Goal: Task Accomplishment & Management: Manage account settings

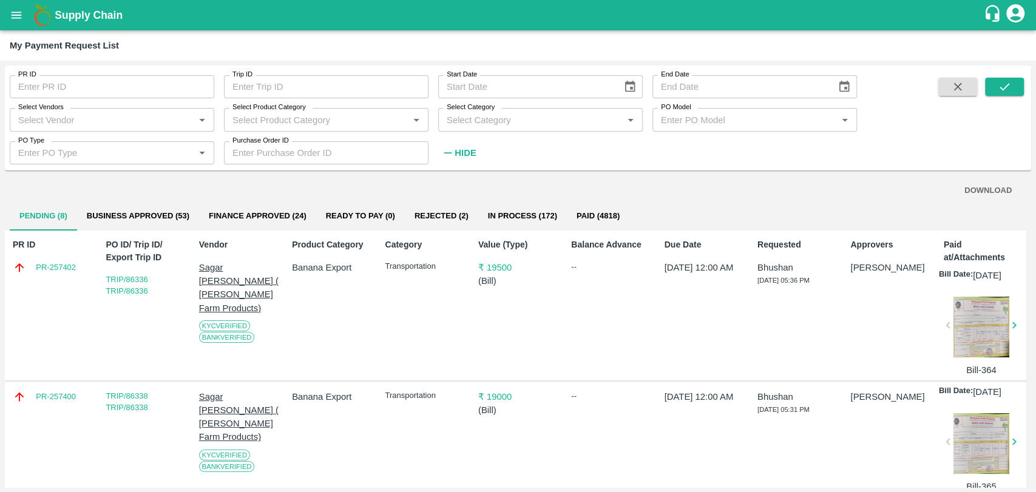
click at [155, 219] on button "Business Approved (53)" at bounding box center [138, 215] width 122 height 29
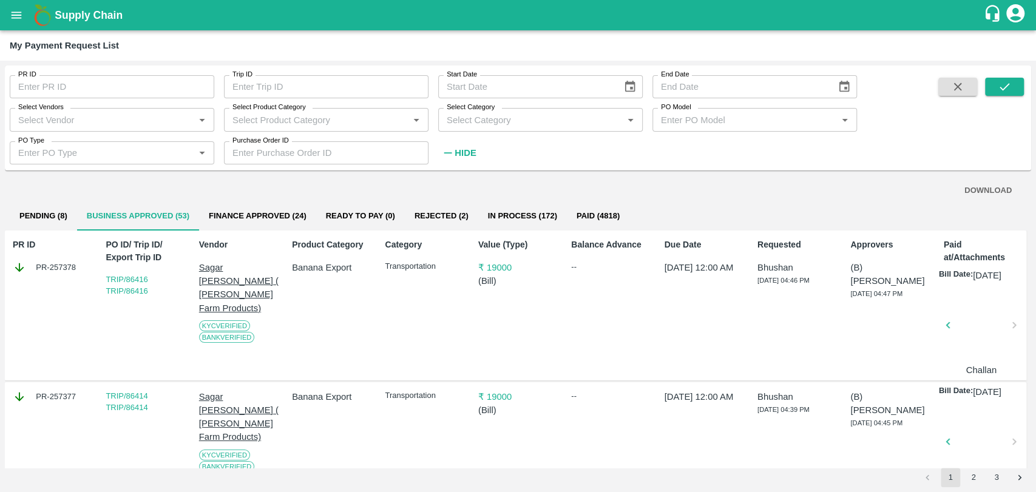
click at [102, 117] on input "Select Vendors" at bounding box center [101, 120] width 177 height 16
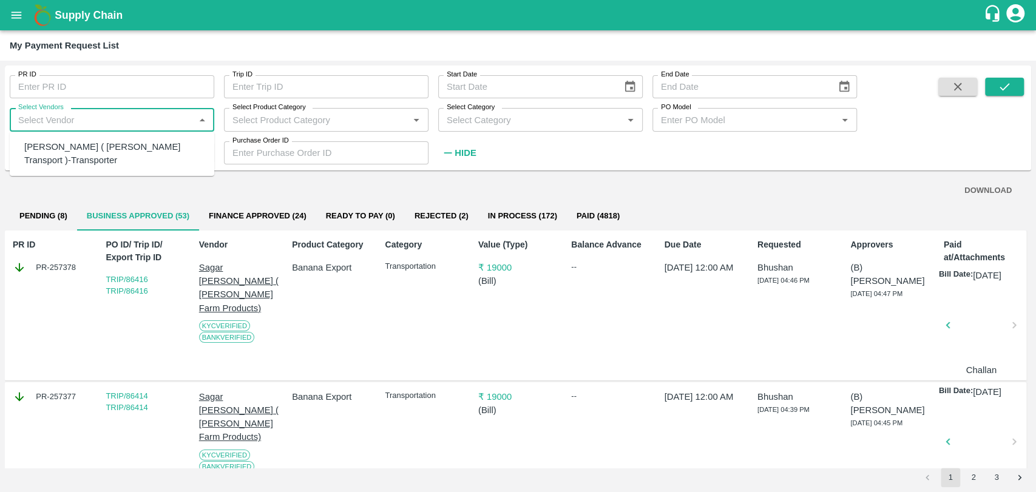
click at [90, 142] on div "Nitin Rasal ( Bhairavnath Transport )-Transporter" at bounding box center [114, 153] width 180 height 27
type input "Nitin Rasal ( Bhairavnath Transport )-Transporter"
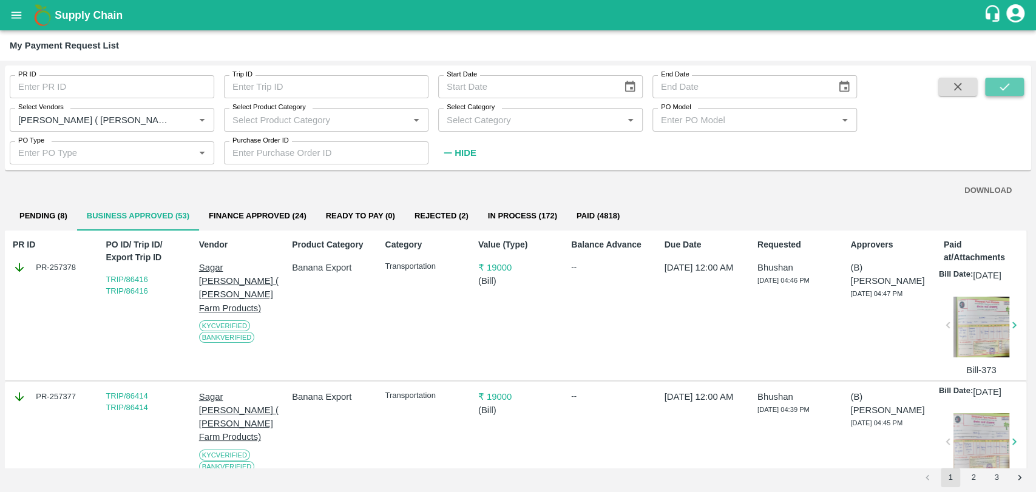
click at [1007, 80] on icon "submit" at bounding box center [1003, 86] width 13 height 13
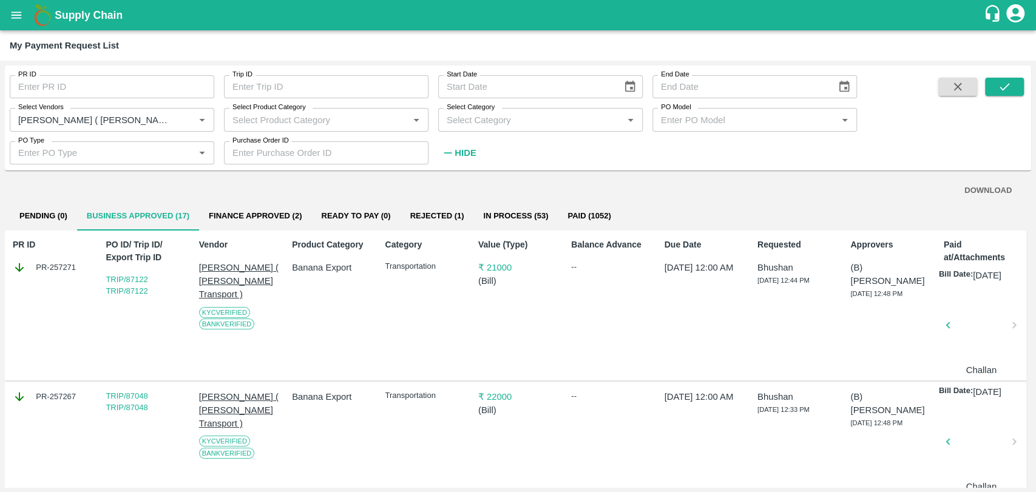
click at [269, 221] on button "Finance Approved (2)" at bounding box center [255, 215] width 112 height 29
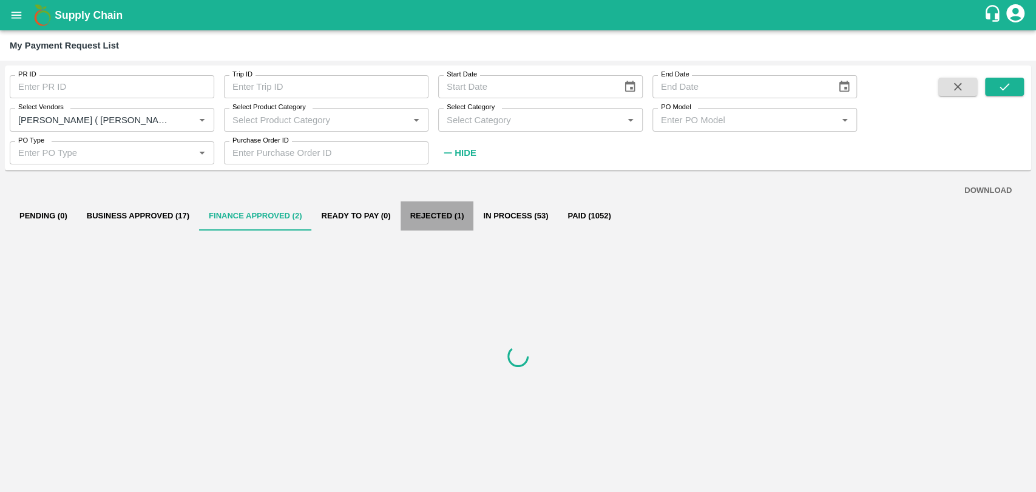
click at [441, 217] on button "Rejected (1)" at bounding box center [436, 215] width 73 height 29
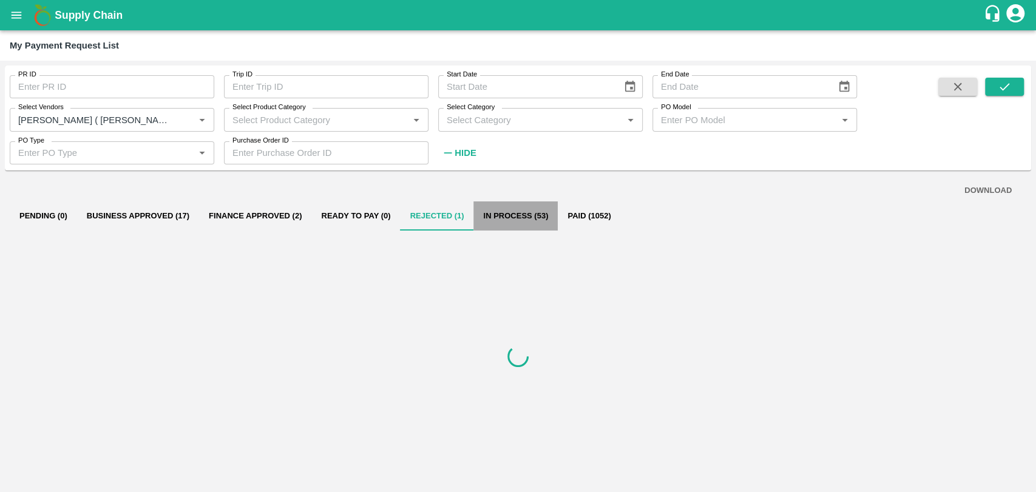
click at [515, 217] on button "In Process (53)" at bounding box center [515, 215] width 84 height 29
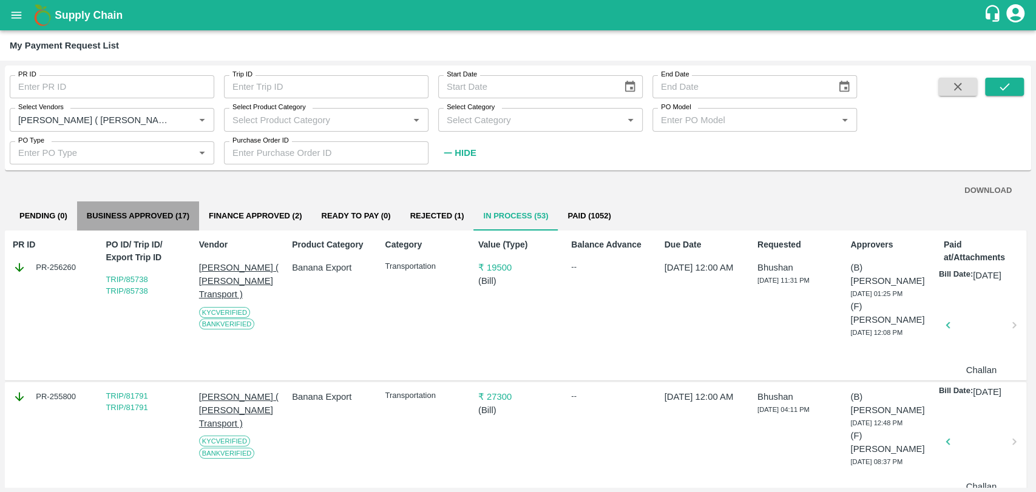
click at [115, 218] on button "Business Approved (17)" at bounding box center [138, 215] width 122 height 29
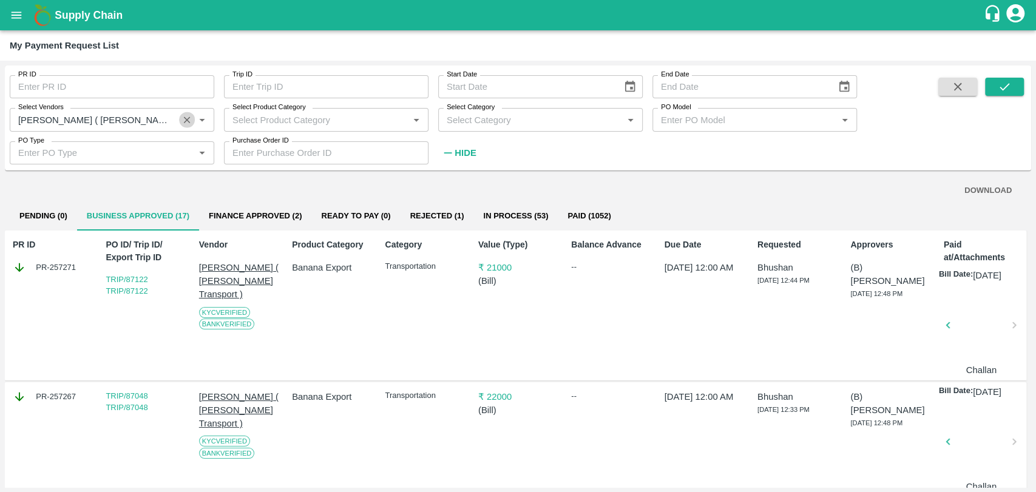
click at [186, 118] on icon "Clear" at bounding box center [187, 119] width 7 height 7
click at [76, 119] on input "Select Vendors" at bounding box center [101, 120] width 177 height 16
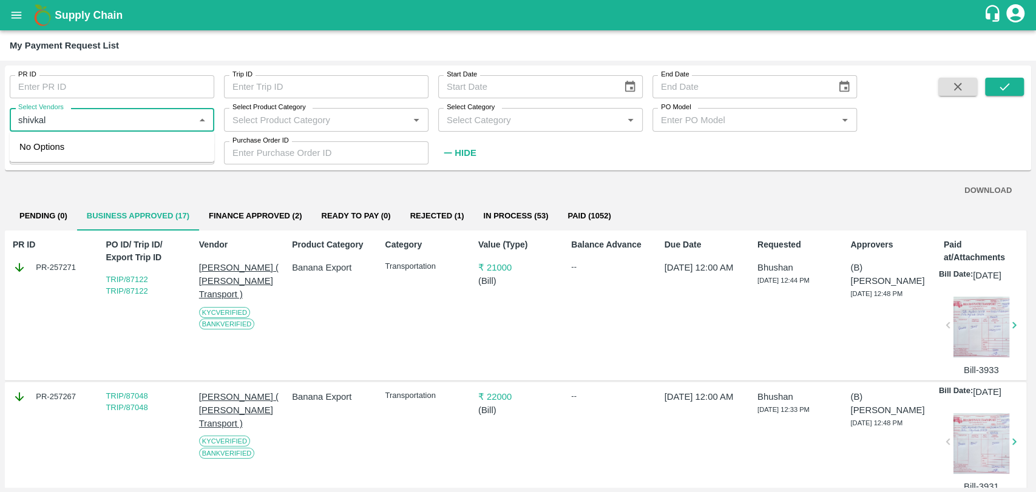
type input "shivkal"
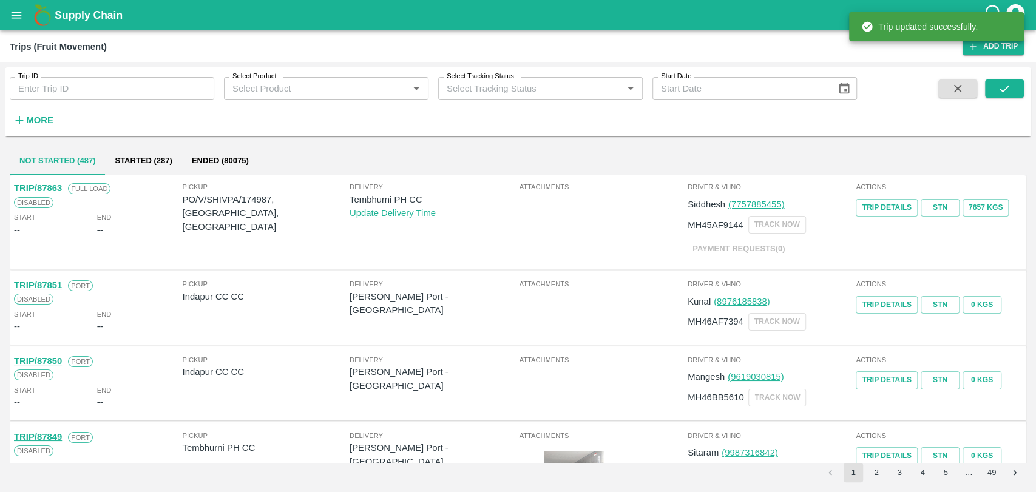
click at [37, 119] on strong "More" at bounding box center [39, 120] width 27 height 10
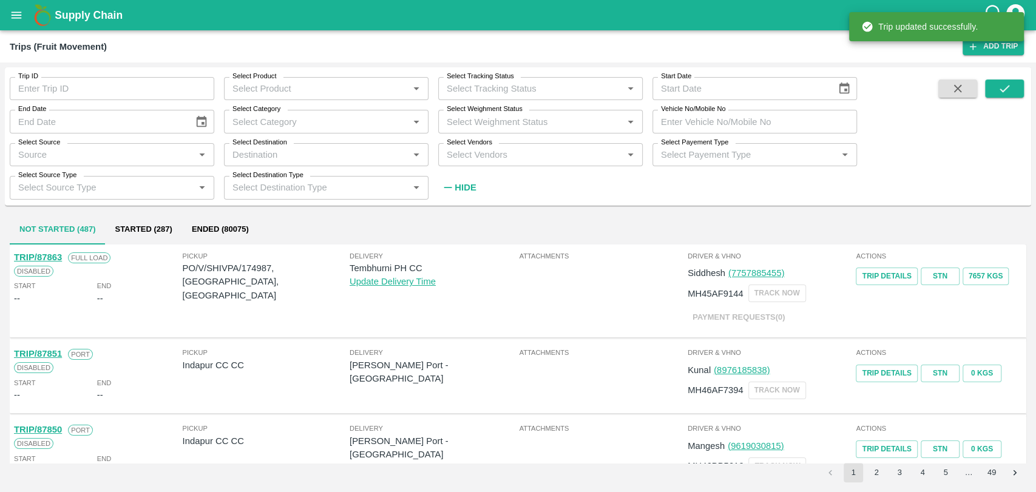
click at [741, 126] on input "Vehicle No/Mobile No" at bounding box center [754, 121] width 204 height 23
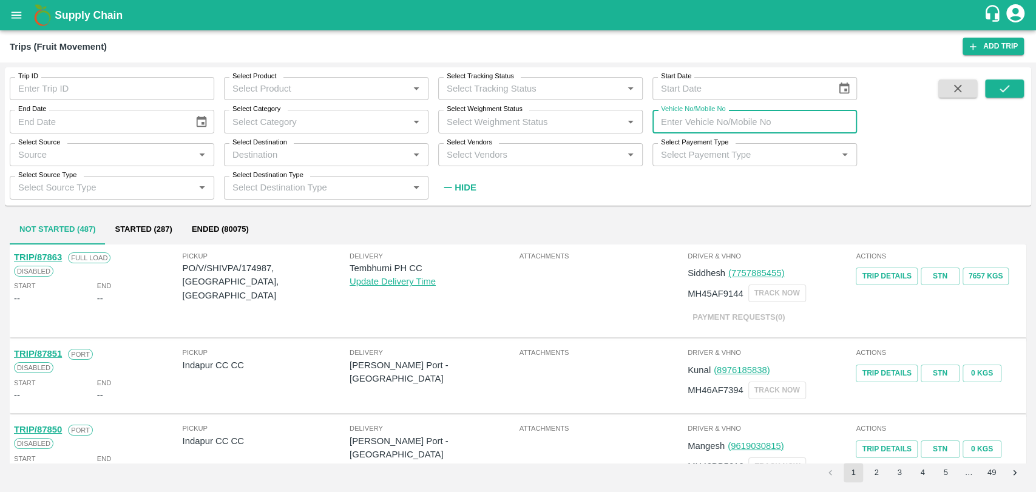
paste input "MP19ZD3284"
type input "MP19ZD3284"
click at [995, 87] on button "submit" at bounding box center [1004, 88] width 39 height 18
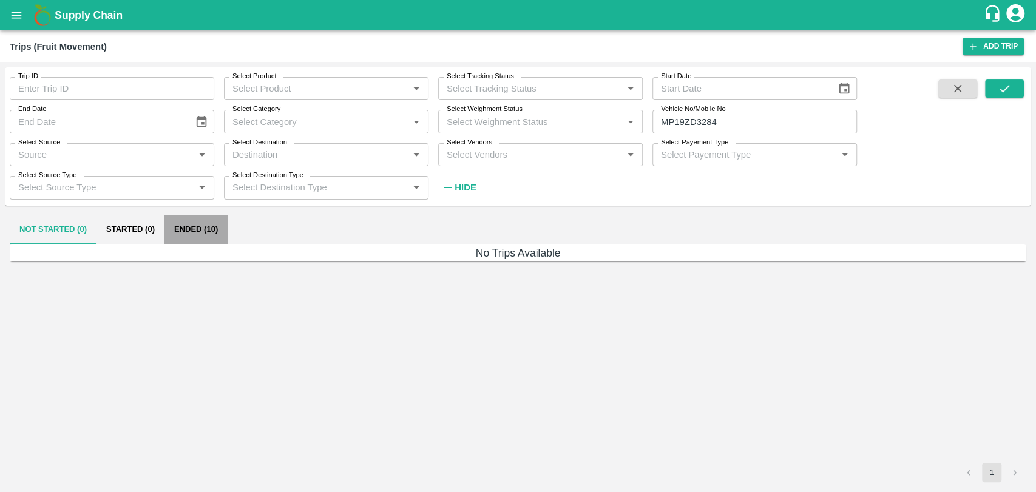
click at [206, 222] on button "Ended (10)" at bounding box center [195, 229] width 63 height 29
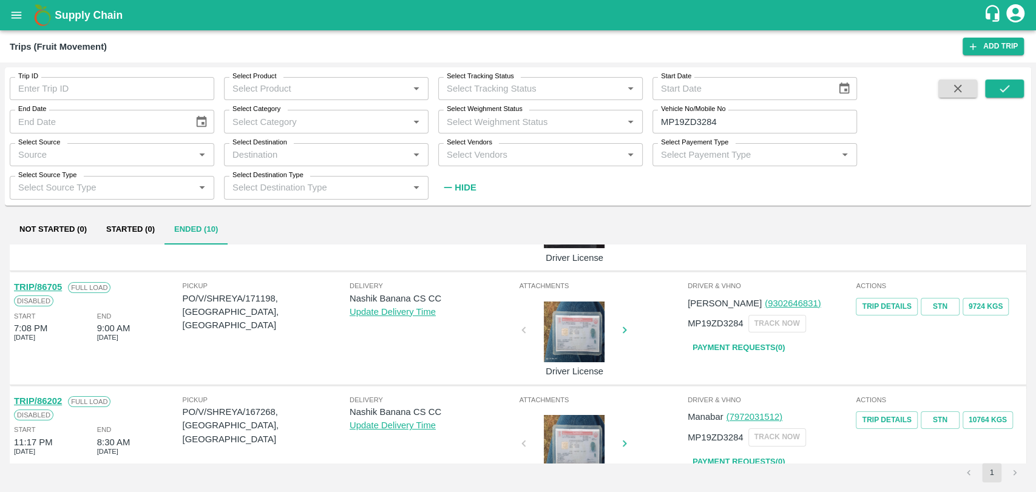
scroll to position [135, 0]
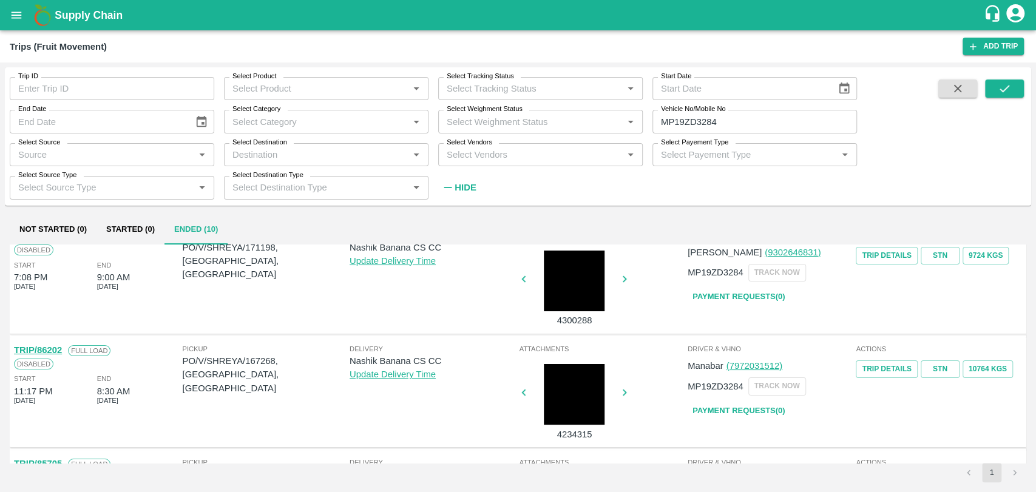
click at [58, 349] on link "TRIP/86202" at bounding box center [38, 350] width 48 height 10
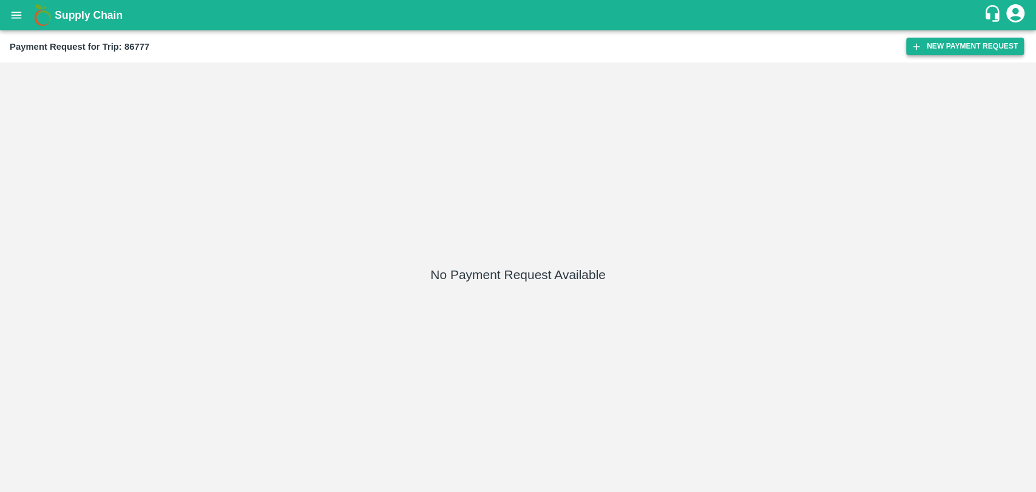
click at [927, 48] on button "New Payment Request" at bounding box center [965, 47] width 118 height 18
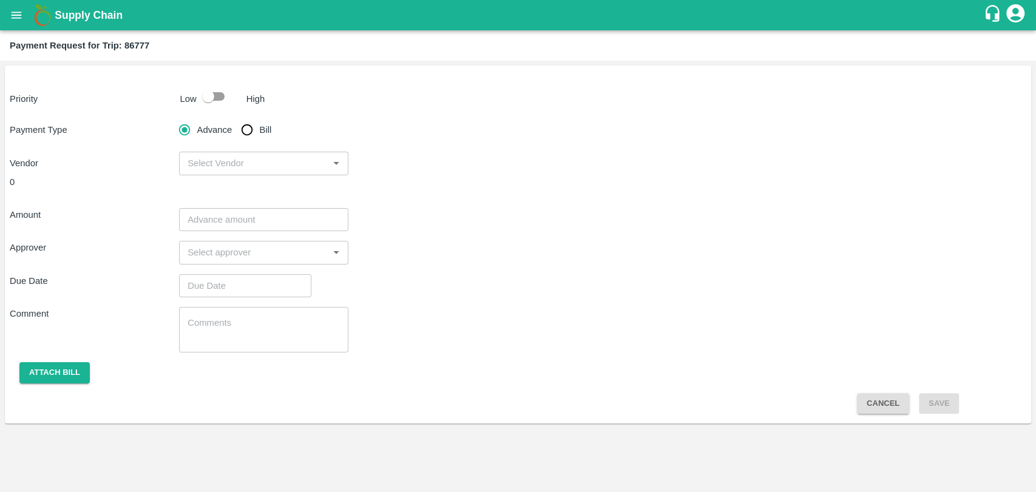
click at [206, 98] on input "checkbox" at bounding box center [208, 96] width 69 height 23
checkbox input "true"
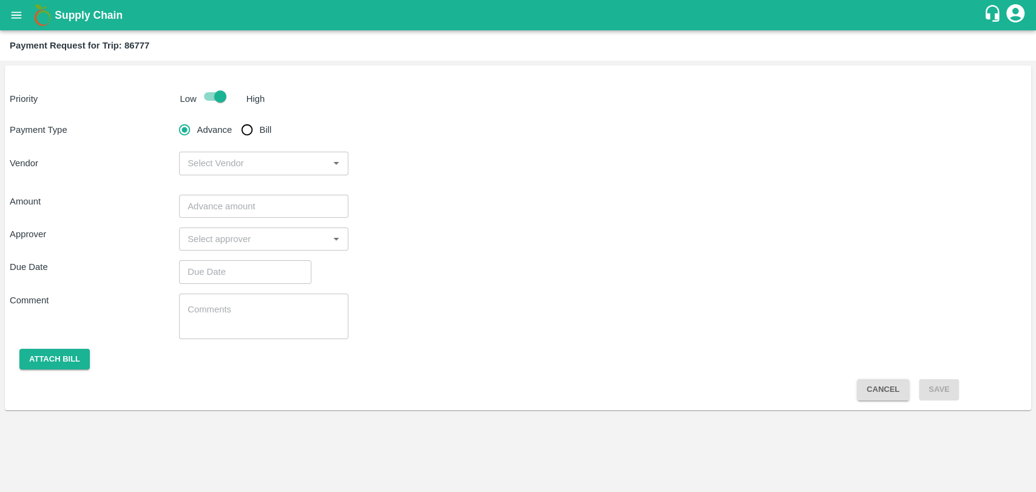
click at [264, 131] on span "Bill" at bounding box center [266, 129] width 12 height 13
click at [259, 131] on input "Bill" at bounding box center [247, 130] width 24 height 24
radio input "true"
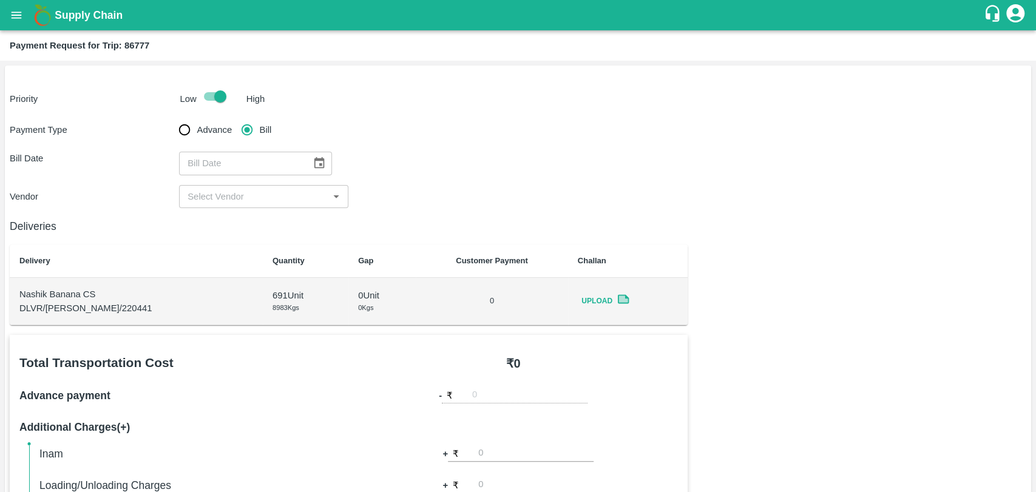
click at [315, 167] on icon "Choose date" at bounding box center [319, 163] width 10 height 12
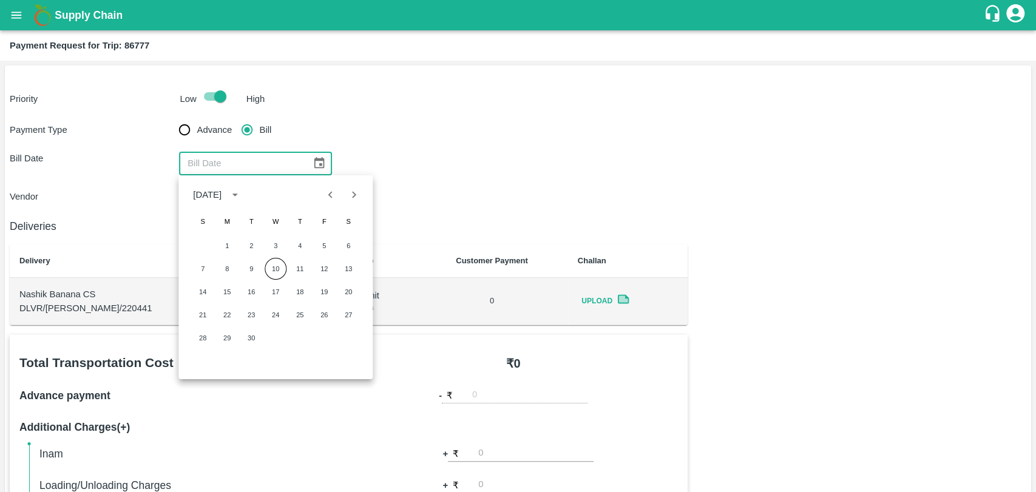
click at [325, 198] on icon "Previous month" at bounding box center [330, 194] width 13 height 13
click at [278, 319] on button "20" at bounding box center [276, 315] width 22 height 22
type input "[DATE]"
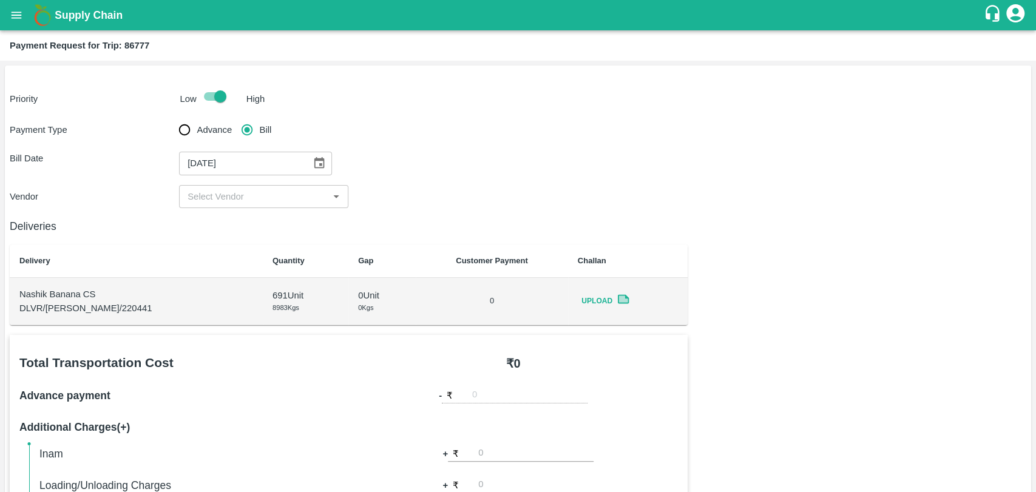
click at [229, 195] on input "input" at bounding box center [254, 197] width 142 height 16
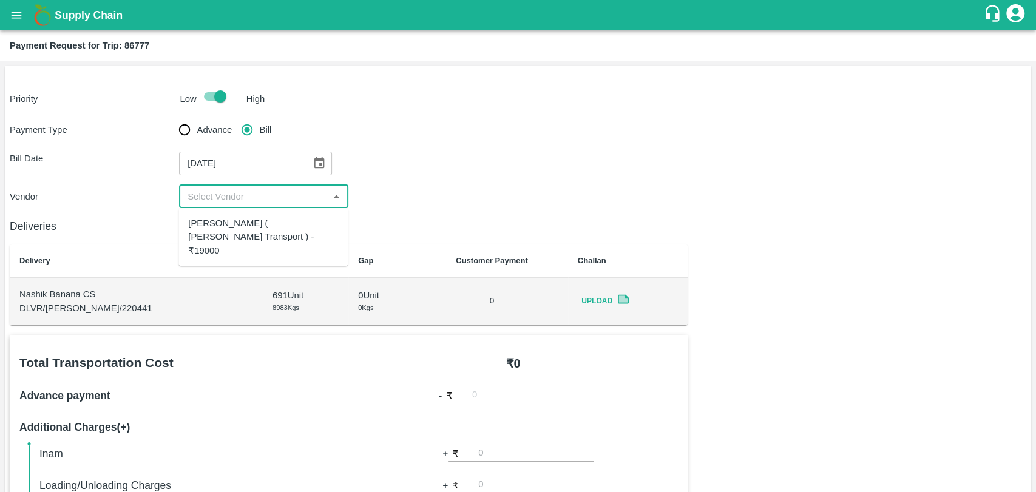
click at [228, 226] on div "Nitin Rasal ( Bhairavnath Transport ) - ₹19000" at bounding box center [263, 237] width 150 height 41
type input "Nitin Rasal ( Bhairavnath Transport ) - ₹19000"
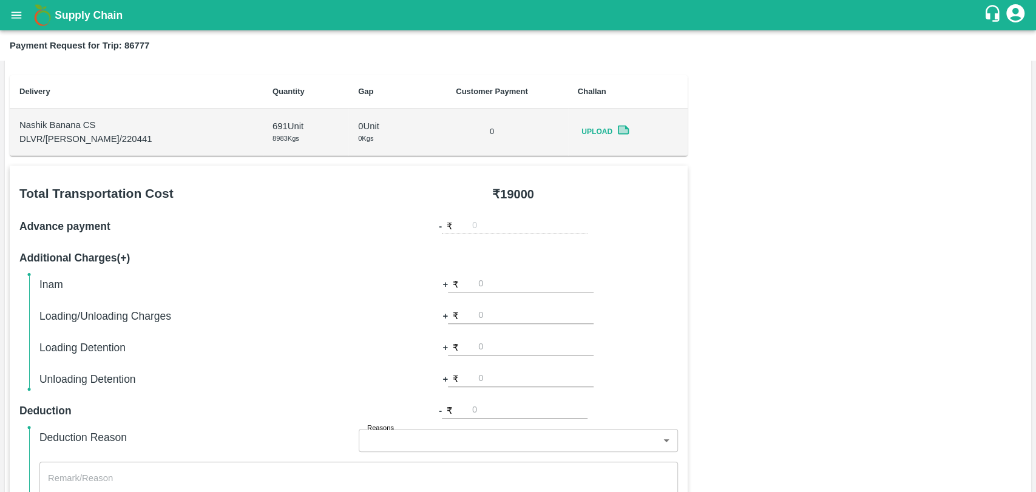
scroll to position [269, 0]
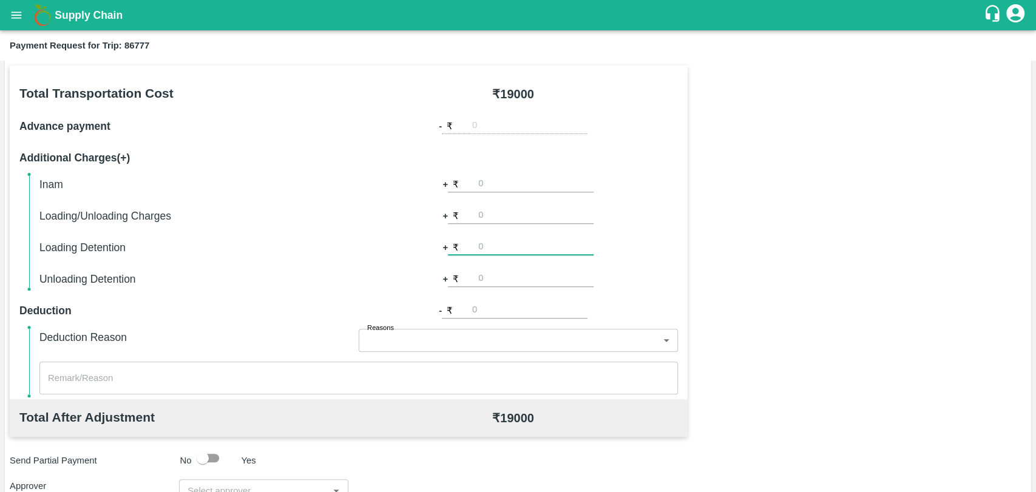
click at [505, 252] on input "number" at bounding box center [535, 247] width 115 height 16
type input "500"
click at [407, 255] on div "Inam + ₹ Loading/Unloading Charges + ₹ Loading Detention + ₹ 500 Unloading Dete…" at bounding box center [358, 232] width 638 height 112
click at [481, 211] on input "number" at bounding box center [535, 216] width 115 height 16
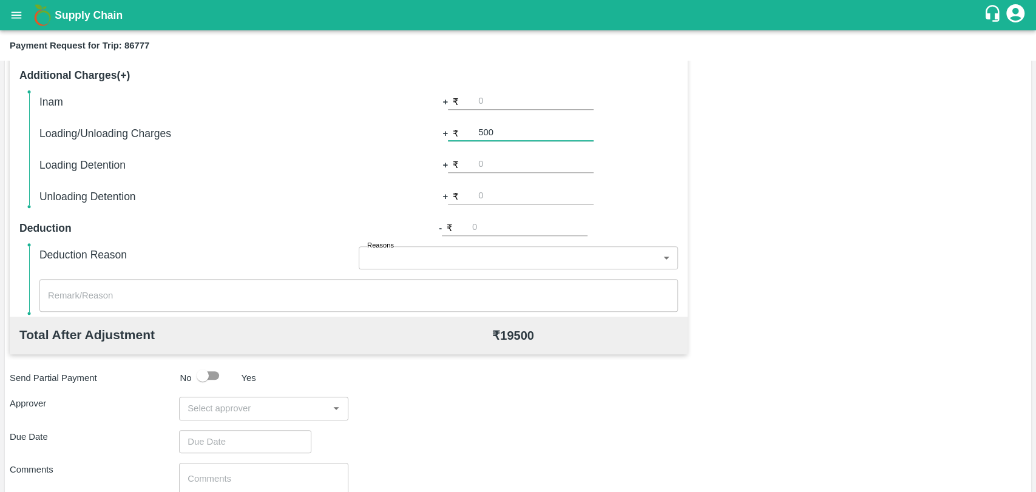
scroll to position [444, 0]
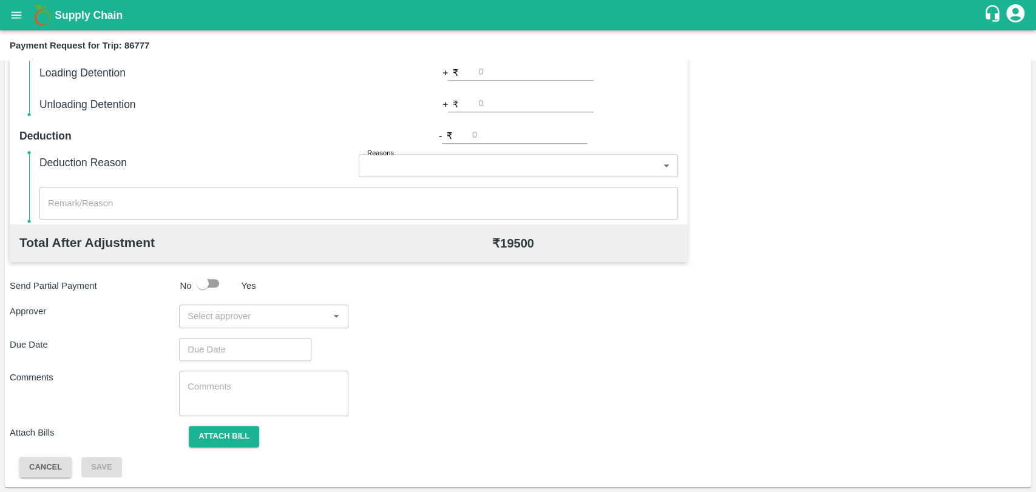
type input "500"
click at [202, 313] on input "input" at bounding box center [254, 316] width 142 height 16
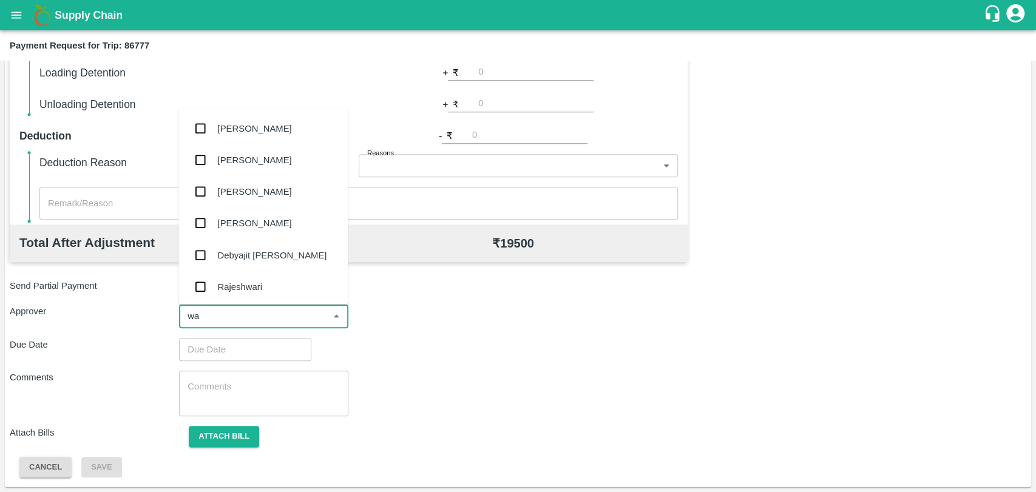
type input "wag"
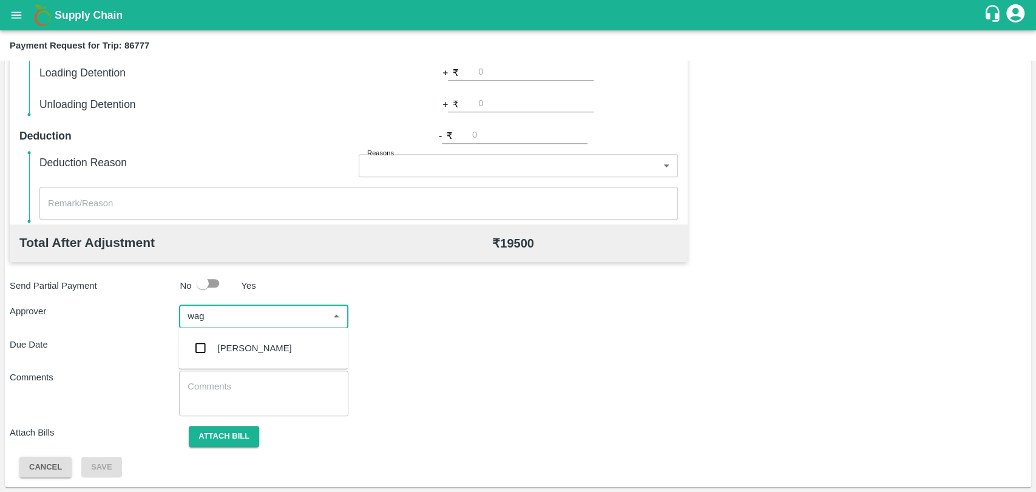
click at [277, 334] on div "[PERSON_NAME]" at bounding box center [262, 348] width 169 height 32
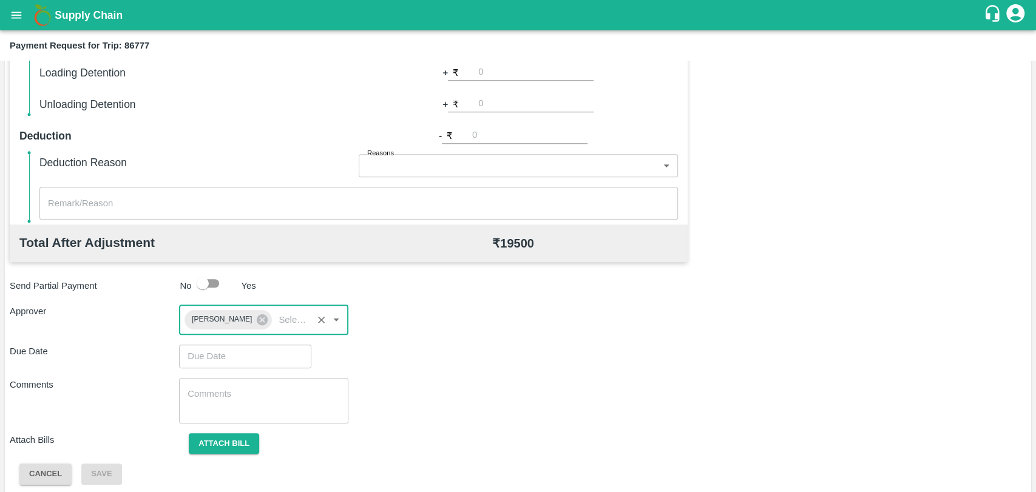
click at [241, 358] on input "Choose date" at bounding box center [241, 356] width 124 height 23
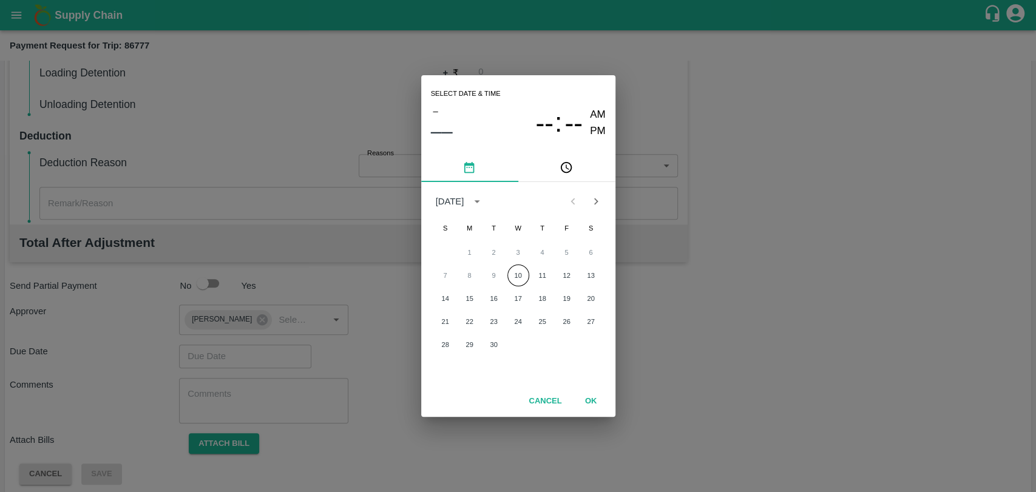
click at [510, 283] on div "7 8 9 10 11 12 13" at bounding box center [518, 276] width 194 height 22
click at [517, 277] on button "10" at bounding box center [518, 276] width 22 height 22
type input "10/09/2025 12:00 AM"
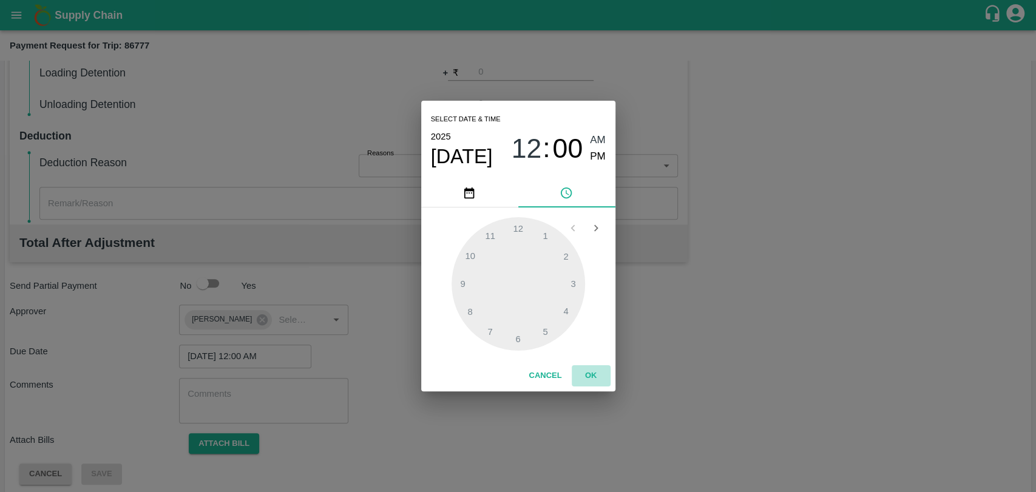
click at [592, 368] on button "OK" at bounding box center [591, 375] width 39 height 21
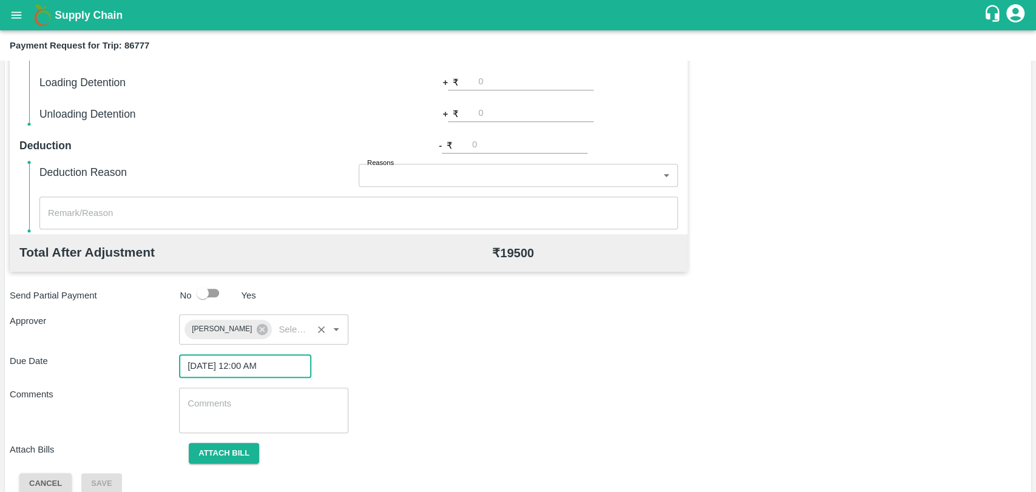
scroll to position [451, 0]
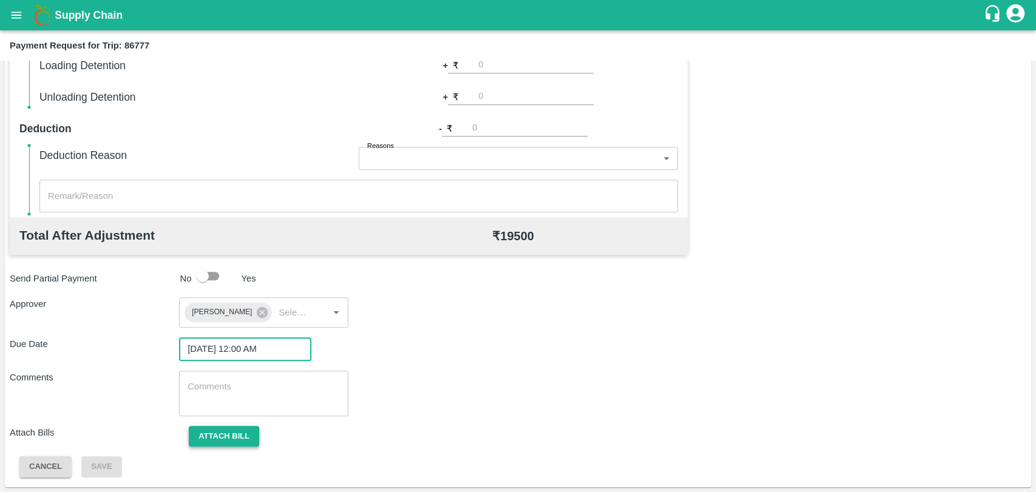
click at [239, 433] on button "Attach bill" at bounding box center [224, 436] width 70 height 21
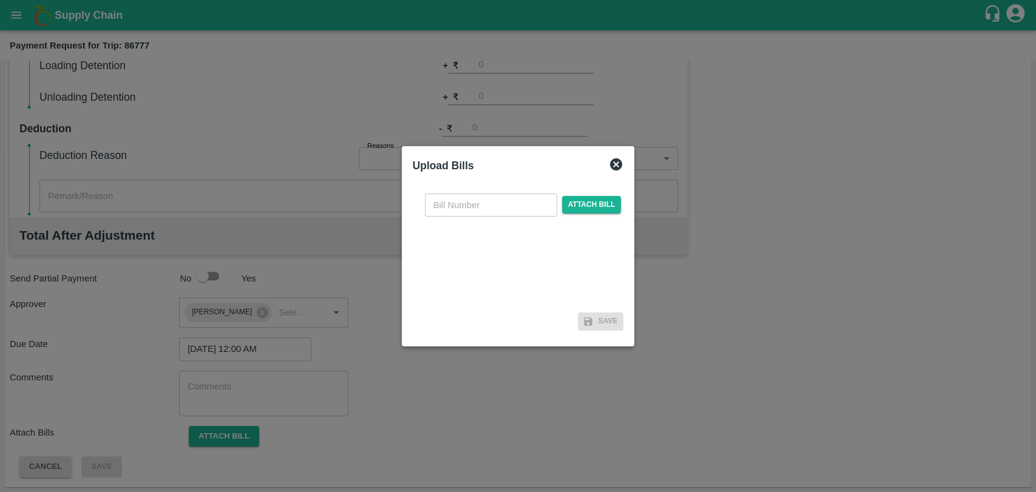
click at [454, 205] on input "text" at bounding box center [491, 205] width 132 height 23
type input "3920"
click at [606, 210] on span "Attach bill" at bounding box center [591, 205] width 59 height 18
click at [0, 0] on input "Attach bill" at bounding box center [0, 0] width 0 height 0
click at [596, 205] on span "Attach bill" at bounding box center [591, 205] width 59 height 18
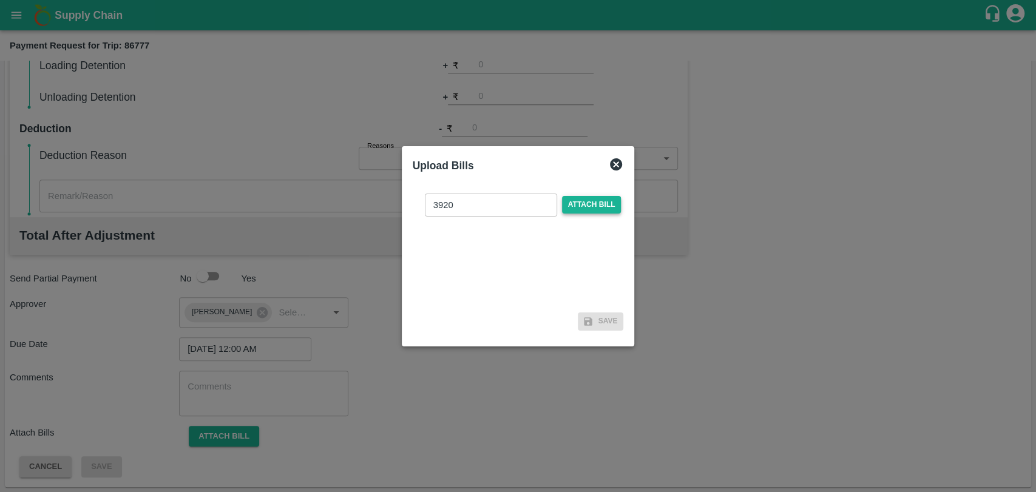
click at [0, 0] on input "Attach bill" at bounding box center [0, 0] width 0 height 0
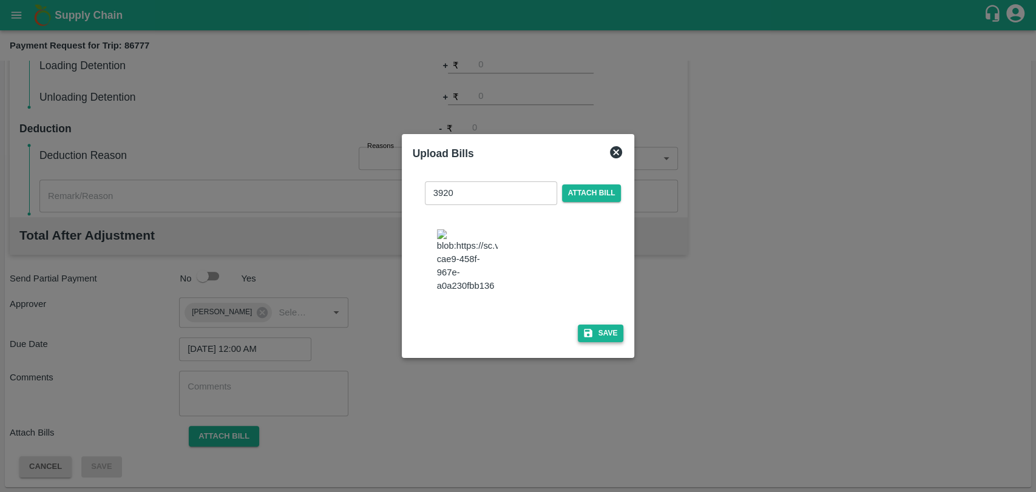
click at [588, 329] on icon "button" at bounding box center [588, 333] width 8 height 8
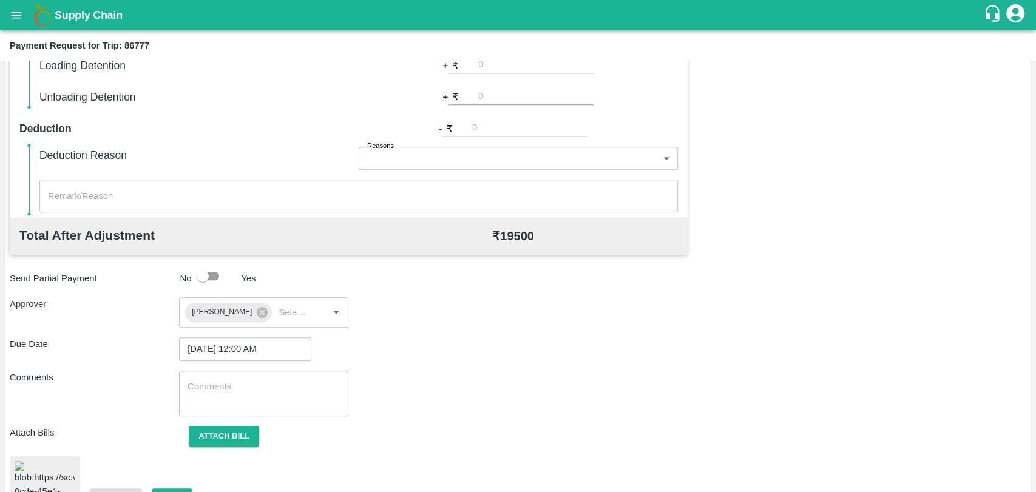
scroll to position [505, 0]
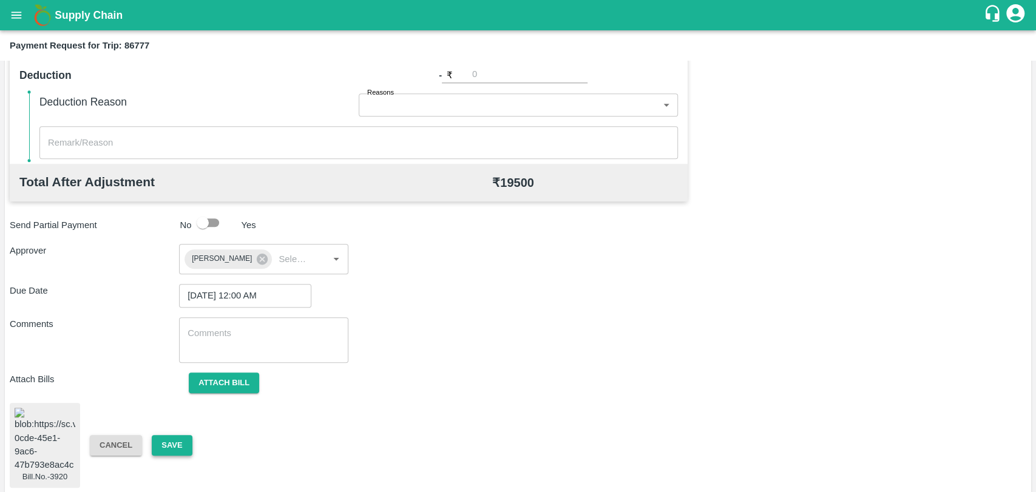
click at [182, 440] on button "Save" at bounding box center [172, 445] width 40 height 21
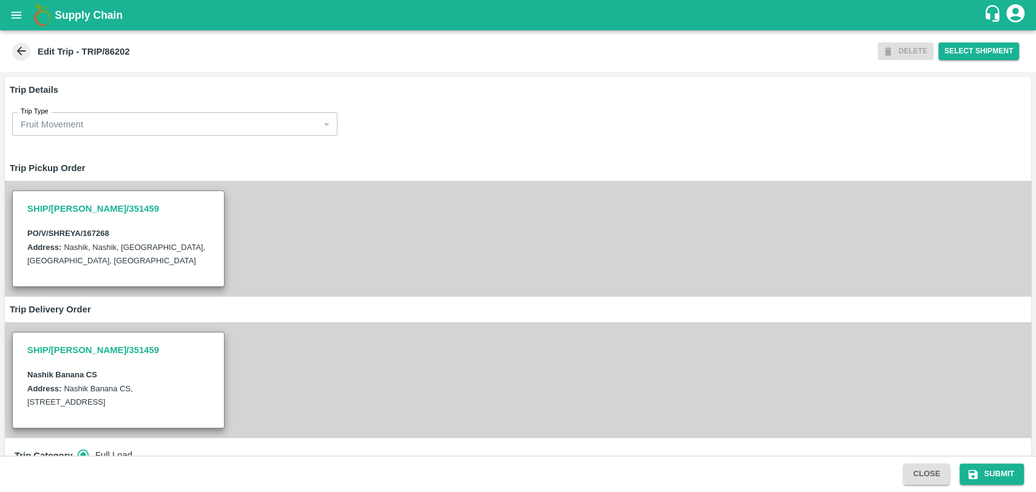
scroll to position [404, 0]
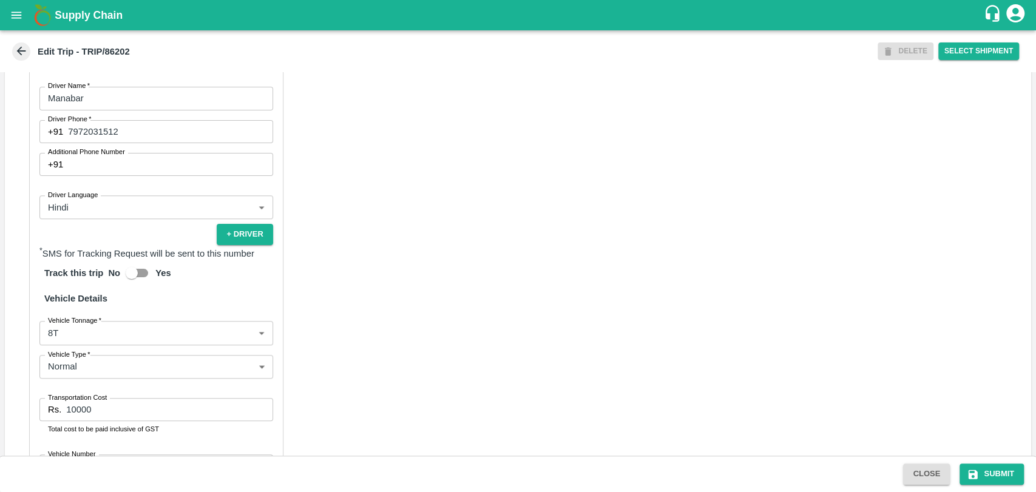
scroll to position [803, 0]
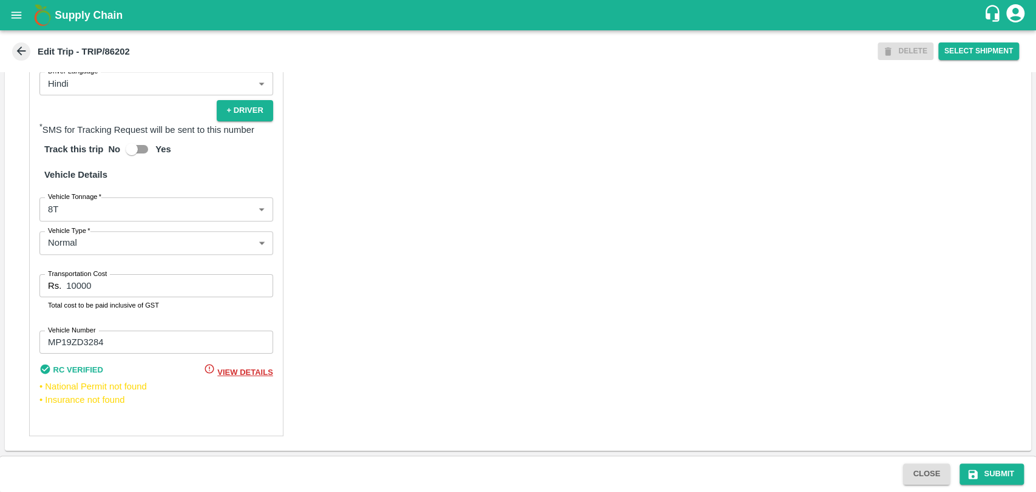
click at [74, 214] on body "Supply Chain Edit Trip - TRIP/86202 DELETE Select Shipment Trip Details Trip Ty…" at bounding box center [518, 246] width 1036 height 492
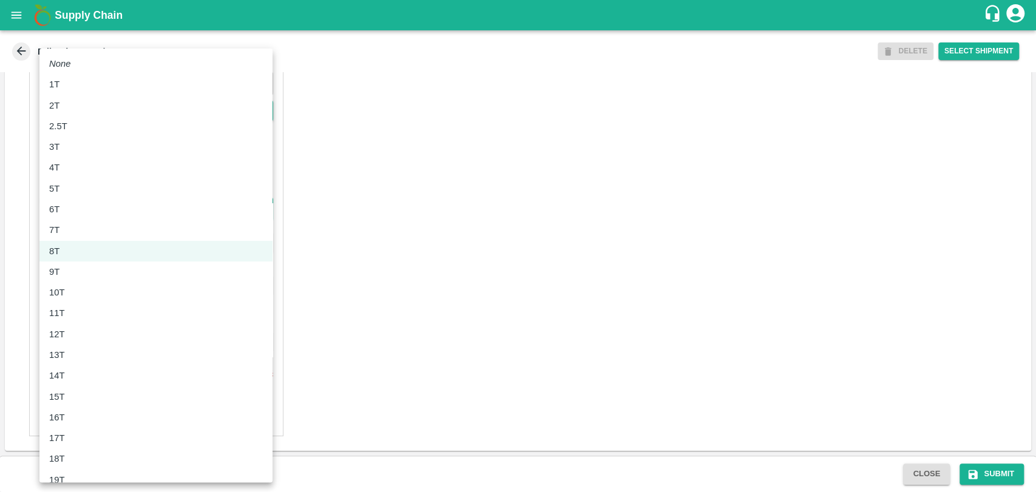
drag, startPoint x: 78, startPoint y: 311, endPoint x: 82, endPoint y: 325, distance: 15.2
click at [82, 325] on ul "None 1T 2T 2.5T 3T 4T 5T 6T 7T 8T 9T 10T 11T 12T 13T 14T 15T 16T 17T 18T 19T 20…" at bounding box center [155, 397] width 233 height 696
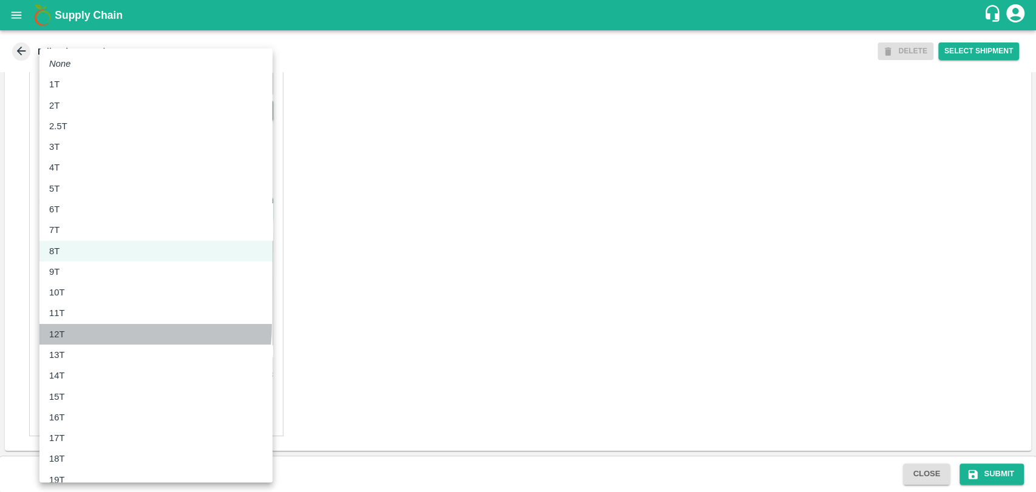
click at [82, 325] on li "12T" at bounding box center [155, 334] width 233 height 21
type input "12000"
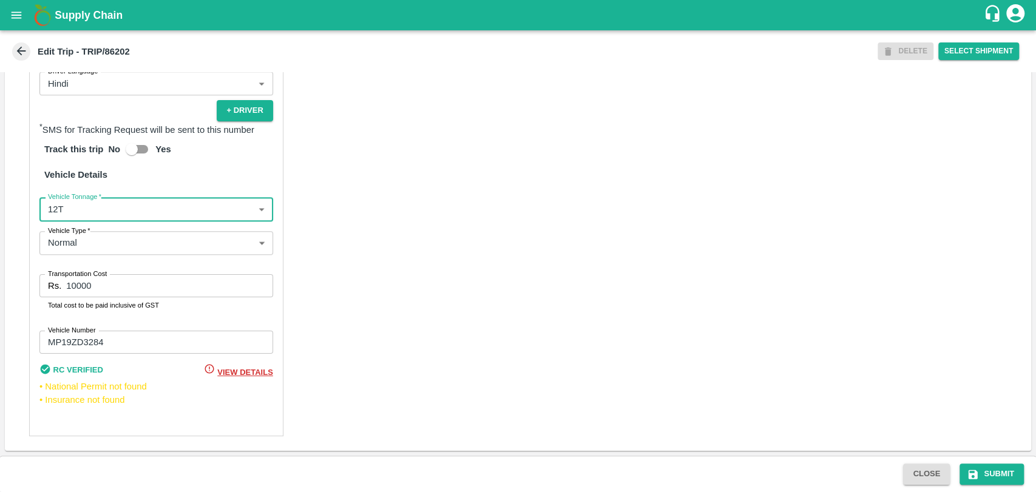
drag, startPoint x: 94, startPoint y: 285, endPoint x: 12, endPoint y: 273, distance: 82.8
click at [12, 273] on div "Partner Details Partner   * Partner Add Transporter Driver 1 Details Driver Nam…" at bounding box center [518, 139] width 1026 height 623
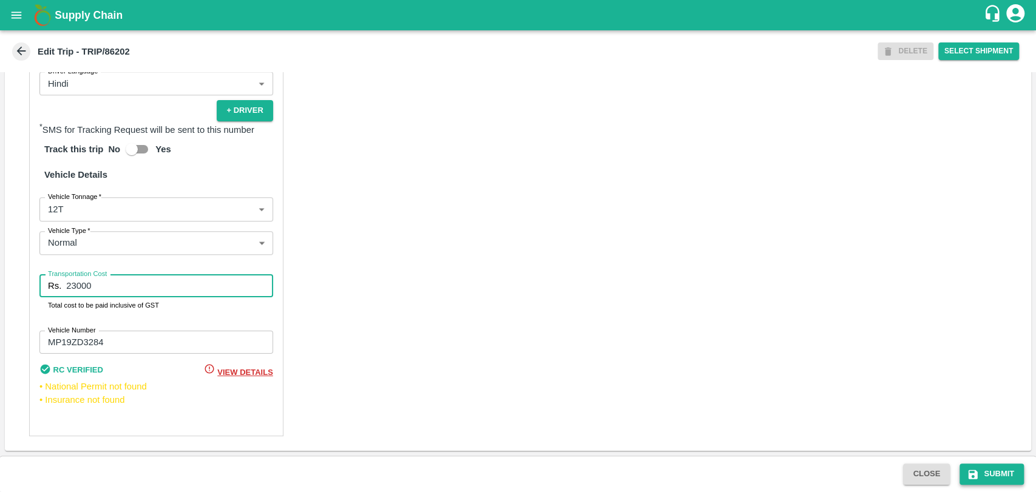
type input "23000"
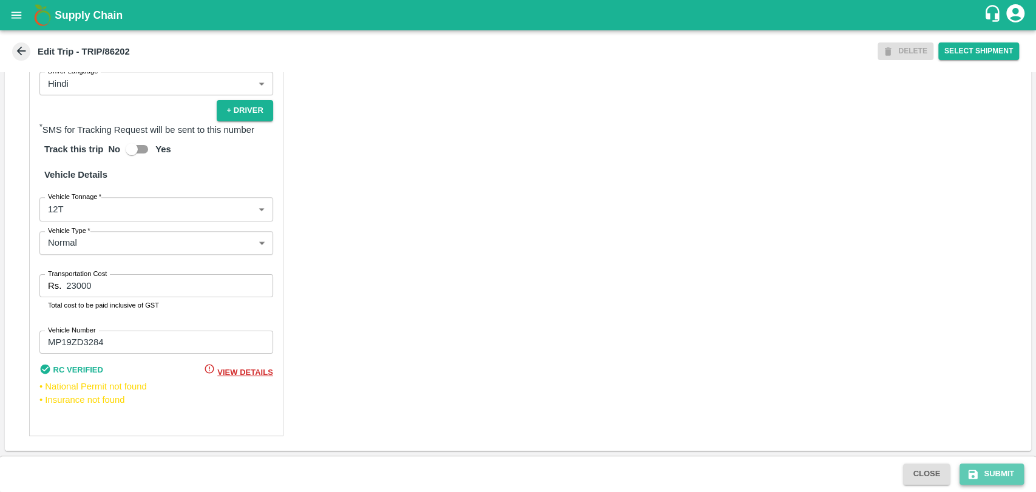
click at [974, 474] on icon "submit" at bounding box center [972, 474] width 9 height 9
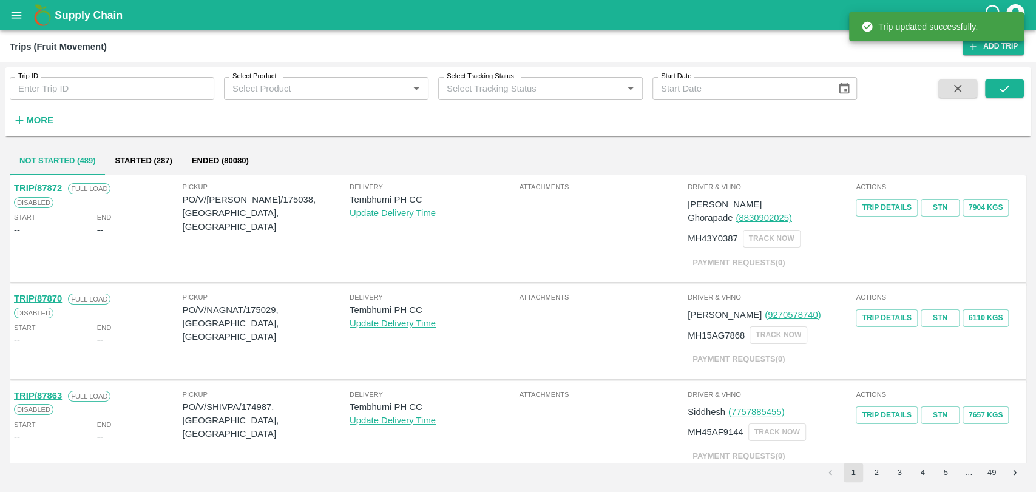
click at [42, 113] on h6 "More" at bounding box center [39, 120] width 27 height 16
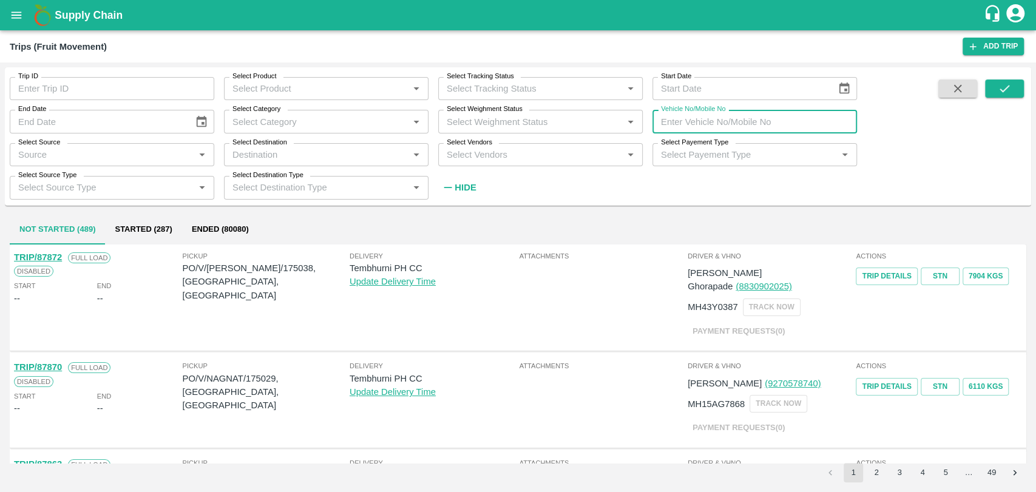
click at [803, 118] on input "Vehicle No/Mobile No" at bounding box center [754, 121] width 204 height 23
paste input "MH04HY4367"
type input "MH04HY4367"
click at [999, 91] on icon "submit" at bounding box center [1003, 88] width 13 height 13
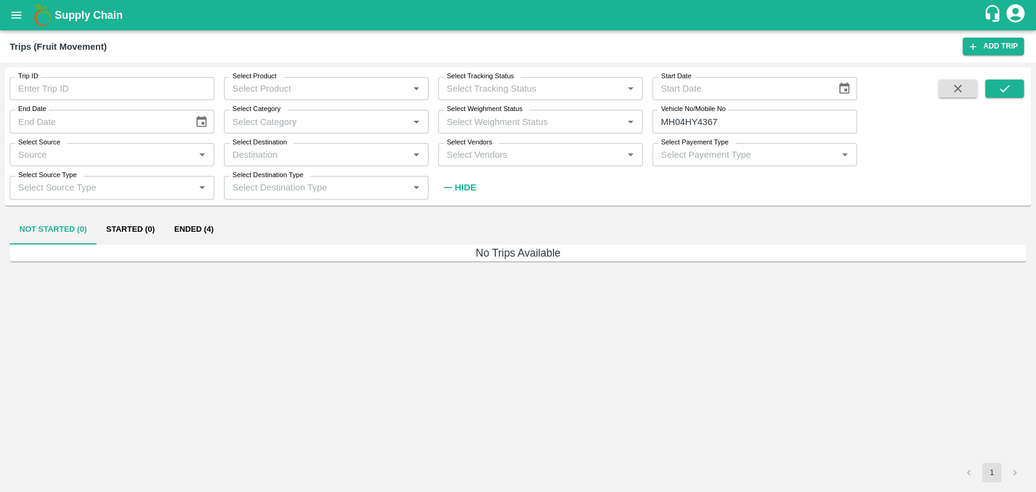
click at [212, 226] on button "Ended (4)" at bounding box center [193, 229] width 59 height 29
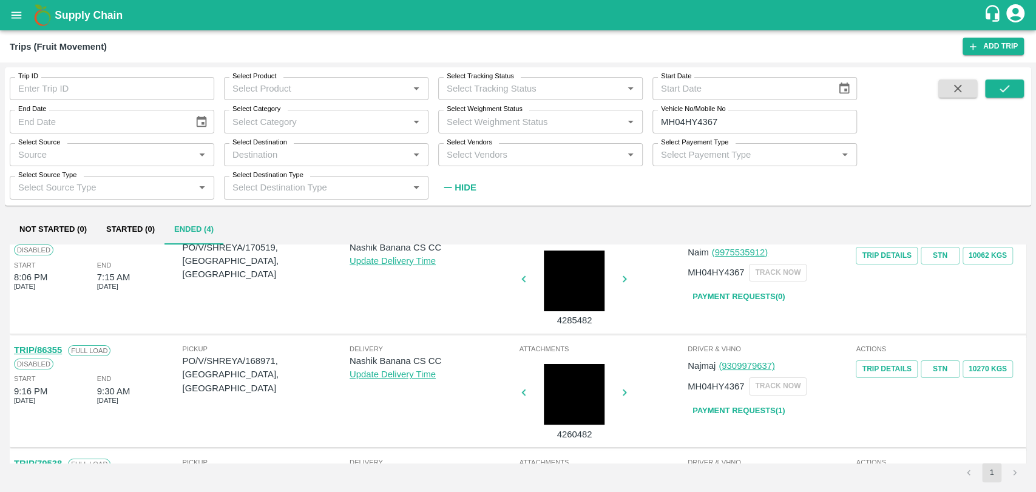
scroll to position [67, 0]
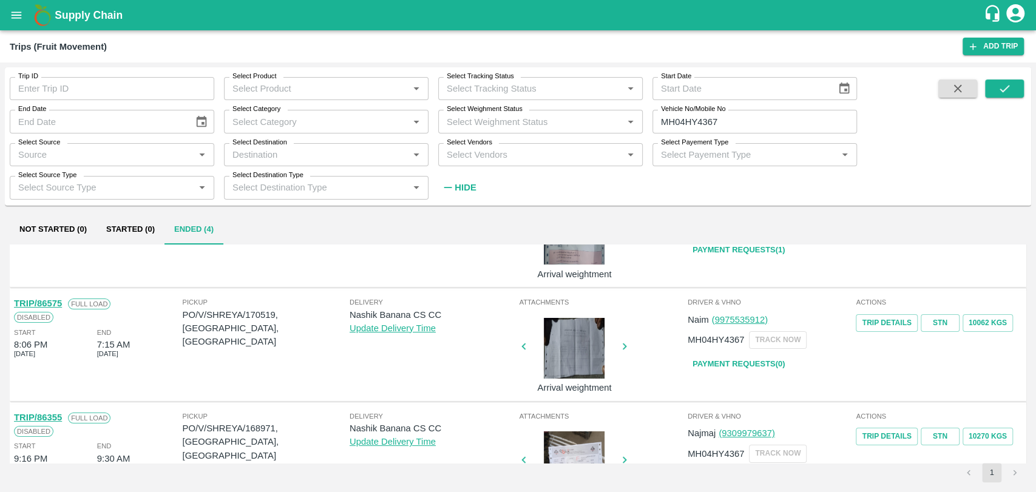
click at [55, 304] on link "TRIP/86575" at bounding box center [38, 304] width 48 height 10
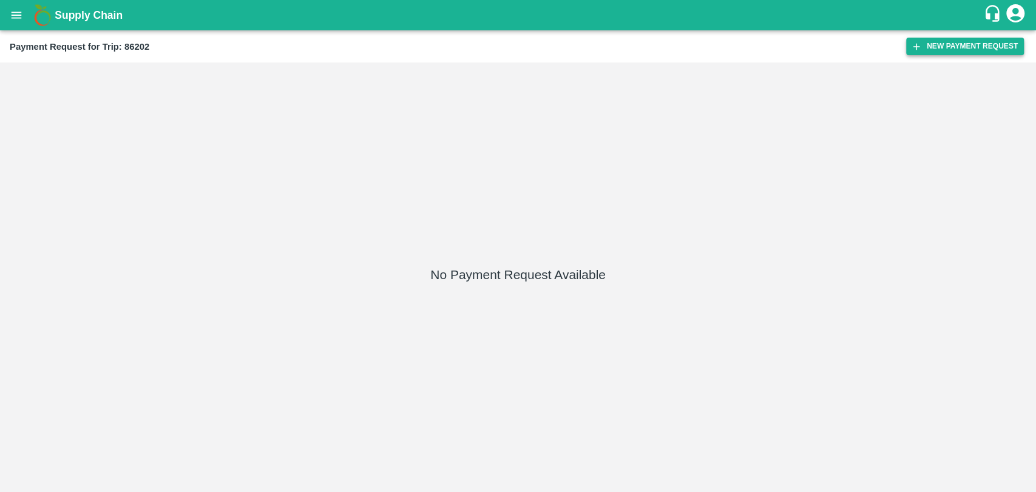
click at [942, 47] on button "New Payment Request" at bounding box center [965, 47] width 118 height 18
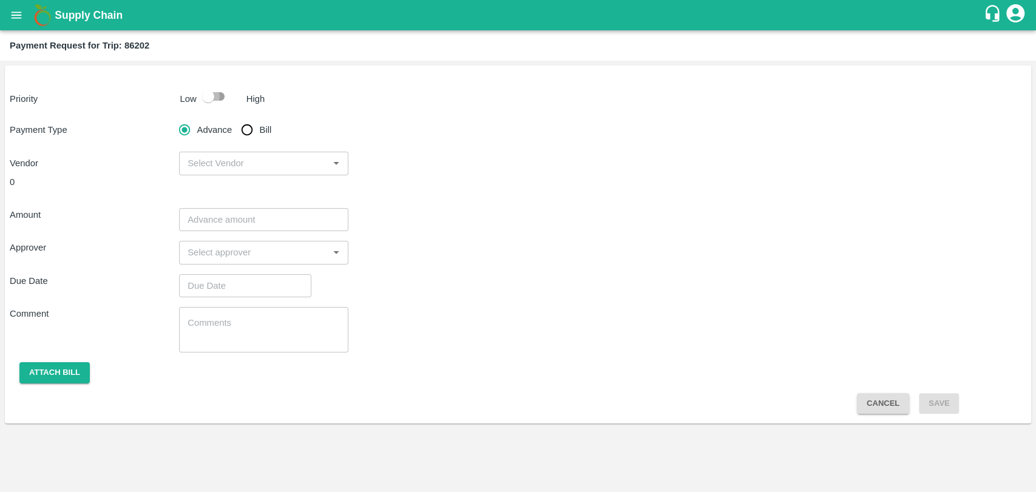
click at [209, 98] on input "checkbox" at bounding box center [208, 96] width 69 height 23
checkbox input "true"
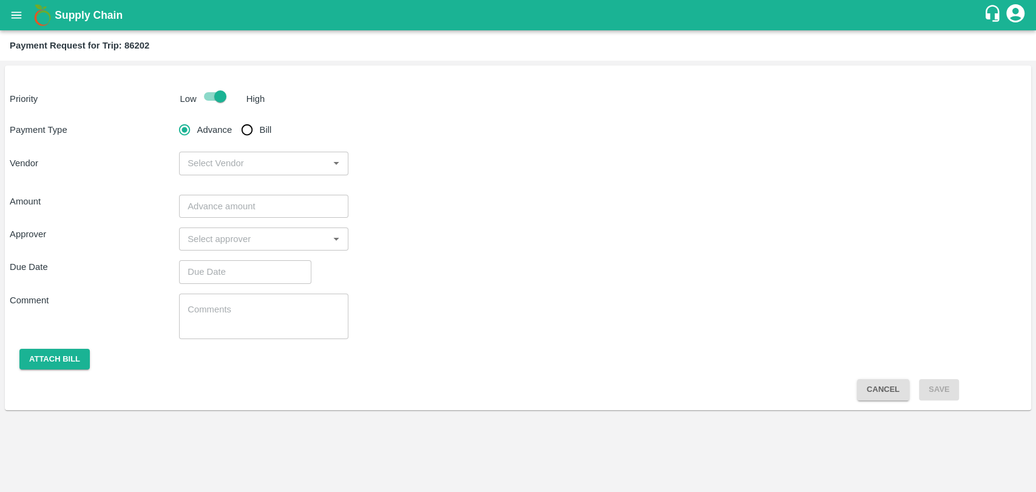
click at [261, 135] on span "Bill" at bounding box center [266, 129] width 12 height 13
click at [259, 135] on input "Bill" at bounding box center [247, 130] width 24 height 24
radio input "true"
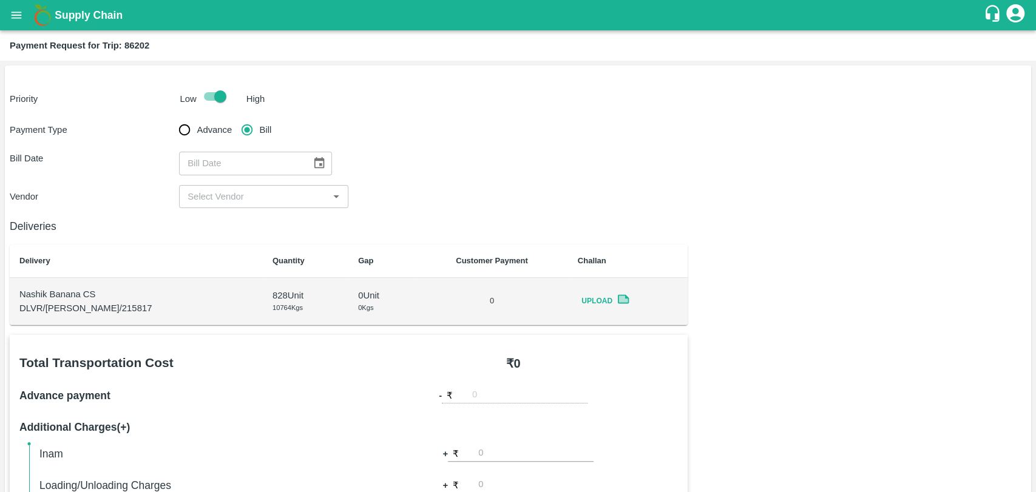
click at [312, 161] on icon "Choose date" at bounding box center [318, 163] width 13 height 13
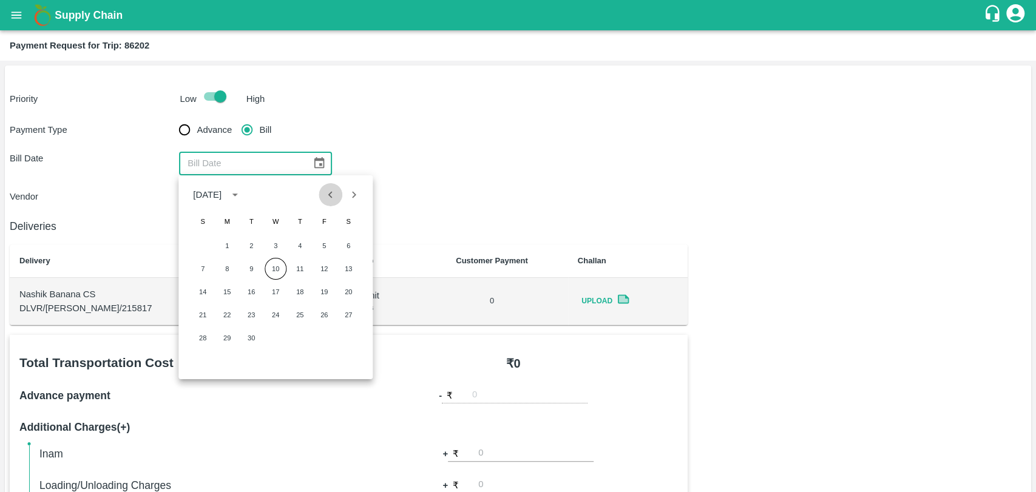
click at [333, 200] on icon "Previous month" at bounding box center [330, 194] width 13 height 13
click at [209, 263] on button "3" at bounding box center [203, 269] width 22 height 22
type input "03/08/2025"
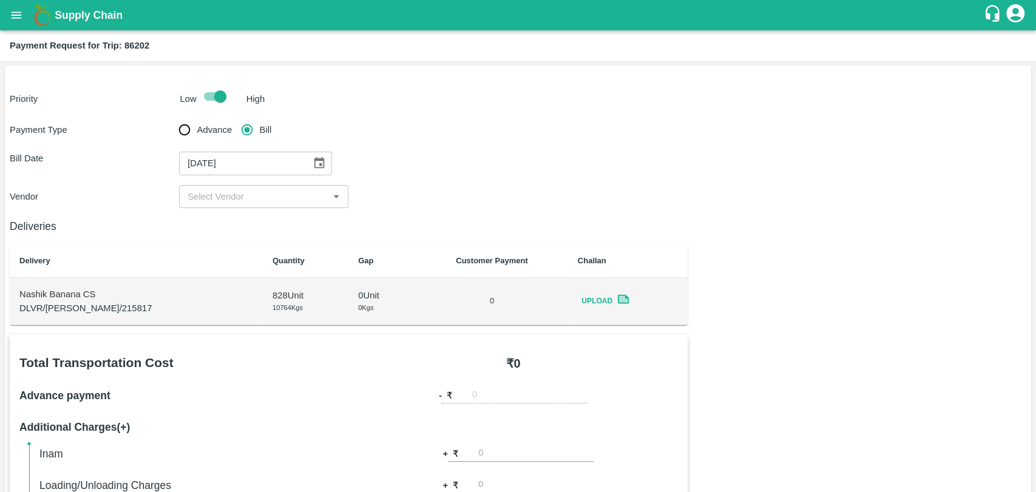
click at [223, 193] on input "input" at bounding box center [254, 197] width 142 height 16
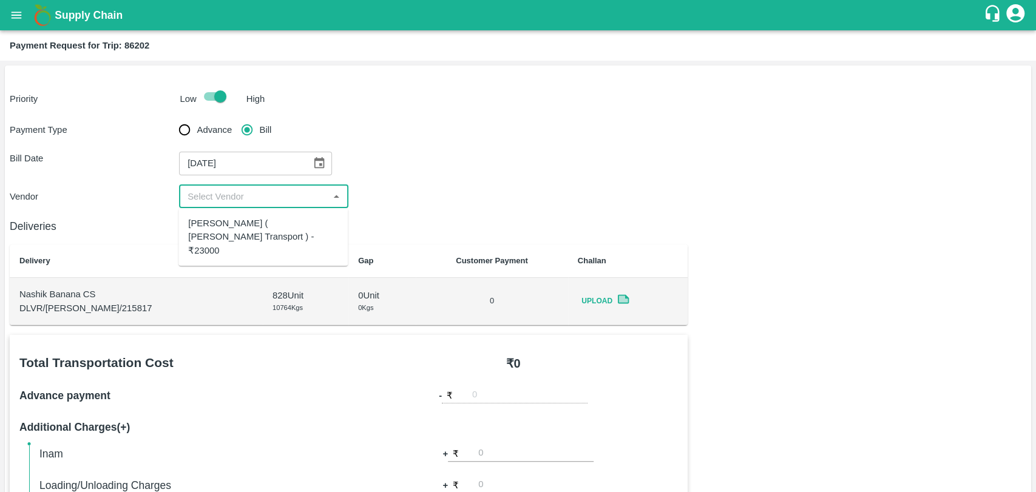
click at [208, 221] on div "Nitin Rasal ( Bhairavnath Transport ) - ₹23000" at bounding box center [263, 237] width 150 height 41
type input "Nitin Rasal ( Bhairavnath Transport ) - ₹23000"
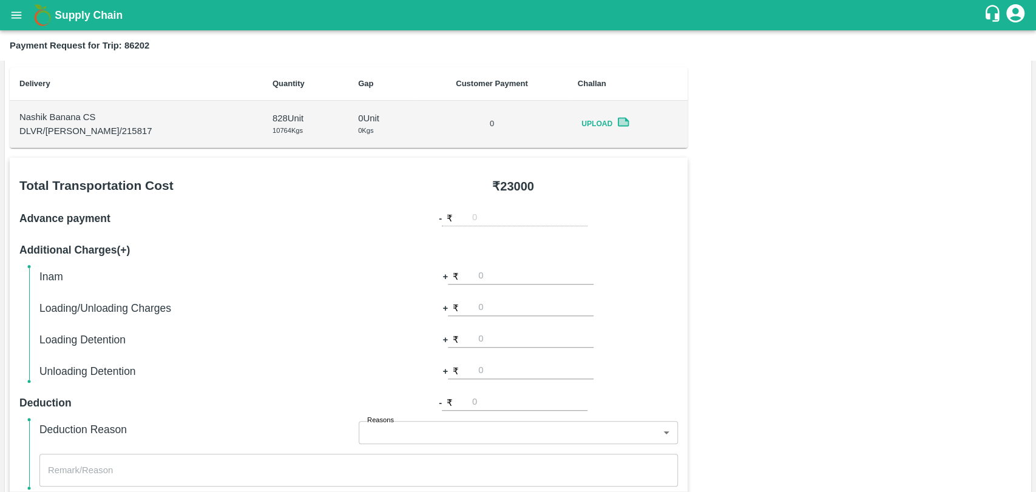
scroll to position [202, 0]
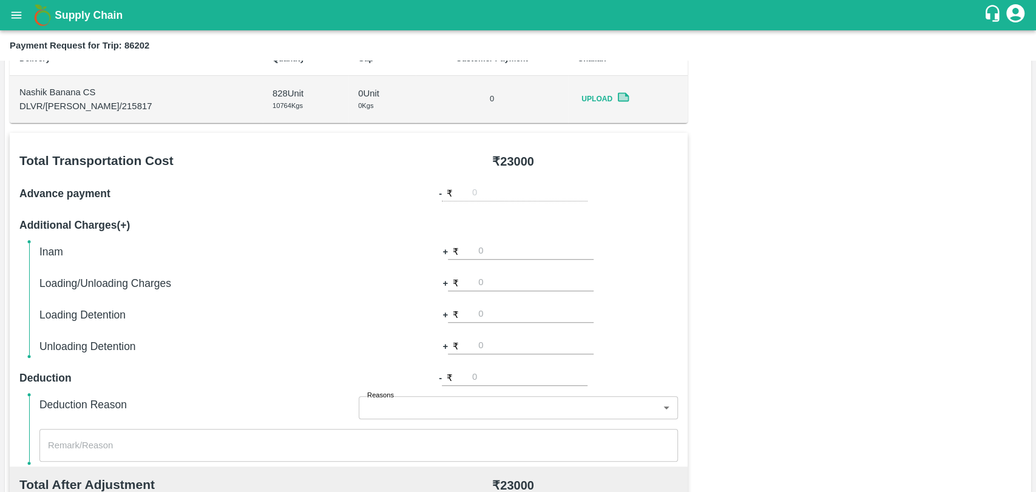
click at [529, 273] on div "Inam + ₹ Loading/Unloading Charges + ₹ Loading Detention + ₹ Unloading Detentio…" at bounding box center [358, 299] width 638 height 112
click at [521, 281] on input "number" at bounding box center [535, 283] width 115 height 16
type input "300"
click at [928, 297] on div "Total Transportation Cost ₹ 23000 Advance payment - ₹ Additional Charges(+) Ina…" at bounding box center [518, 426] width 1016 height 587
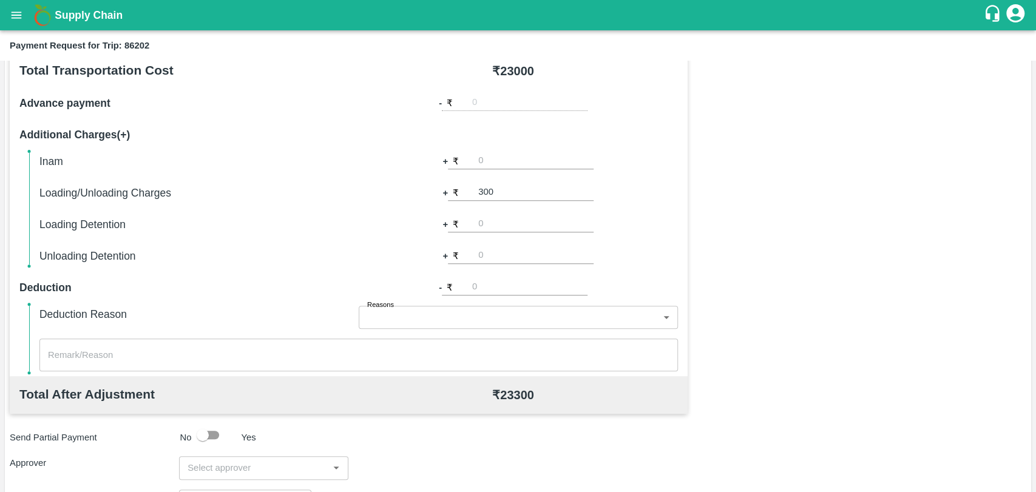
scroll to position [444, 0]
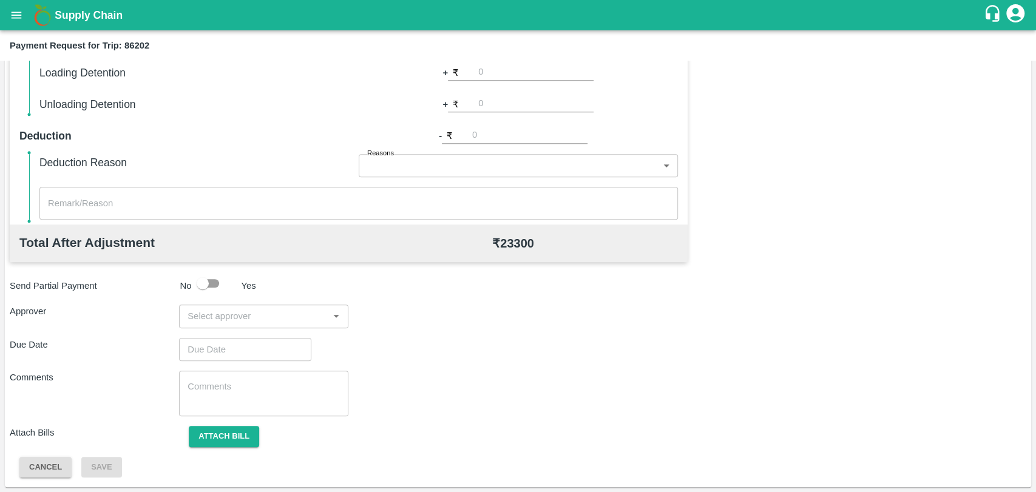
click at [257, 306] on div "​" at bounding box center [263, 316] width 169 height 23
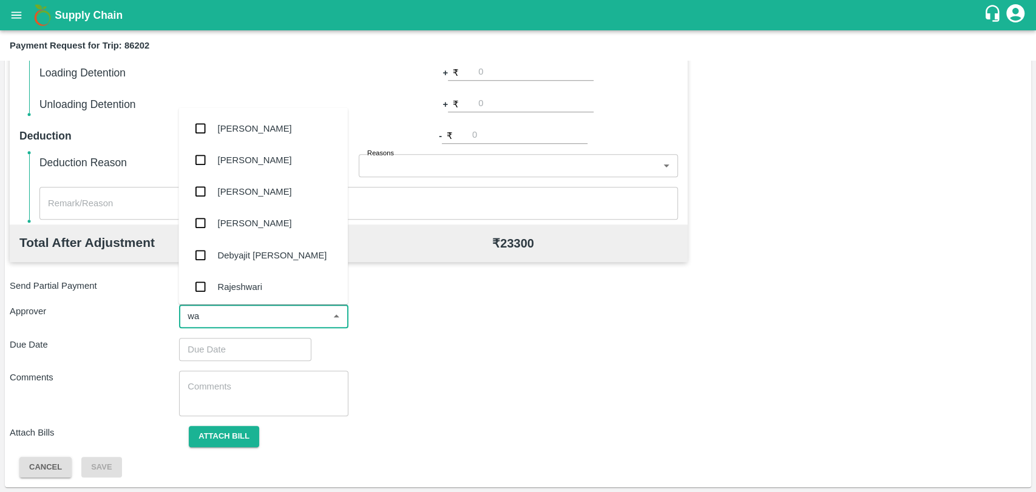
type input "wag"
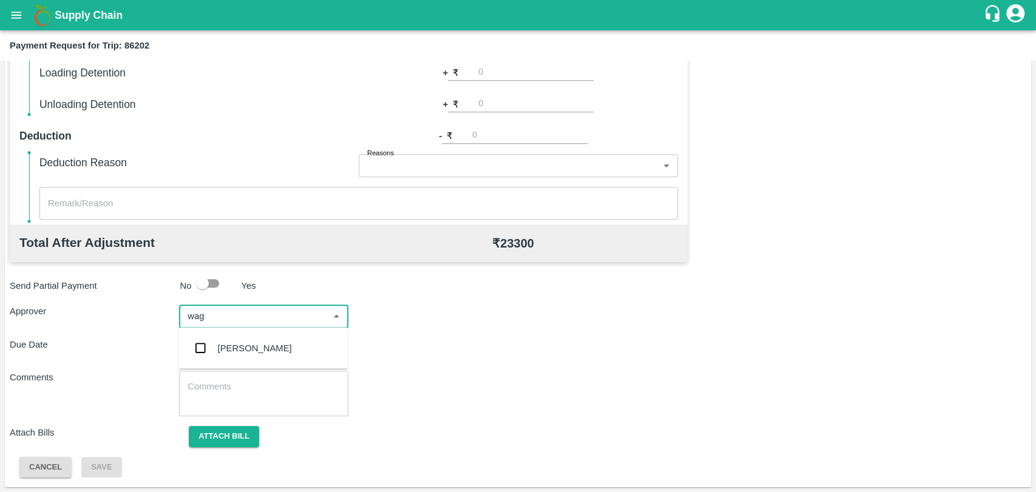
click at [249, 337] on div "[PERSON_NAME]" at bounding box center [262, 348] width 169 height 32
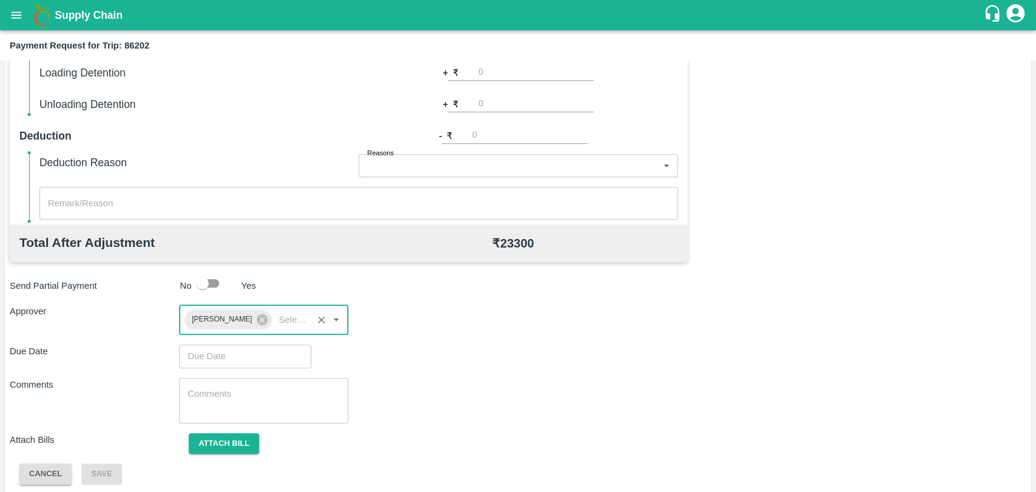
click at [230, 358] on input "Choose date" at bounding box center [241, 356] width 124 height 23
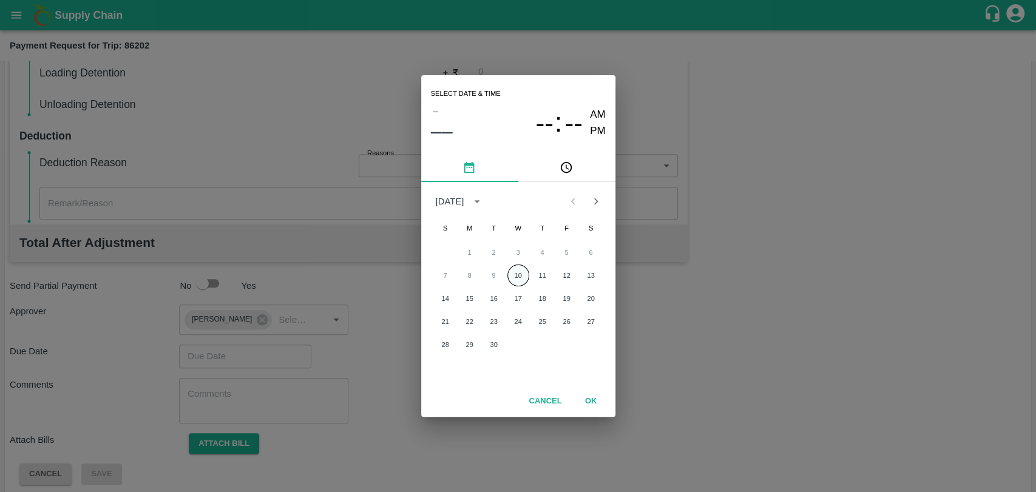
click at [510, 276] on button "10" at bounding box center [518, 276] width 22 height 22
type input "10/09/2025 12:00 AM"
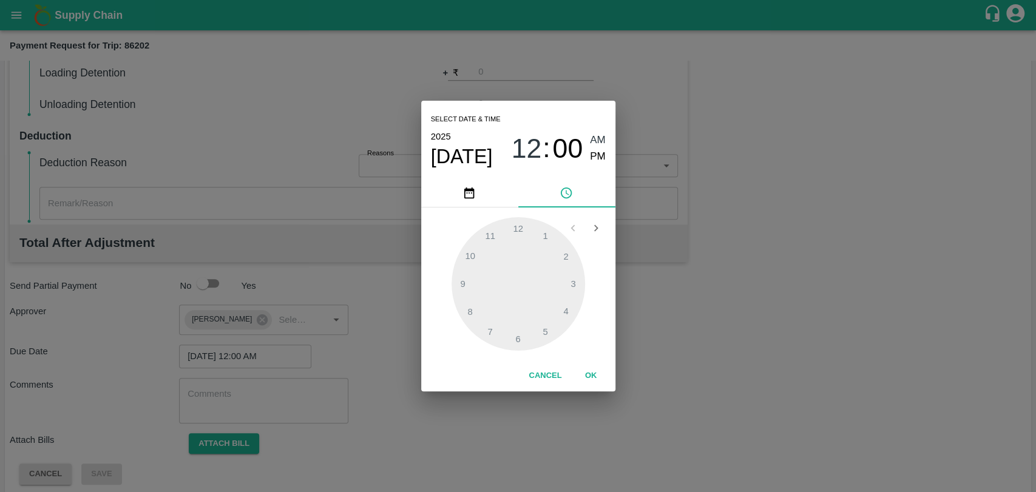
click at [582, 380] on button "OK" at bounding box center [591, 375] width 39 height 21
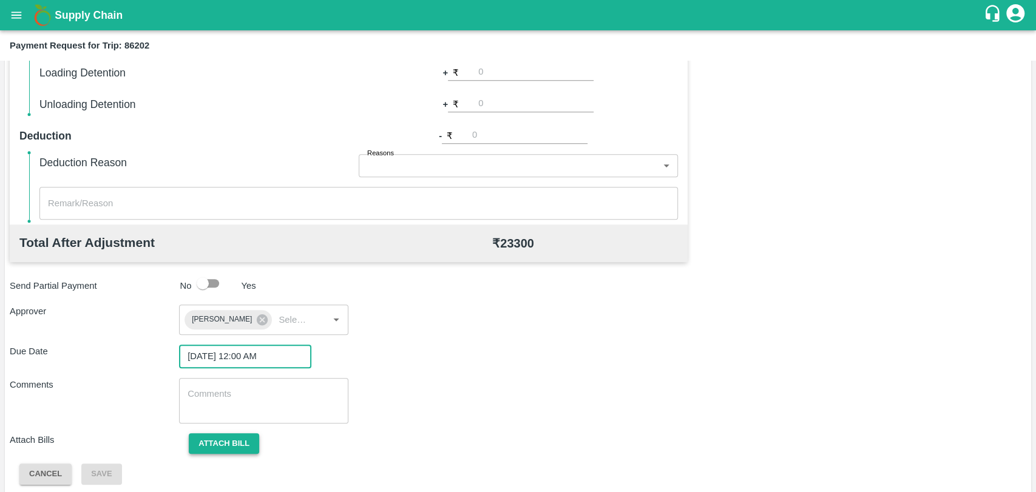
click at [256, 436] on button "Attach bill" at bounding box center [224, 443] width 70 height 21
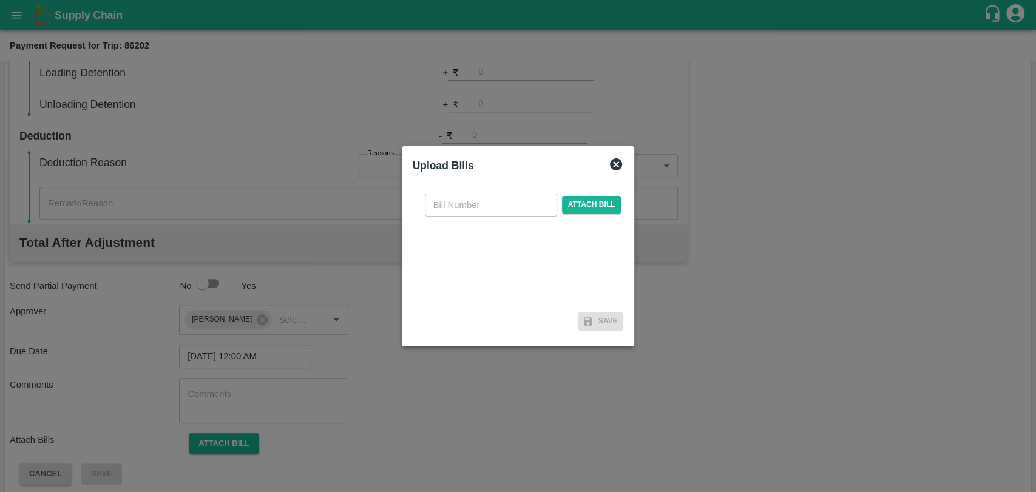
click at [477, 205] on input "text" at bounding box center [491, 205] width 132 height 23
type input "3874"
click at [573, 196] on span "Attach bill" at bounding box center [591, 205] width 59 height 18
click at [0, 0] on input "Attach bill" at bounding box center [0, 0] width 0 height 0
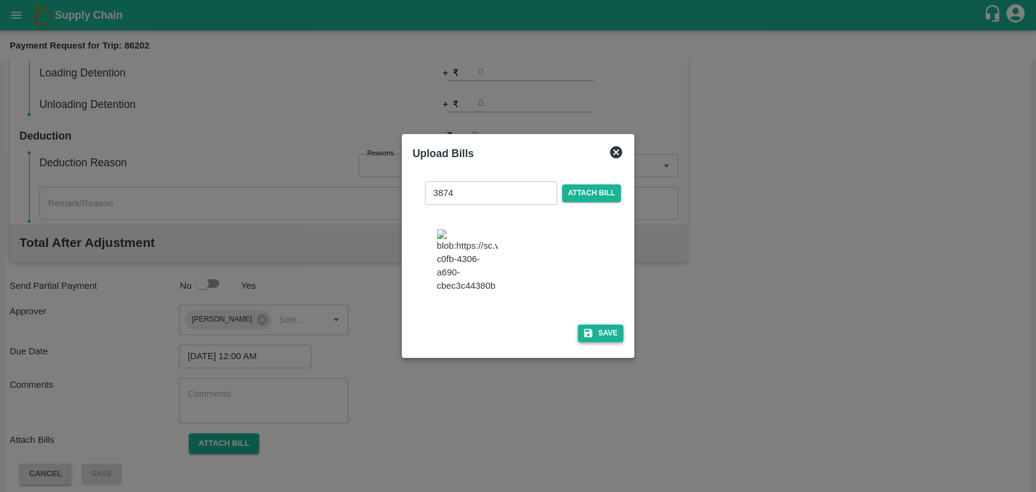
click at [602, 327] on button "Save" at bounding box center [601, 334] width 46 height 18
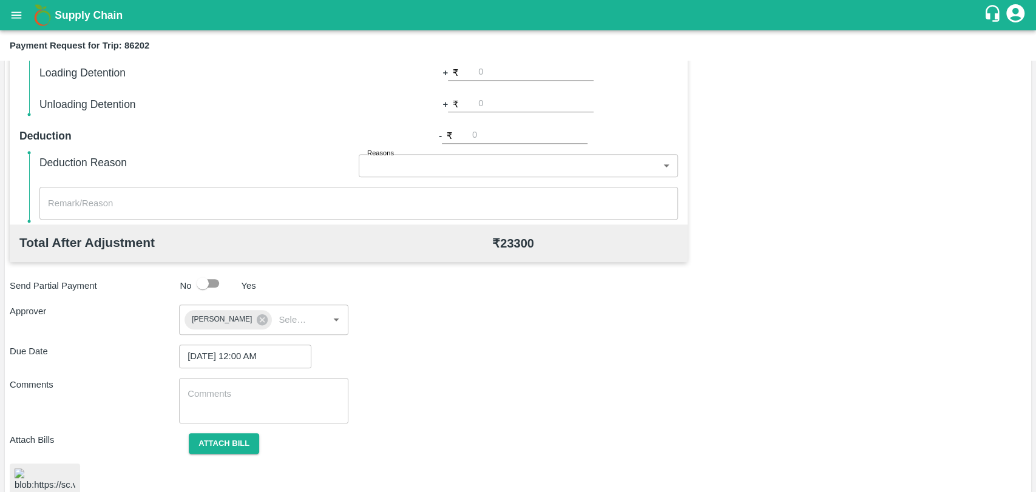
scroll to position [505, 0]
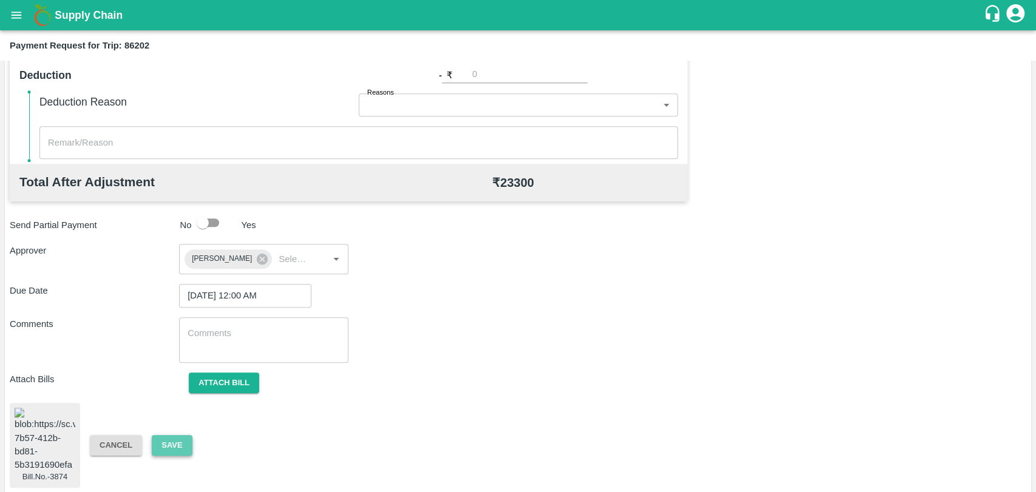
click at [187, 436] on button "Save" at bounding box center [172, 445] width 40 height 21
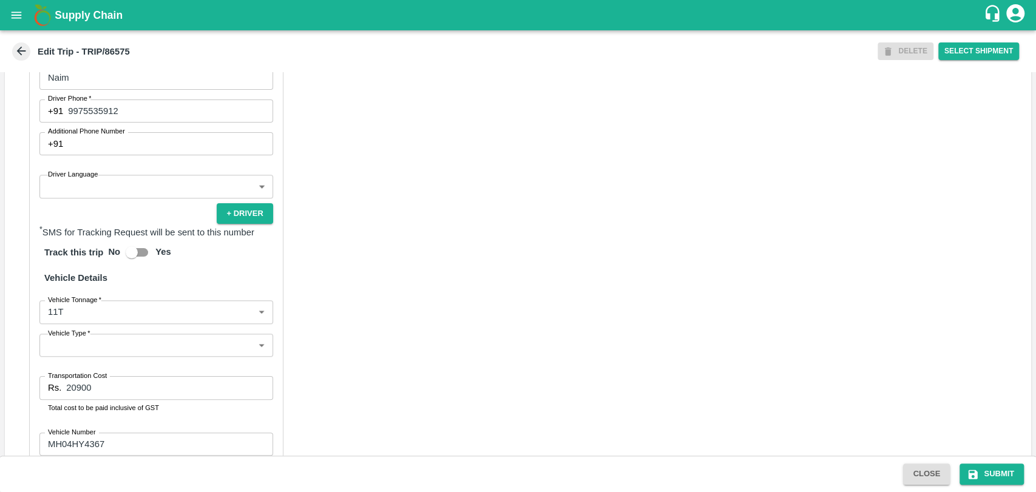
scroll to position [789, 0]
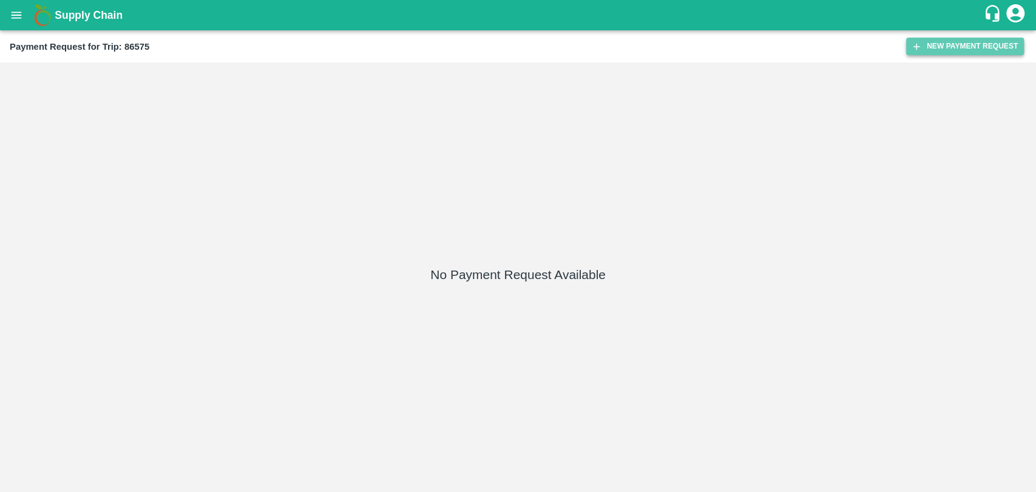
click at [930, 50] on button "New Payment Request" at bounding box center [965, 47] width 118 height 18
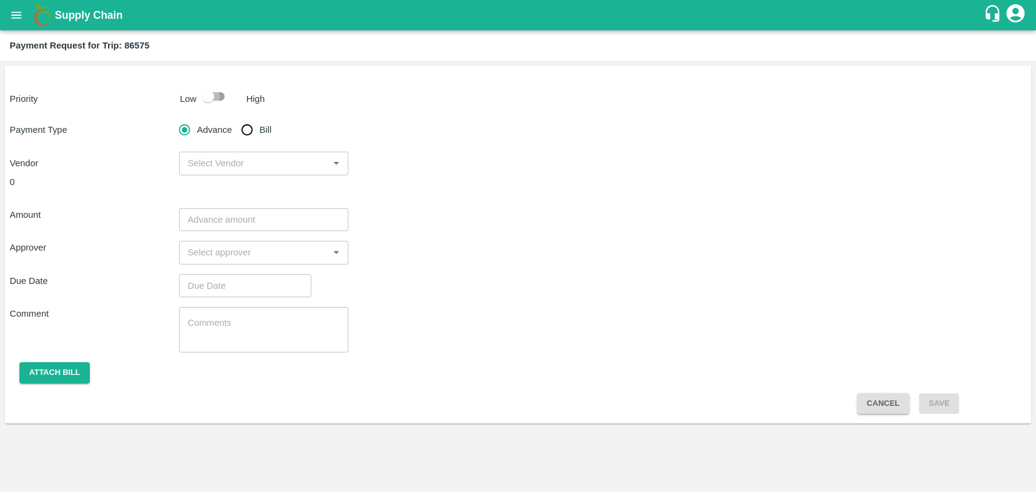
click at [223, 98] on input "checkbox" at bounding box center [208, 96] width 69 height 23
checkbox input "true"
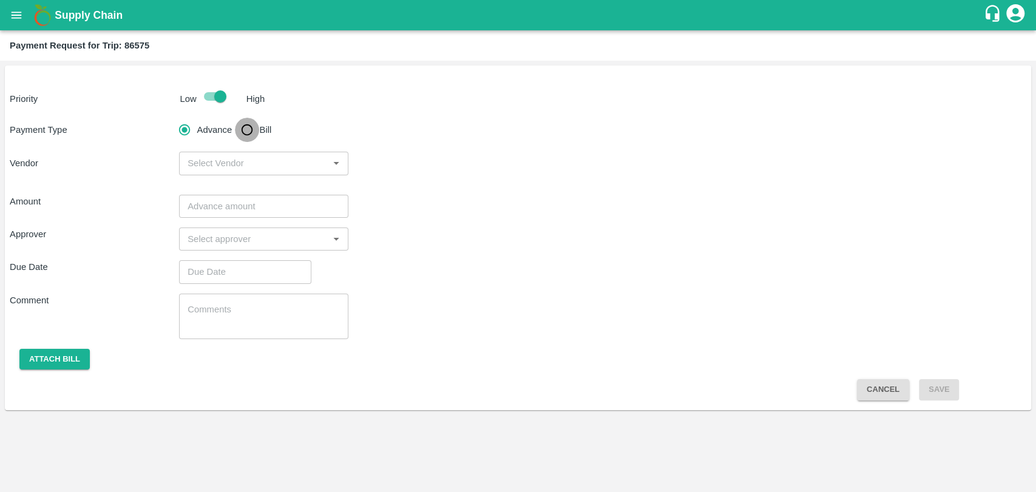
click at [250, 119] on input "Bill" at bounding box center [247, 130] width 24 height 24
radio input "true"
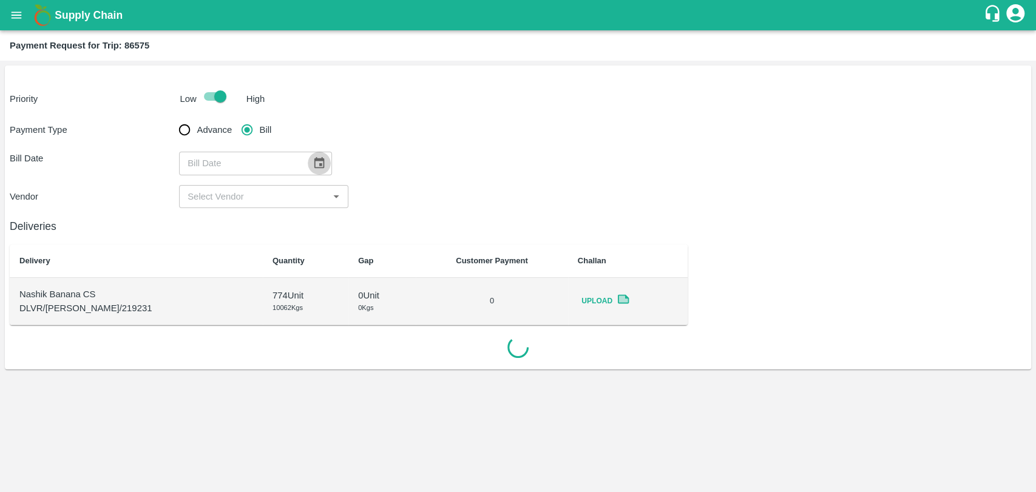
click at [321, 157] on button "Choose date" at bounding box center [319, 163] width 23 height 23
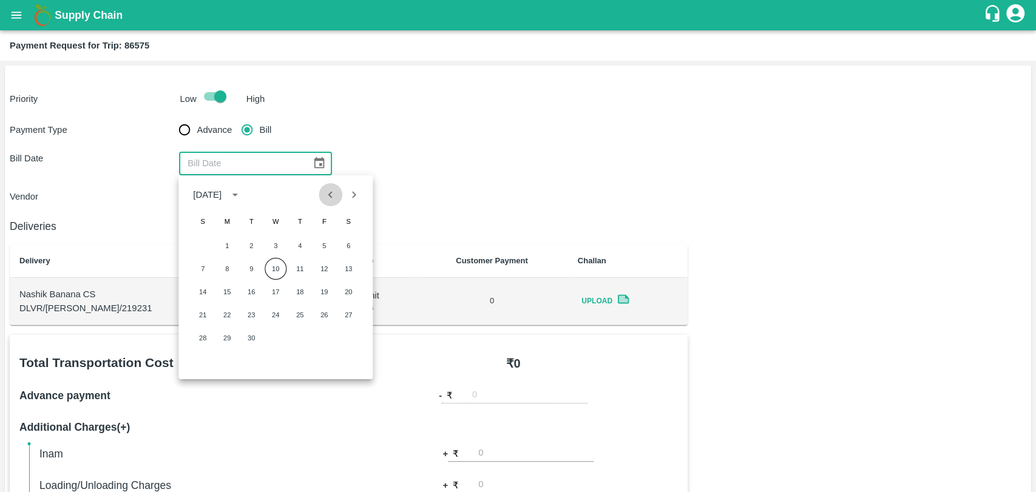
click at [331, 190] on icon "Previous month" at bounding box center [330, 194] width 13 height 13
click at [268, 308] on button "20" at bounding box center [276, 315] width 22 height 22
type input "20/08/2025"
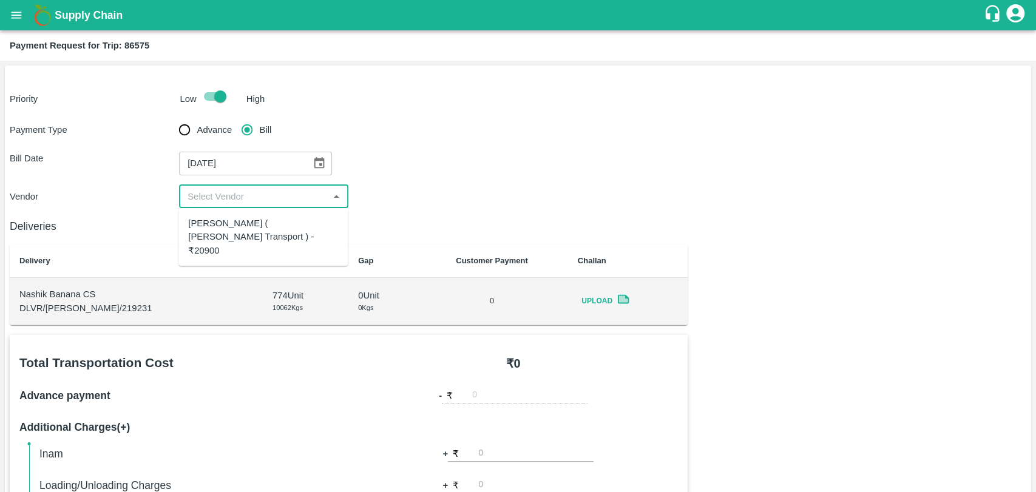
click at [226, 201] on input "input" at bounding box center [254, 197] width 142 height 16
click at [223, 232] on div "Nitin Rasal ( Bhairavnath Transport ) - ₹20900" at bounding box center [263, 237] width 150 height 41
type input "Nitin Rasal ( Bhairavnath Transport ) - ₹20900"
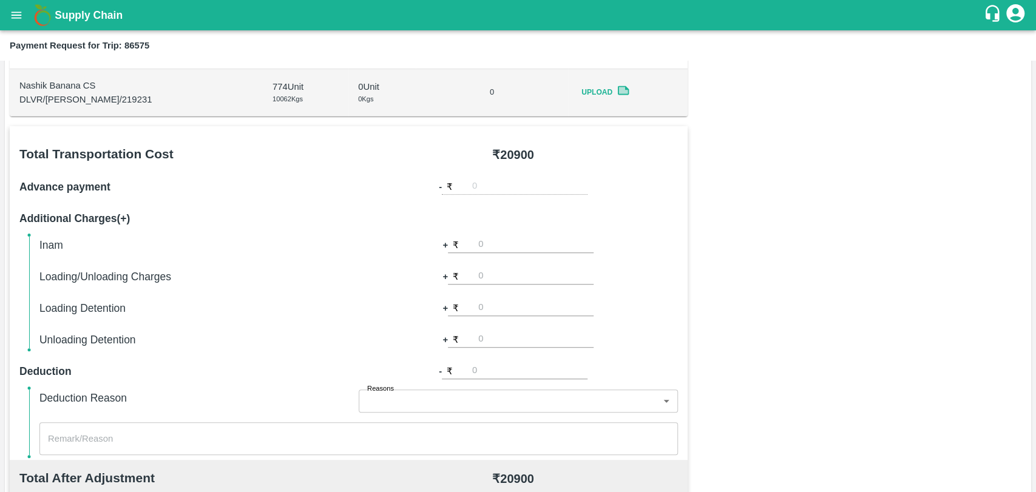
scroll to position [337, 0]
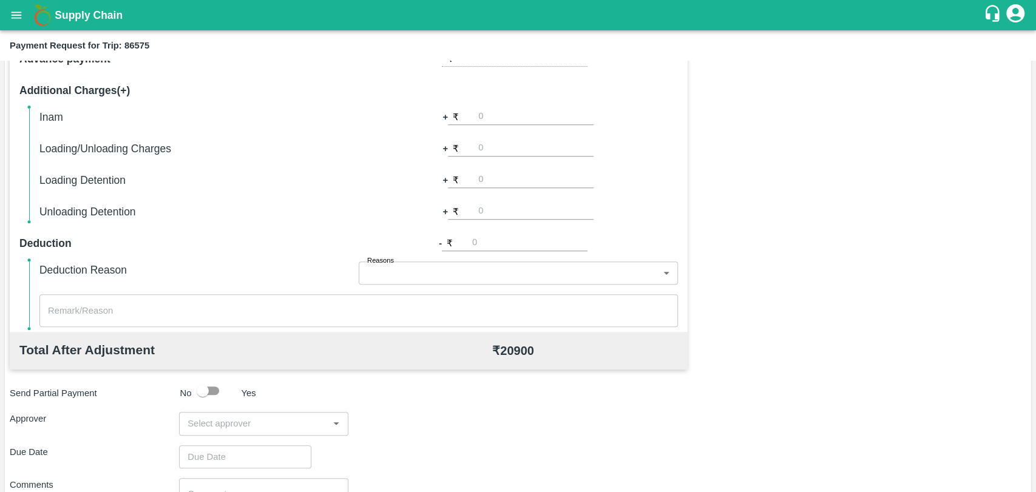
click at [229, 427] on input "input" at bounding box center [254, 424] width 142 height 16
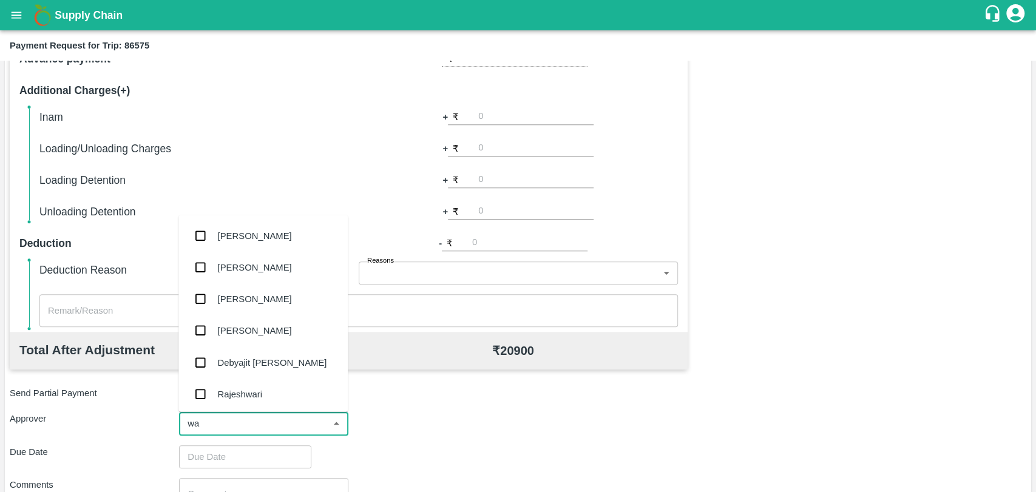
type input "wag"
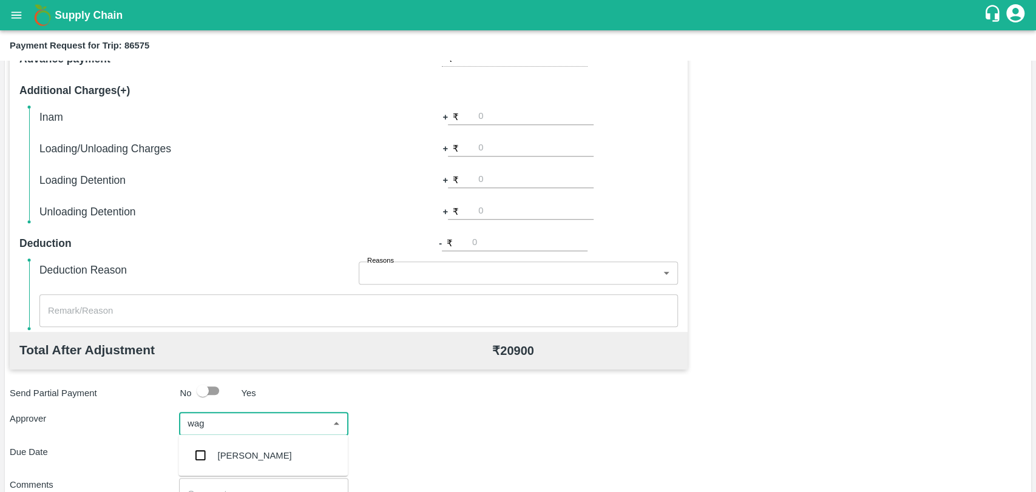
click at [228, 451] on div "Prasad Waghade" at bounding box center [255, 454] width 74 height 13
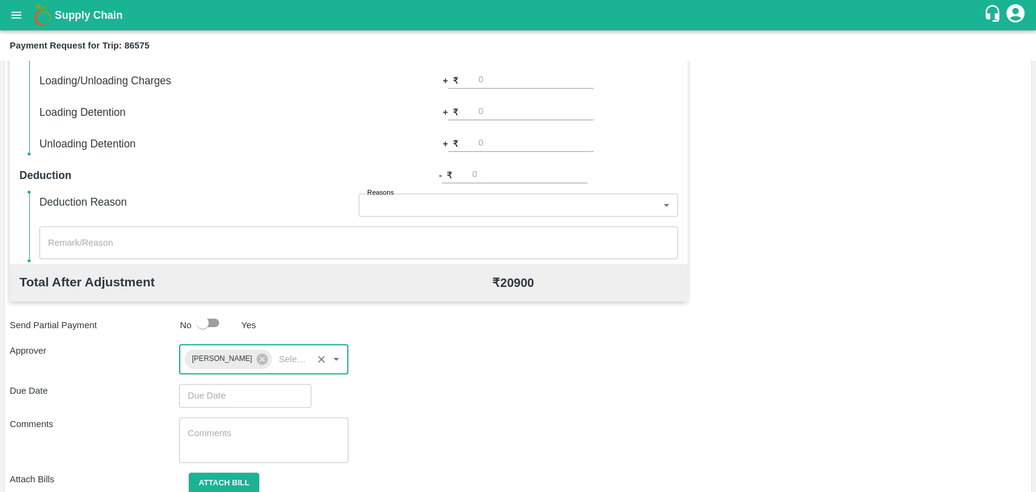
scroll to position [451, 0]
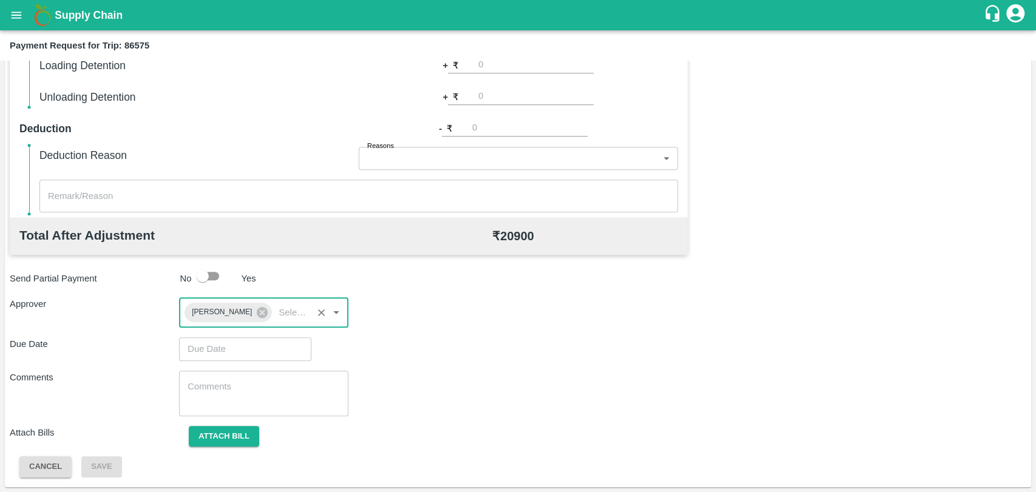
type input "DD/MM/YYYY hh:mm aa"
click at [219, 355] on input "DD/MM/YYYY hh:mm aa" at bounding box center [241, 348] width 124 height 23
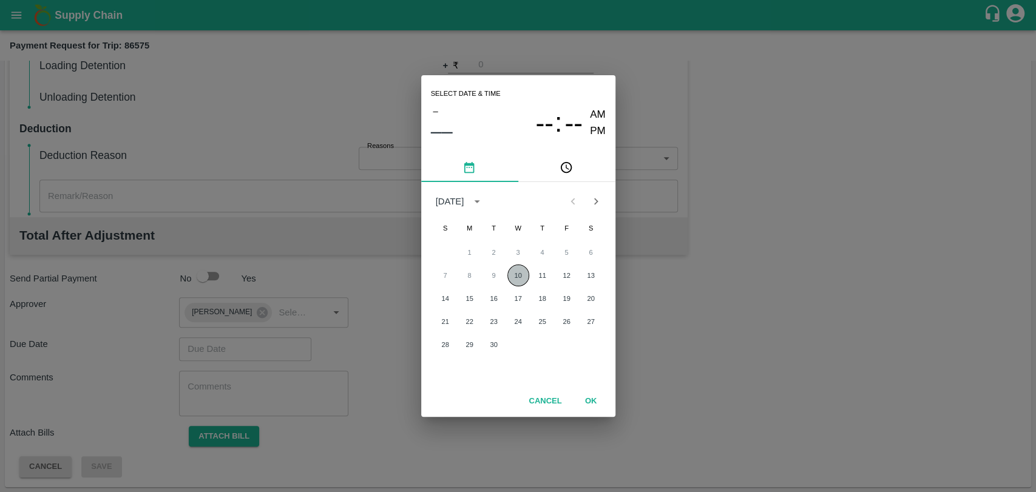
click at [524, 270] on button "10" at bounding box center [518, 276] width 22 height 22
type input "10/09/2025 12:00 AM"
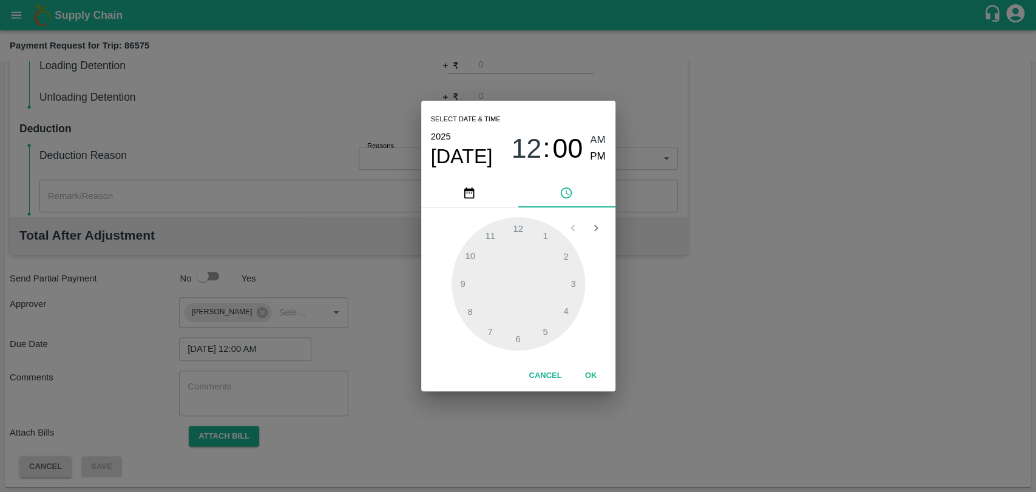
click at [587, 370] on button "OK" at bounding box center [591, 375] width 39 height 21
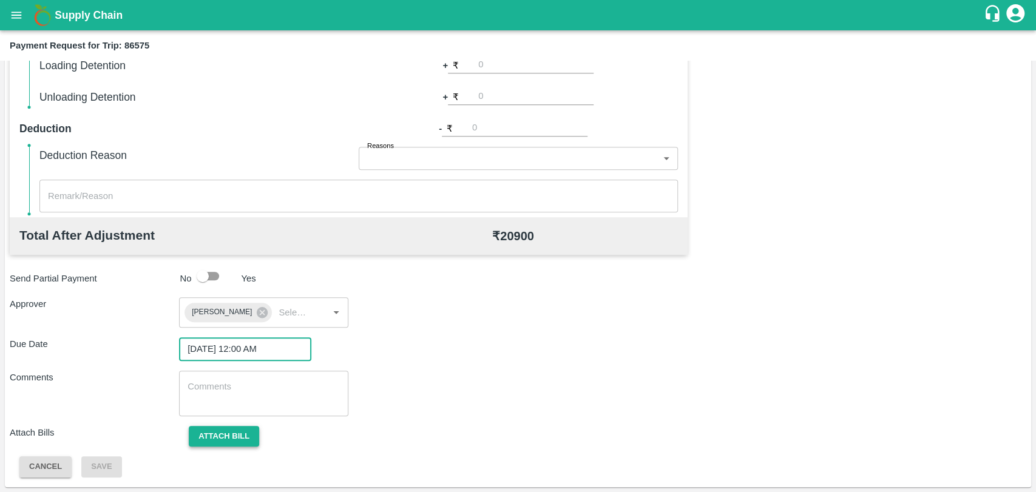
click at [218, 445] on button "Attach bill" at bounding box center [224, 436] width 70 height 21
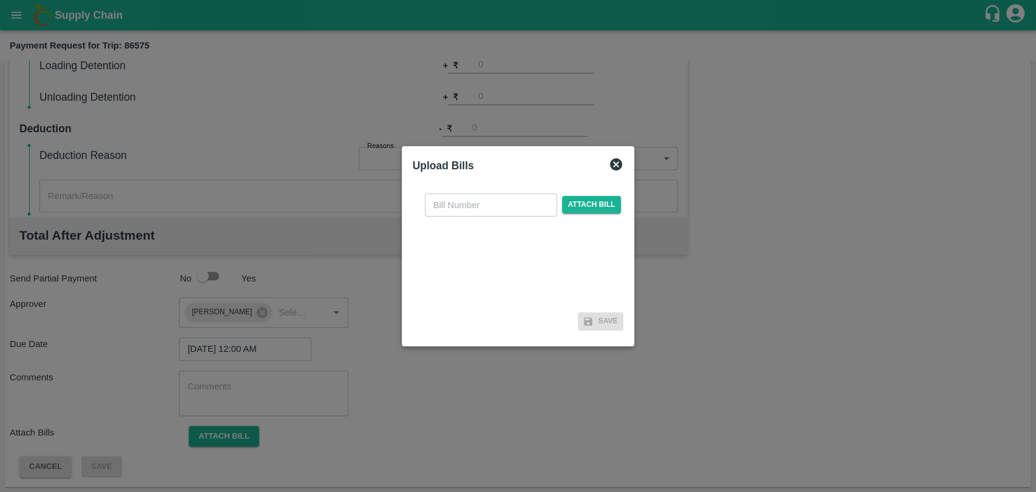
click at [459, 194] on input "text" at bounding box center [491, 205] width 132 height 23
type input "3906"
click at [582, 205] on span "Attach bill" at bounding box center [591, 205] width 59 height 18
click at [0, 0] on input "Attach bill" at bounding box center [0, 0] width 0 height 0
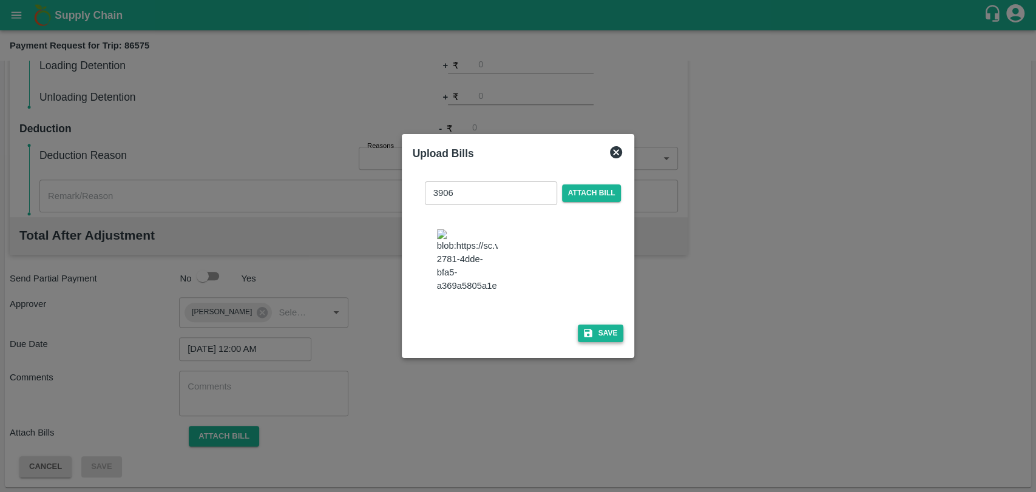
click at [604, 331] on button "Save" at bounding box center [601, 334] width 46 height 18
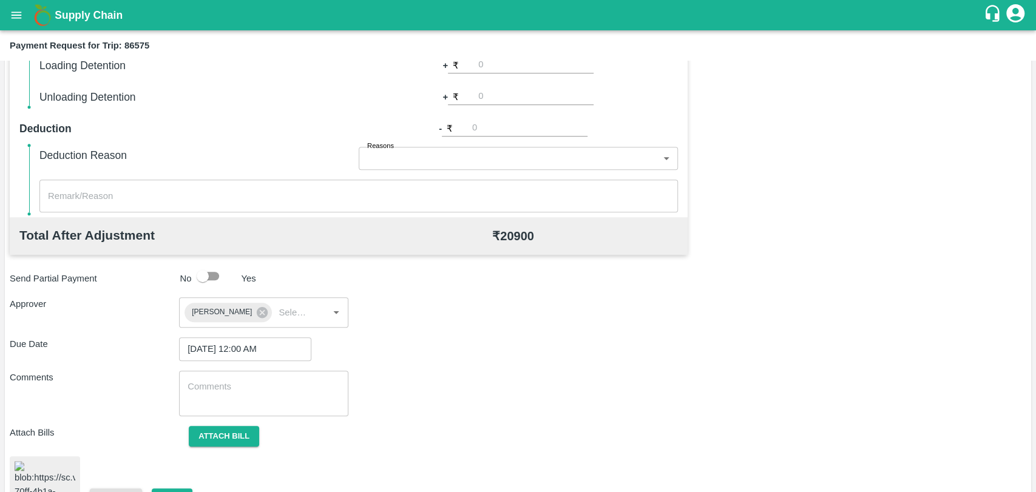
scroll to position [506, 0]
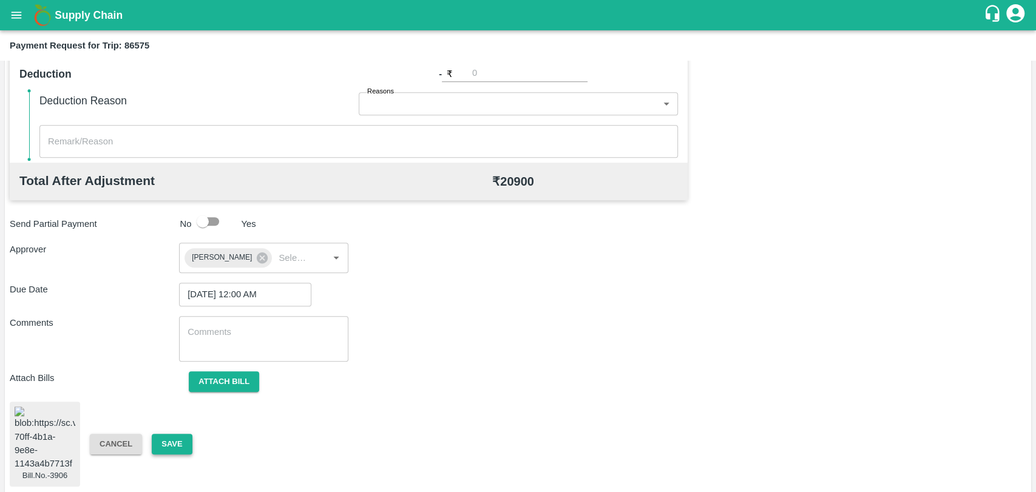
click at [170, 442] on button "Save" at bounding box center [172, 444] width 40 height 21
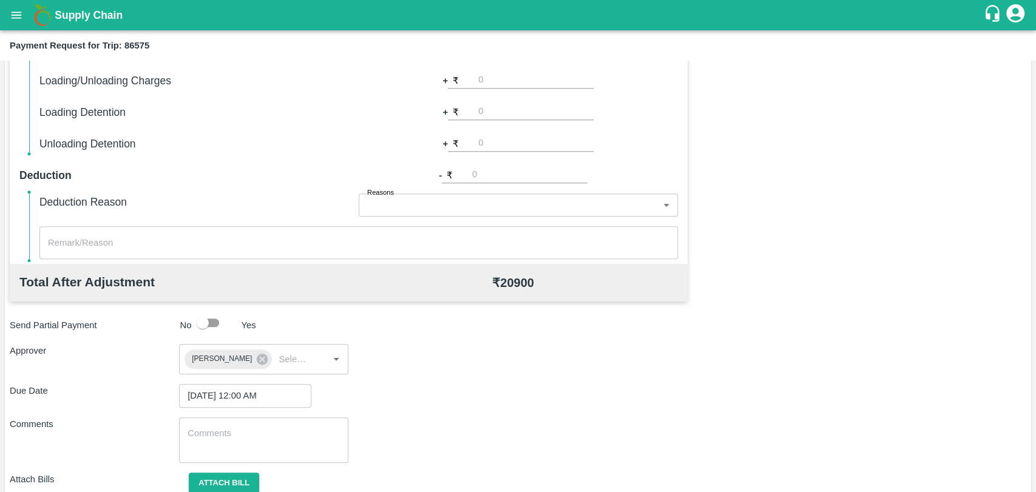
scroll to position [371, 0]
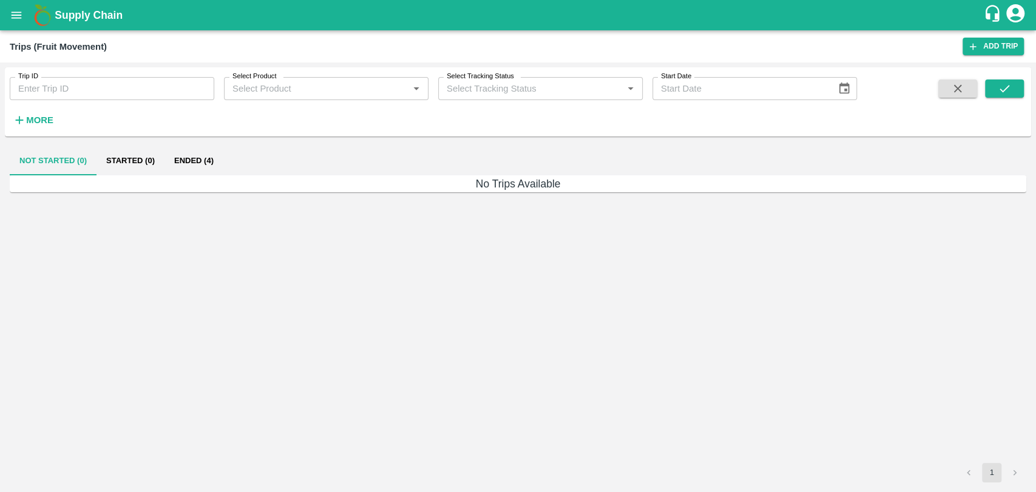
click at [52, 120] on strong "More" at bounding box center [39, 120] width 27 height 10
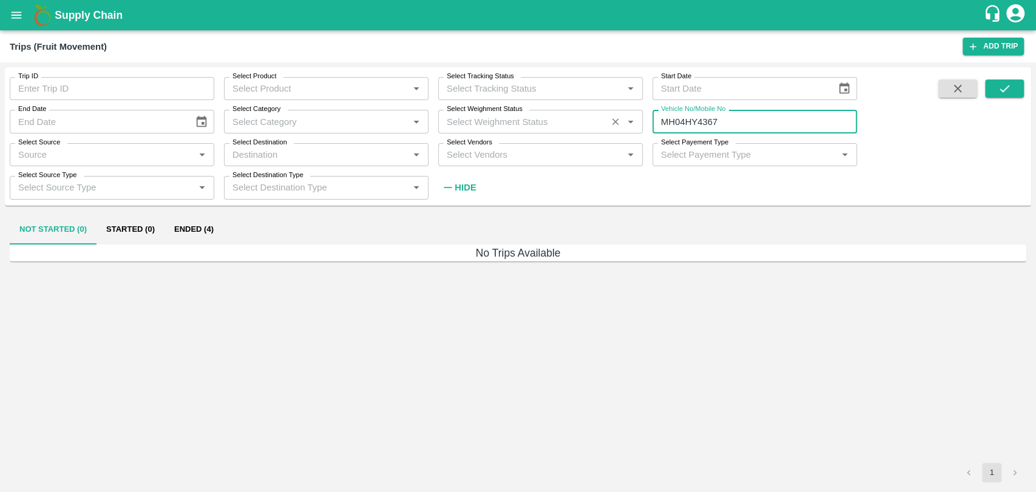
drag, startPoint x: 755, startPoint y: 120, endPoint x: 616, endPoint y: 123, distance: 138.4
click at [616, 123] on div "Trip ID Trip ID Select Product Select Product   * Select Tracking Status Select…" at bounding box center [428, 133] width 857 height 132
paste input "text"
type input "MH04LE6216"
click at [995, 91] on button "submit" at bounding box center [1004, 88] width 39 height 18
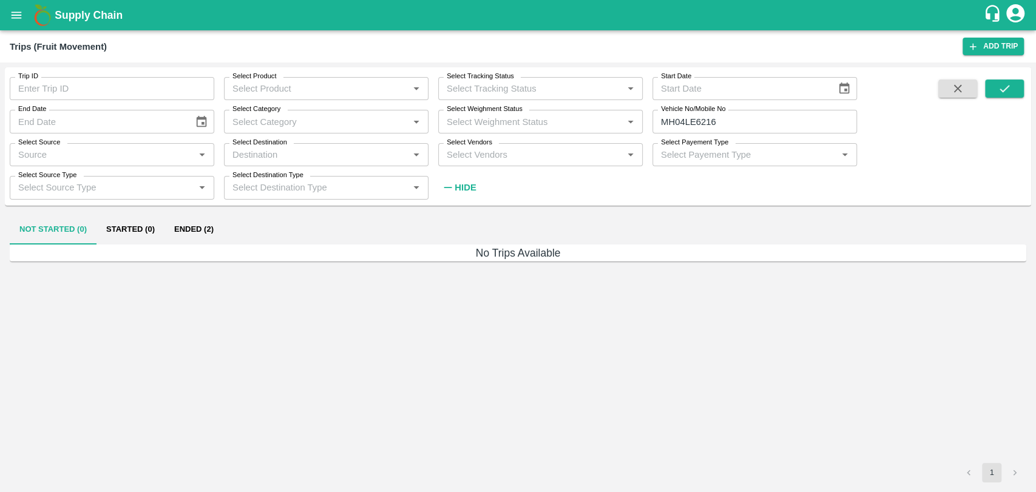
click at [181, 229] on button "Ended (2)" at bounding box center [193, 229] width 59 height 29
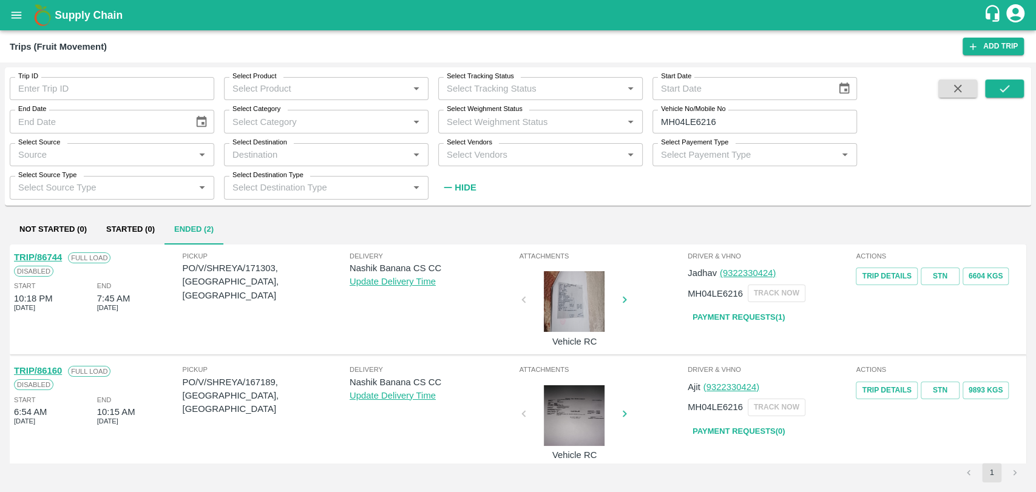
click at [50, 370] on link "TRIP/86160" at bounding box center [38, 371] width 48 height 10
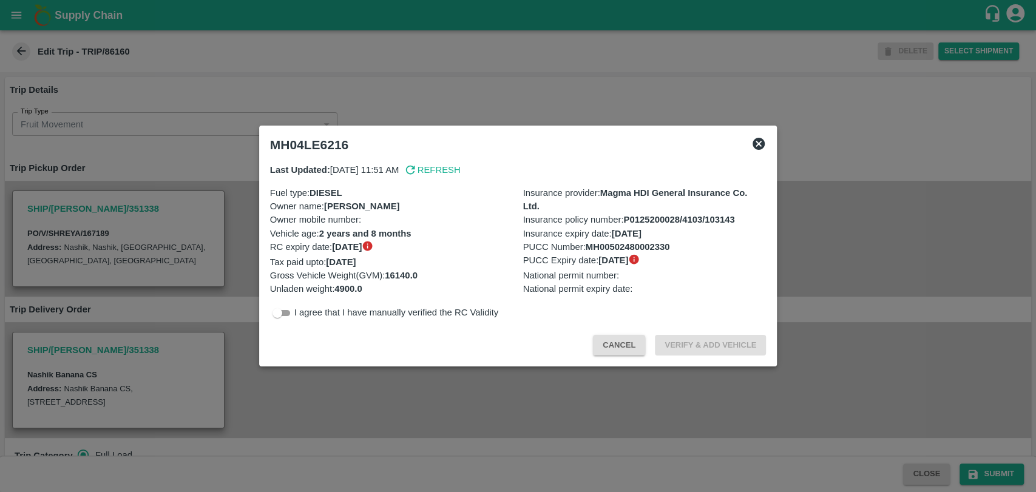
click at [219, 326] on div at bounding box center [518, 246] width 1036 height 492
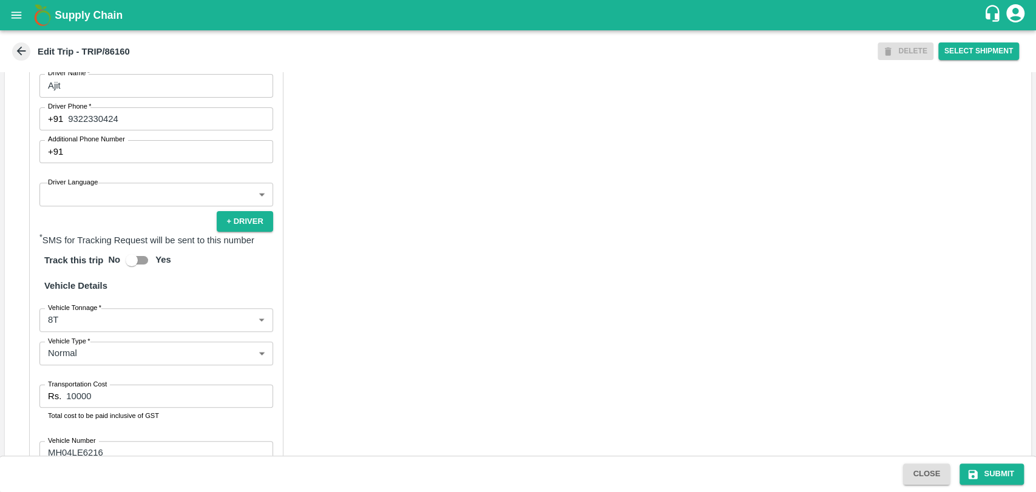
scroll to position [777, 0]
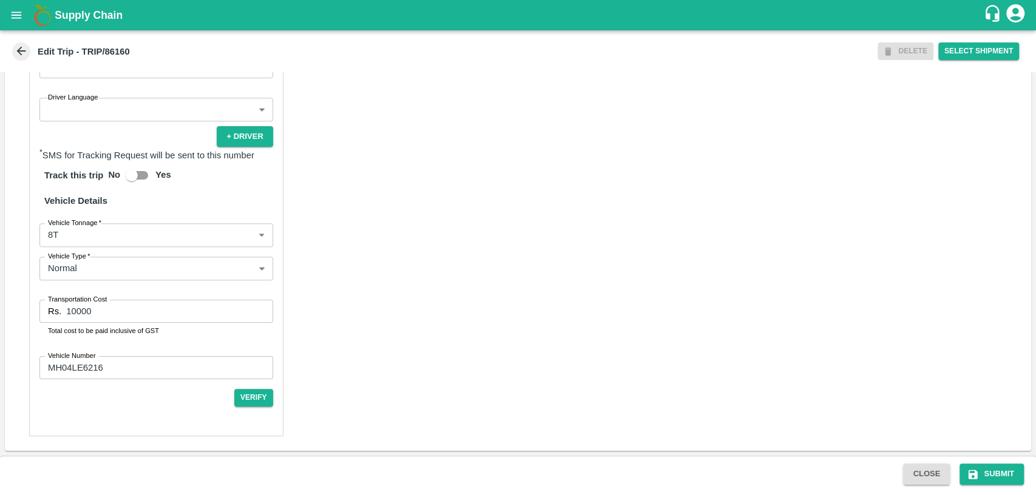
click at [64, 237] on body "Supply Chain Edit Trip - TRIP/86160 DELETE Select Shipment Trip Details Trip Ty…" at bounding box center [518, 246] width 1036 height 492
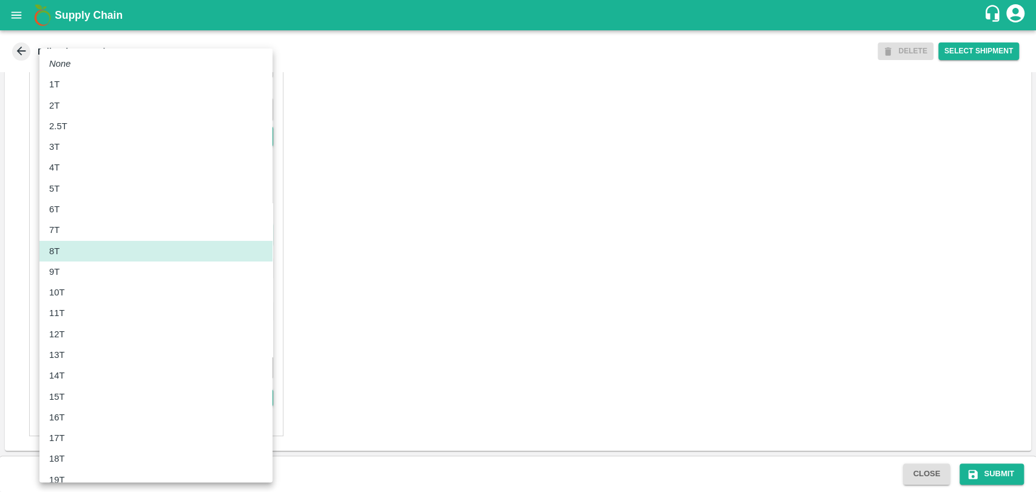
click at [67, 295] on div "10T" at bounding box center [60, 292] width 22 height 13
type input "10000"
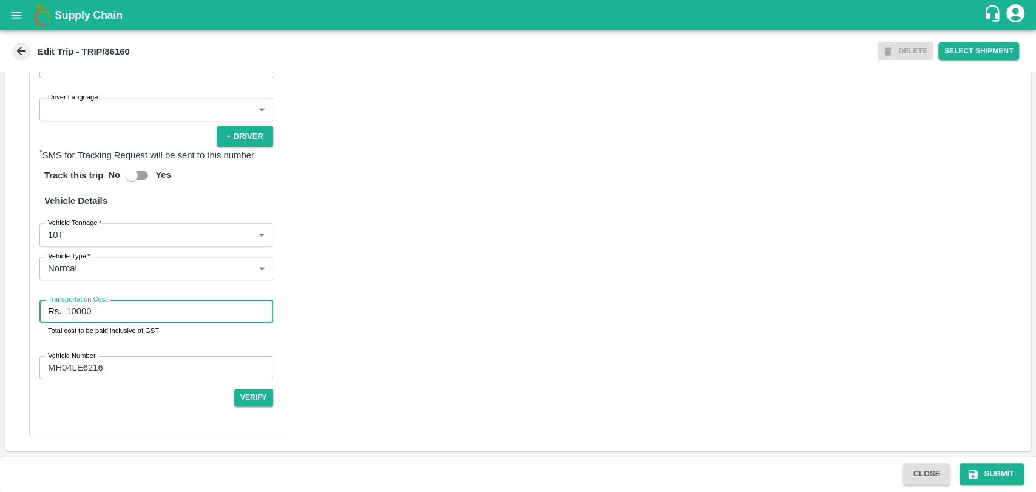
click at [73, 309] on input "10000" at bounding box center [169, 311] width 206 height 23
type input "20000"
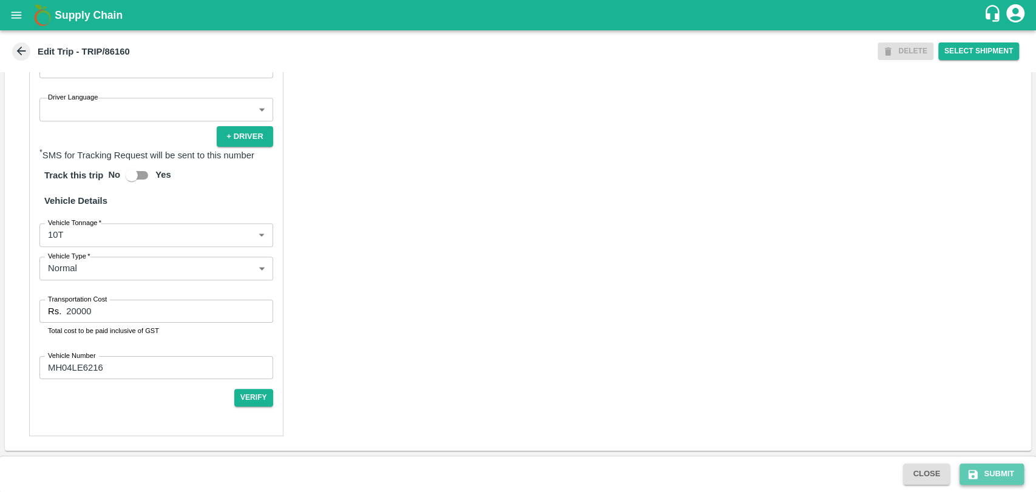
click at [980, 468] on button "Submit" at bounding box center [991, 474] width 64 height 21
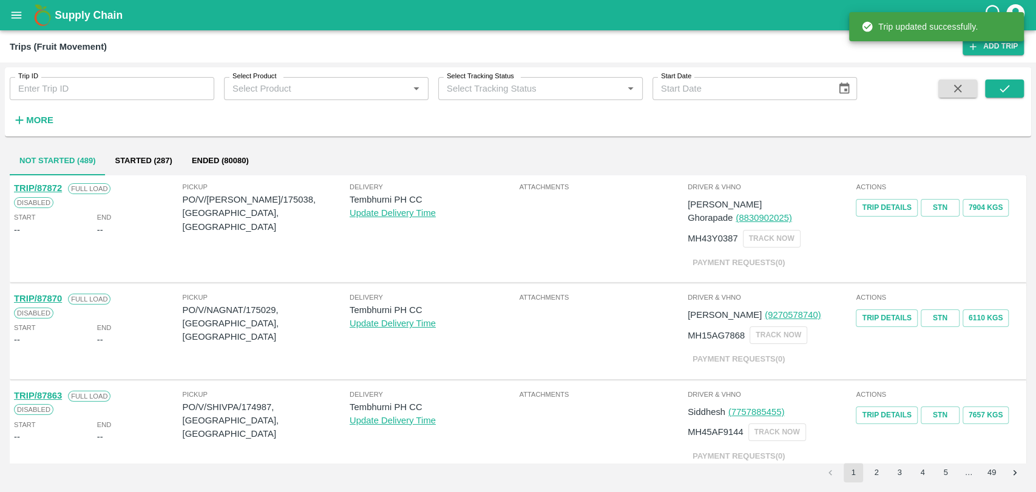
click at [47, 96] on input "Trip ID" at bounding box center [112, 88] width 204 height 23
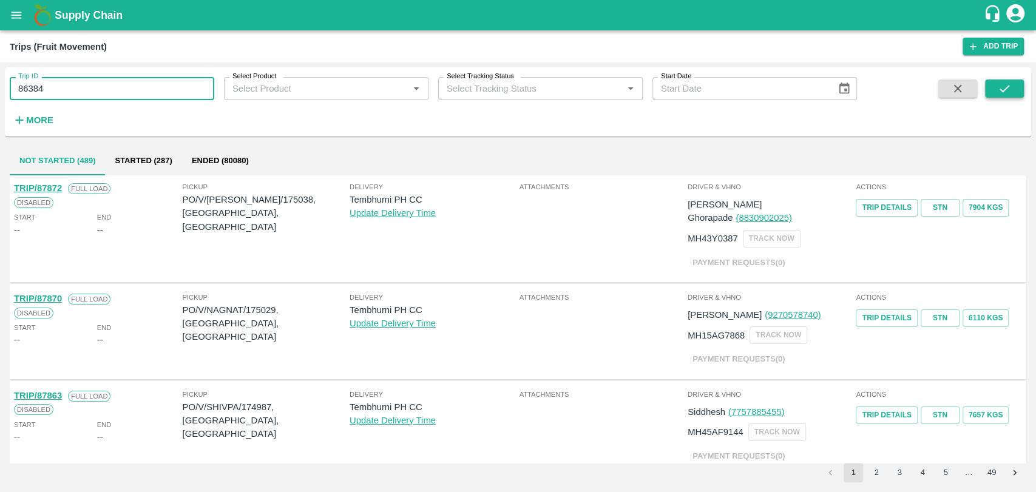
type input "86384"
click at [1016, 87] on button "submit" at bounding box center [1004, 88] width 39 height 18
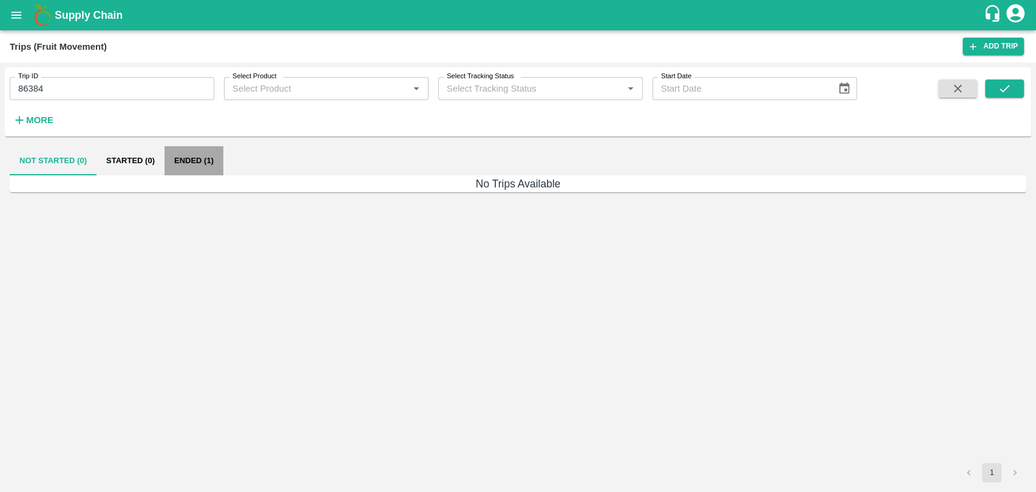
click at [182, 166] on button "Ended (1)" at bounding box center [193, 160] width 59 height 29
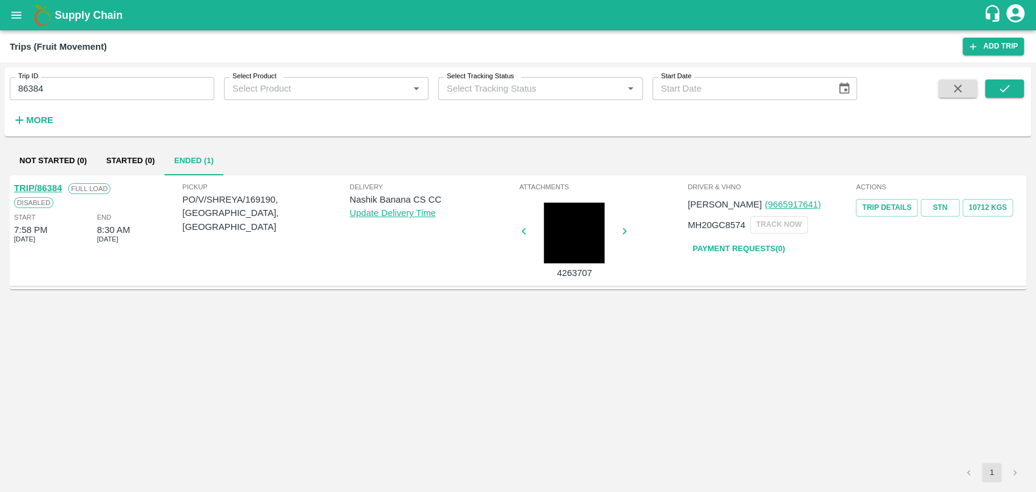
click at [56, 190] on link "TRIP/86384" at bounding box center [38, 188] width 48 height 10
click at [544, 254] on div at bounding box center [573, 233] width 91 height 61
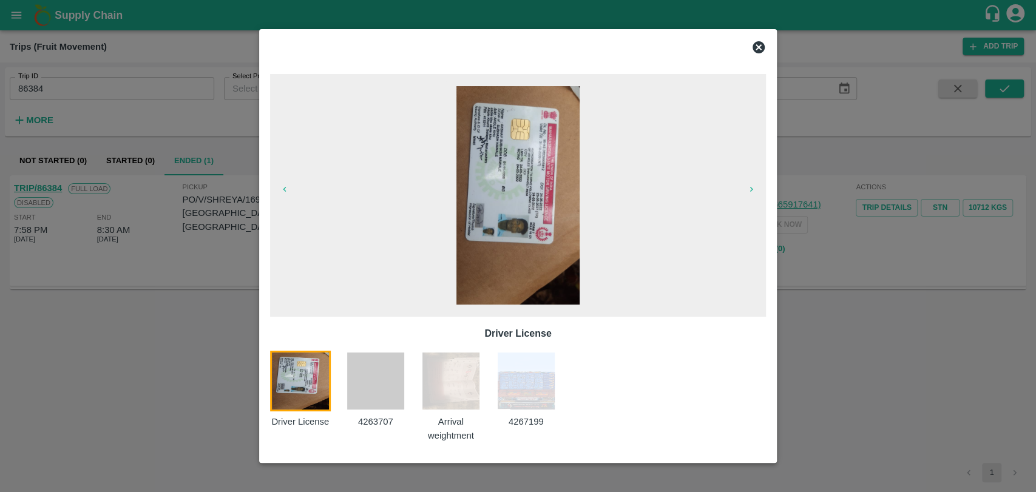
click at [458, 382] on img at bounding box center [450, 381] width 61 height 61
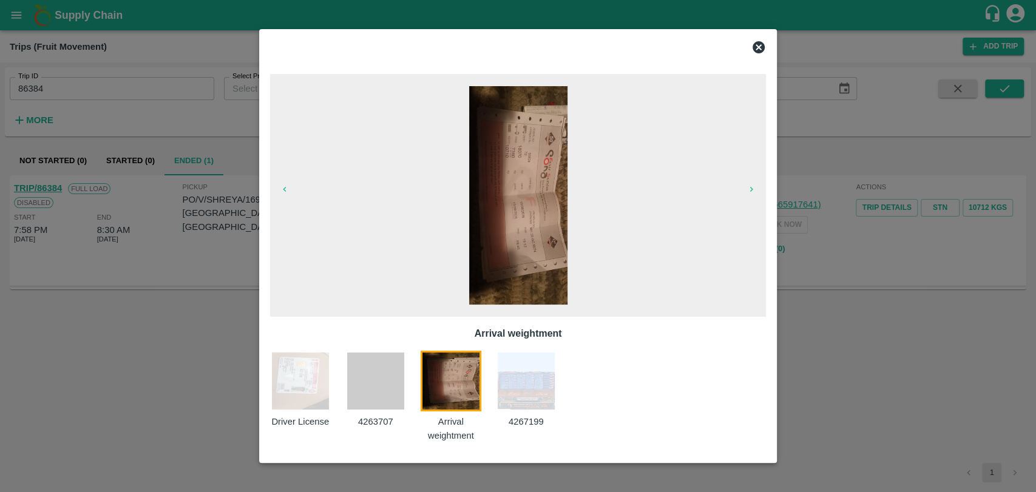
click at [238, 291] on div at bounding box center [518, 246] width 1036 height 492
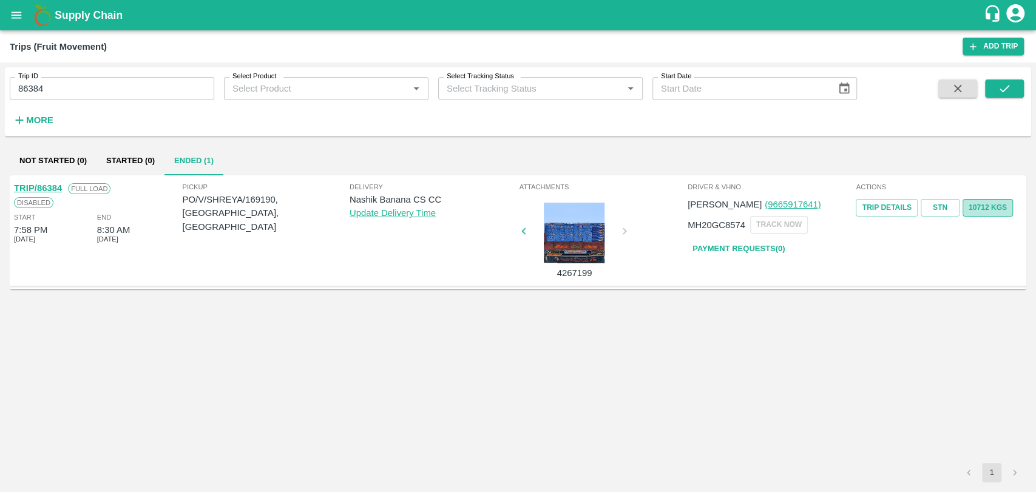
click at [991, 204] on button "10712 Kgs" at bounding box center [987, 208] width 50 height 18
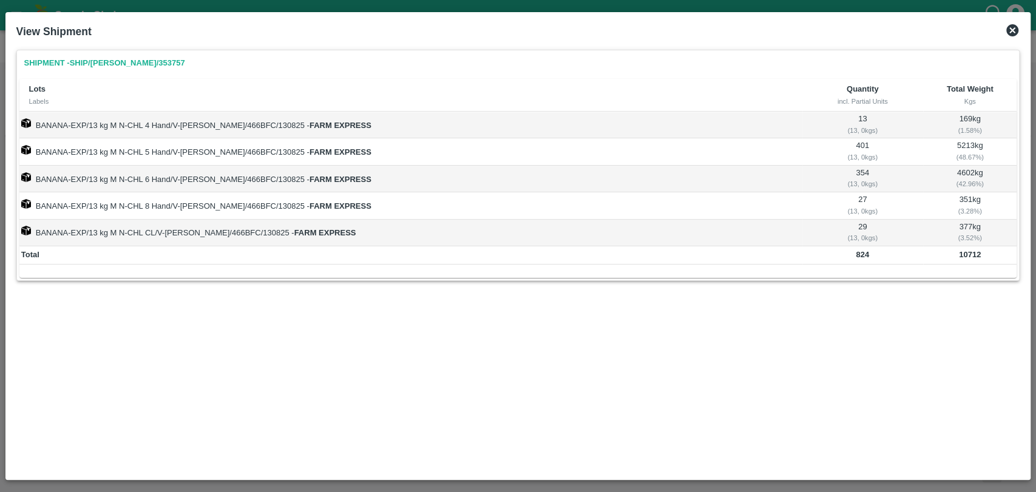
click at [1013, 12] on div "View Shipment Shipment - SHIP/NASH/353757 Lots Labels Quantity incl. Partial Un…" at bounding box center [517, 245] width 1025 height 467
click at [1013, 25] on icon at bounding box center [1012, 30] width 15 height 15
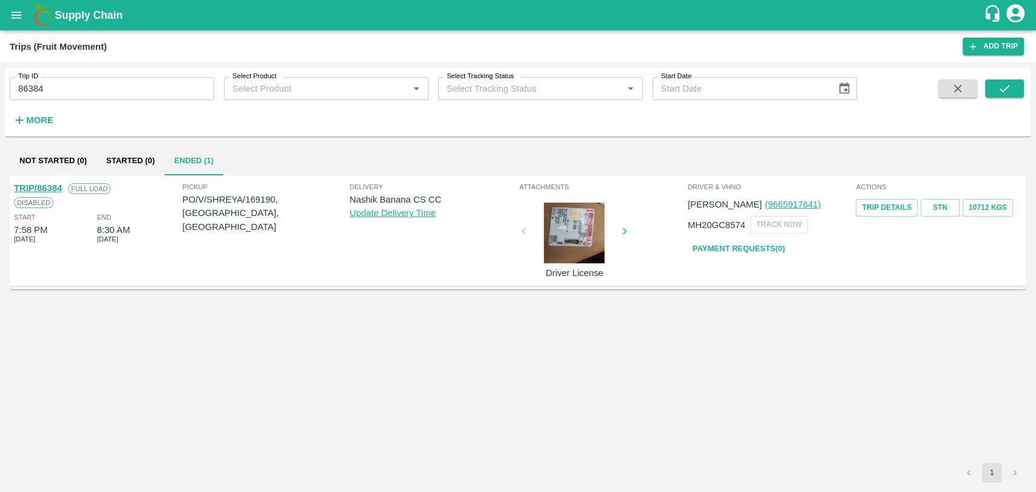
click at [50, 184] on link "TRIP/86384" at bounding box center [38, 188] width 48 height 10
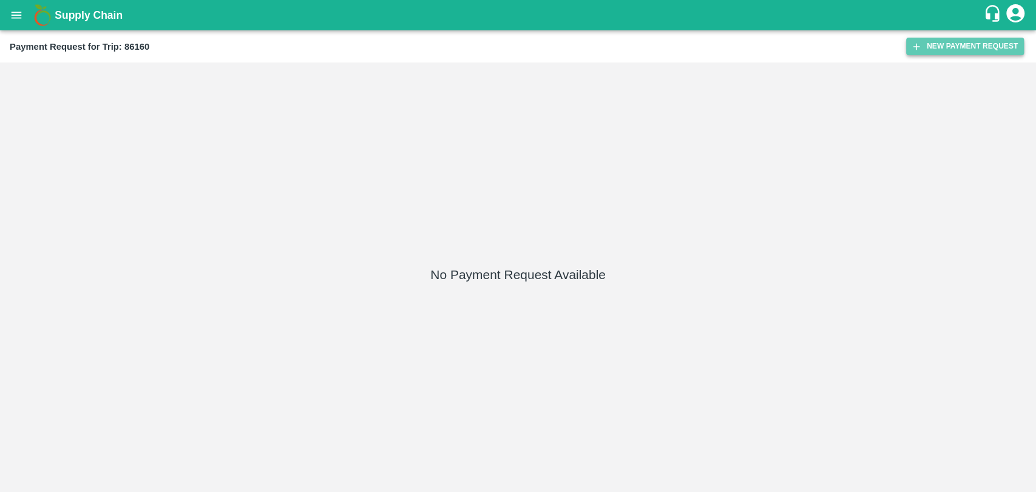
click at [977, 52] on button "New Payment Request" at bounding box center [965, 47] width 118 height 18
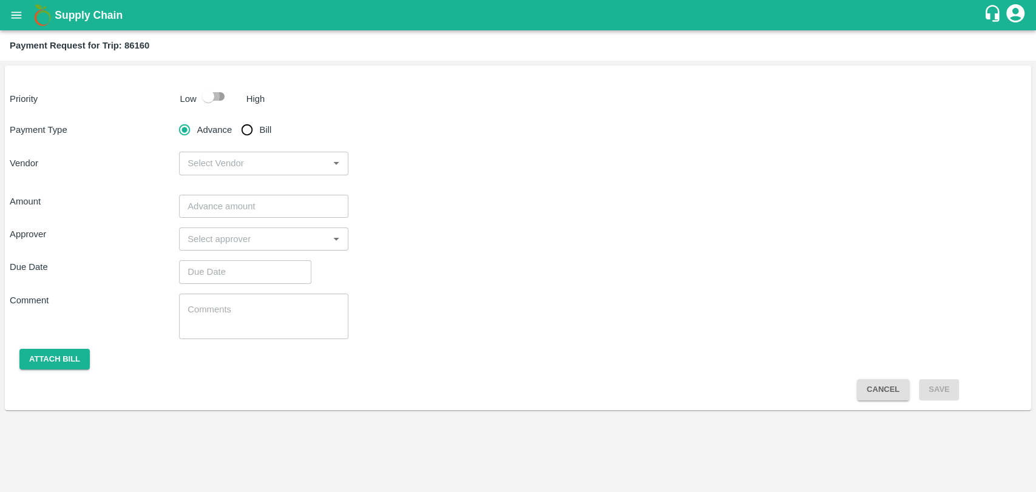
click at [214, 85] on input "checkbox" at bounding box center [208, 96] width 69 height 23
checkbox input "true"
click at [246, 124] on input "Bill" at bounding box center [247, 130] width 24 height 24
radio input "true"
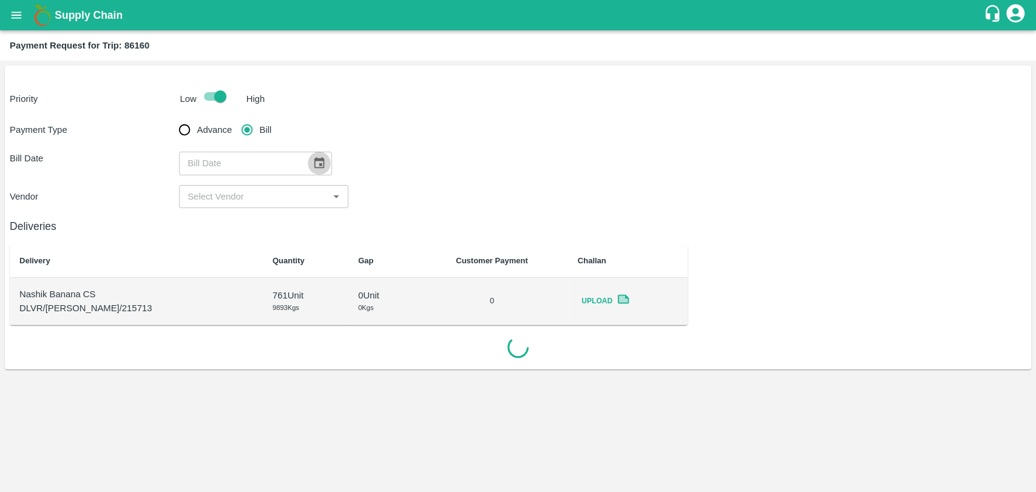
click at [317, 168] on icon "Choose date" at bounding box center [319, 163] width 10 height 12
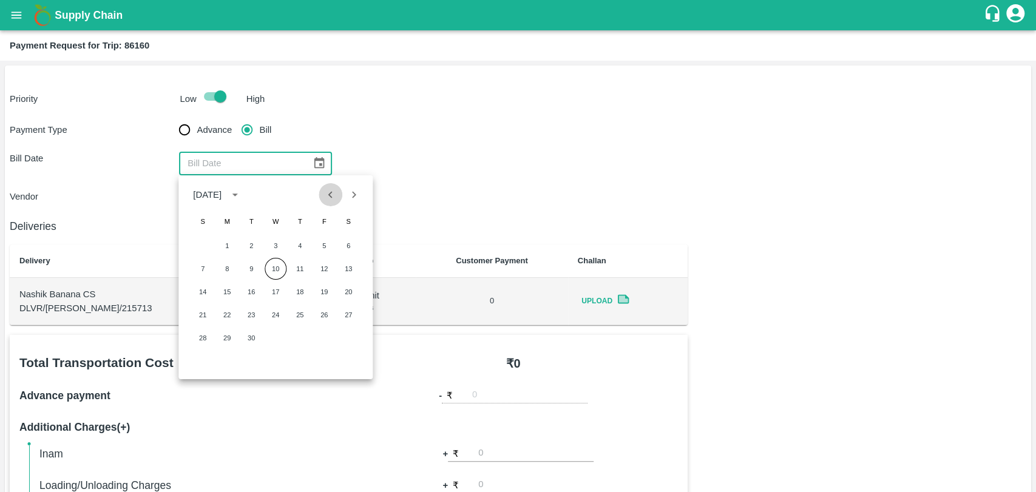
click at [338, 193] on button "Previous month" at bounding box center [330, 194] width 23 height 23
click at [206, 264] on button "3" at bounding box center [203, 269] width 22 height 22
type input "03/08/2025"
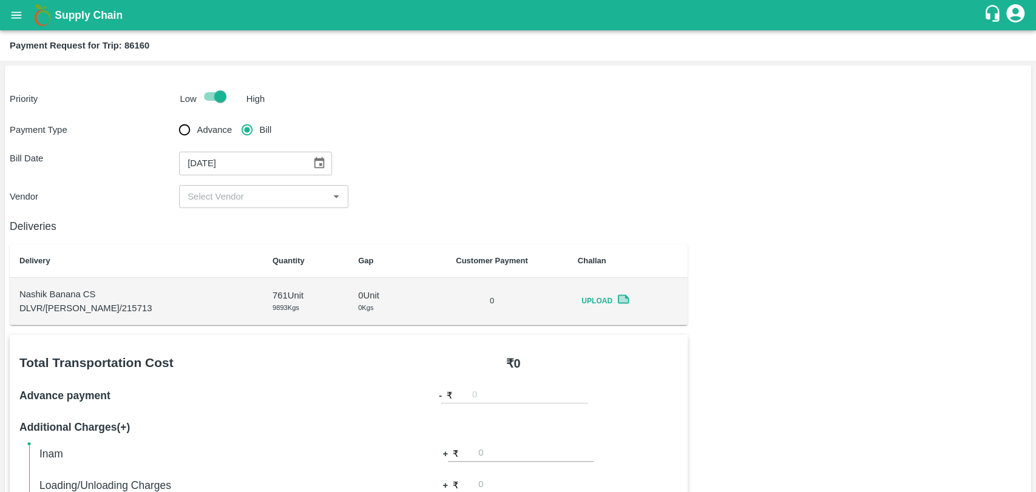
click at [211, 204] on input "input" at bounding box center [254, 197] width 142 height 16
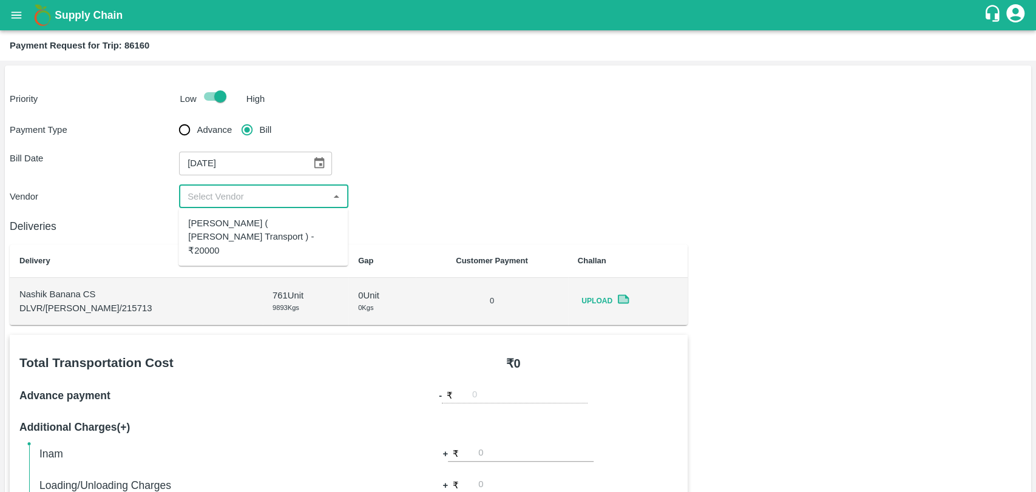
click at [214, 225] on div "Nitin Rasal ( Bhairavnath Transport ) - ₹20000" at bounding box center [263, 237] width 150 height 41
type input "Nitin Rasal ( Bhairavnath Transport ) - ₹20000"
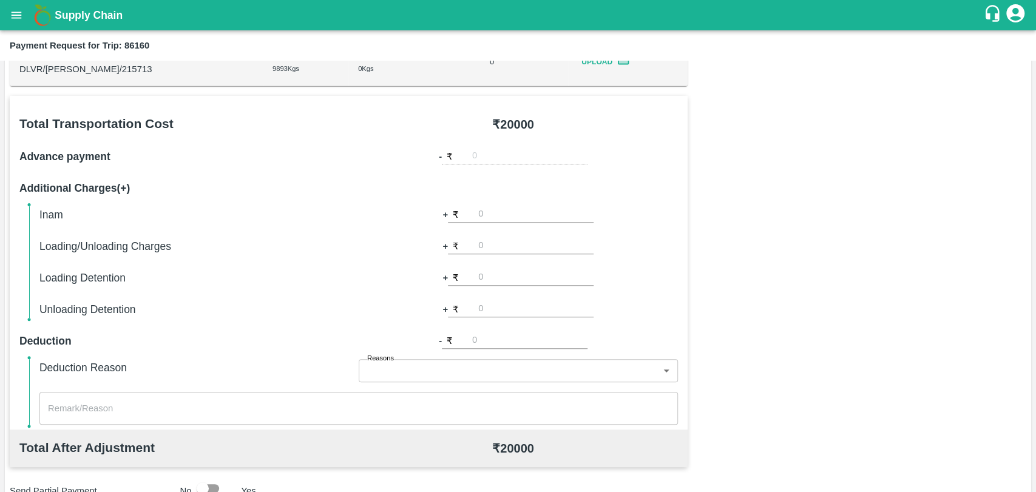
scroll to position [404, 0]
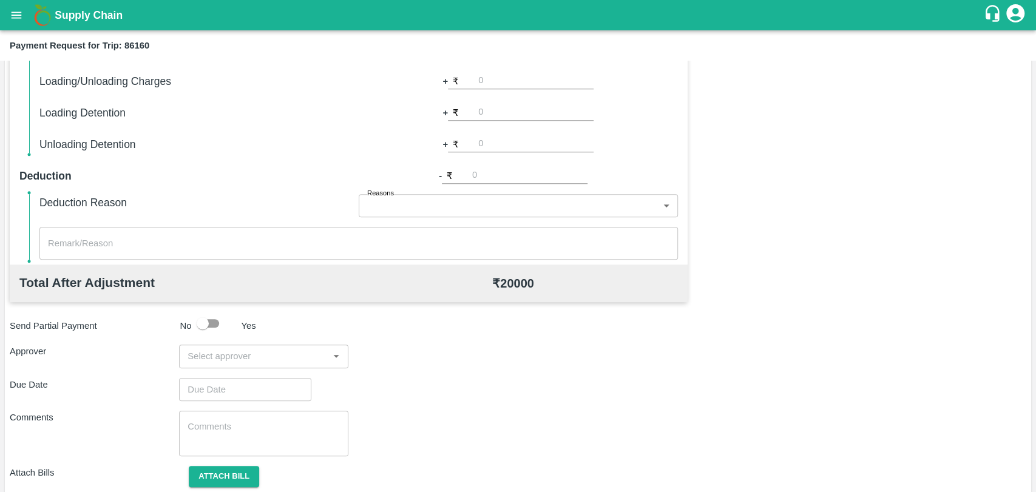
click at [241, 345] on div "​" at bounding box center [263, 356] width 169 height 23
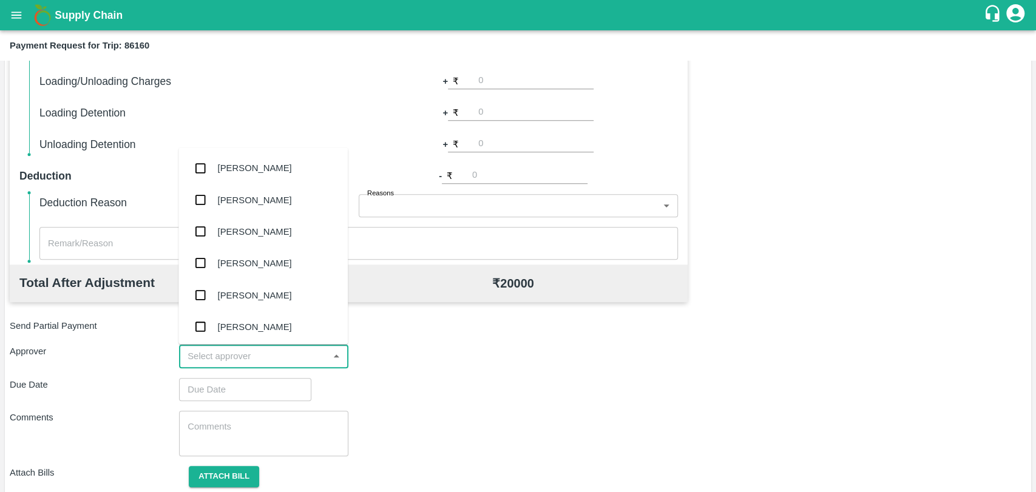
click at [238, 351] on input "input" at bounding box center [254, 356] width 142 height 16
type input "wag"
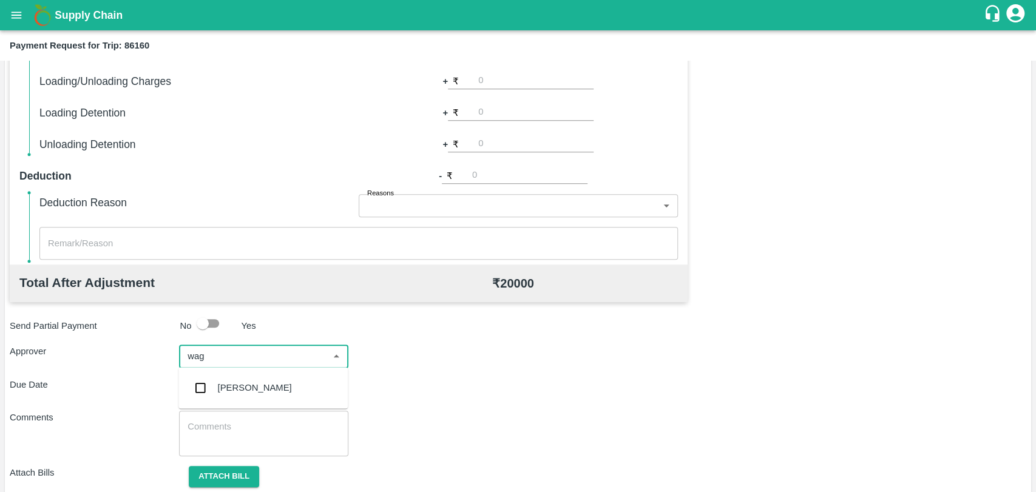
click at [243, 379] on div "[PERSON_NAME]" at bounding box center [262, 388] width 169 height 32
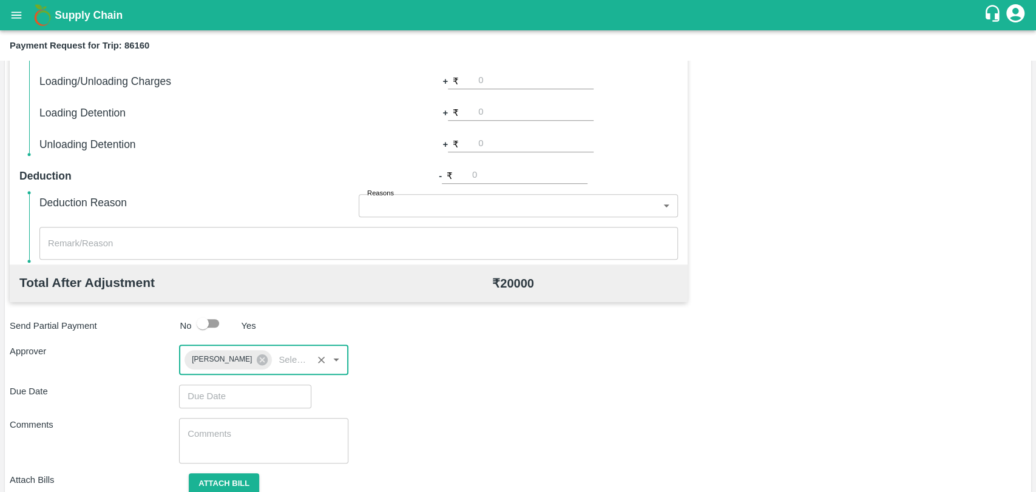
type input "DD/MM/YYYY hh:mm aa"
click at [237, 402] on input "DD/MM/YYYY hh:mm aa" at bounding box center [241, 396] width 124 height 23
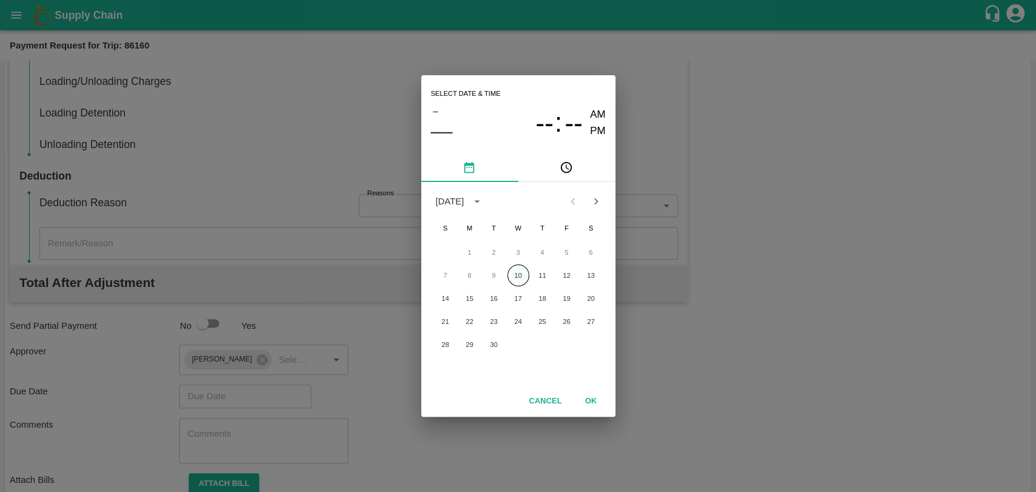
click at [511, 274] on button "10" at bounding box center [518, 276] width 22 height 22
type input "10/09/2025 12:00 AM"
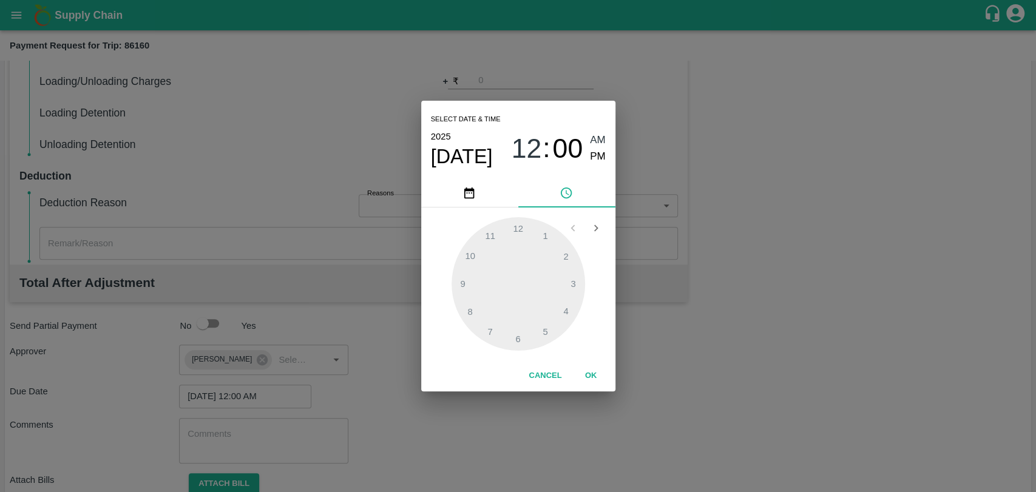
click at [587, 372] on button "OK" at bounding box center [591, 375] width 39 height 21
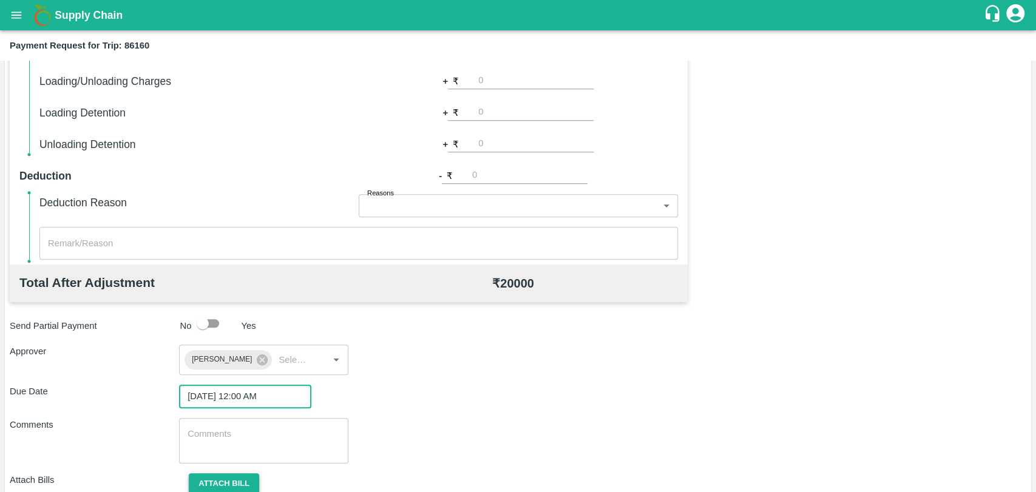
click at [203, 477] on button "Attach bill" at bounding box center [224, 483] width 70 height 21
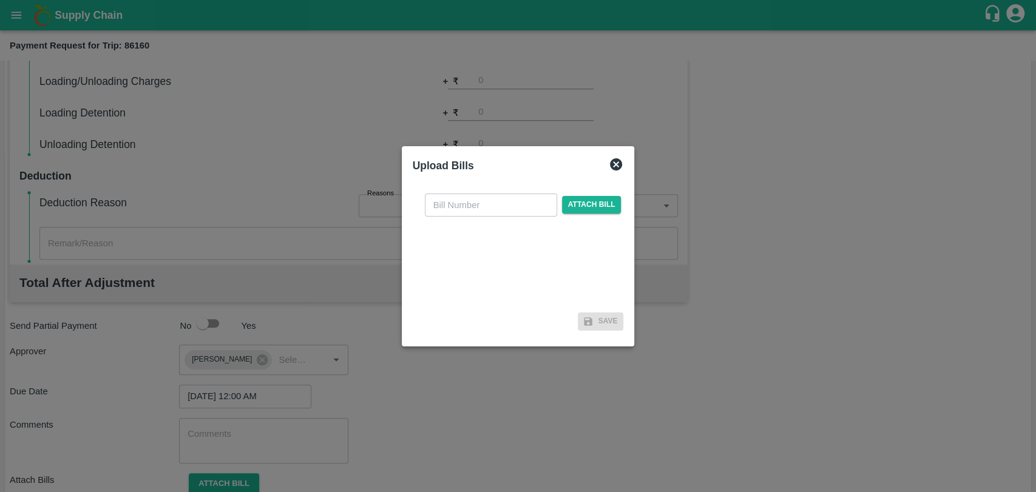
click at [519, 204] on input "text" at bounding box center [491, 205] width 132 height 23
type input "3872"
click at [607, 203] on span "Attach bill" at bounding box center [591, 205] width 59 height 18
click at [0, 0] on input "Attach bill" at bounding box center [0, 0] width 0 height 0
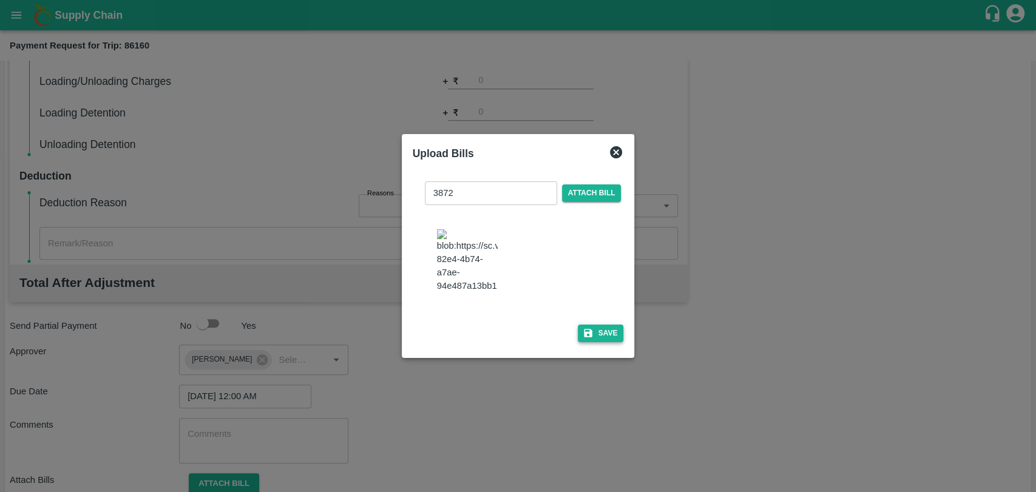
click at [594, 330] on button "Save" at bounding box center [601, 334] width 46 height 18
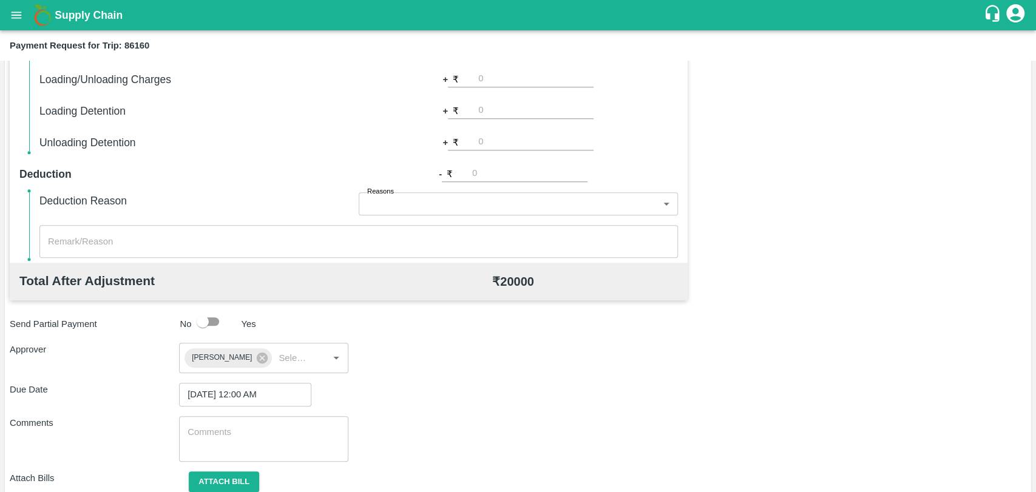
scroll to position [507, 0]
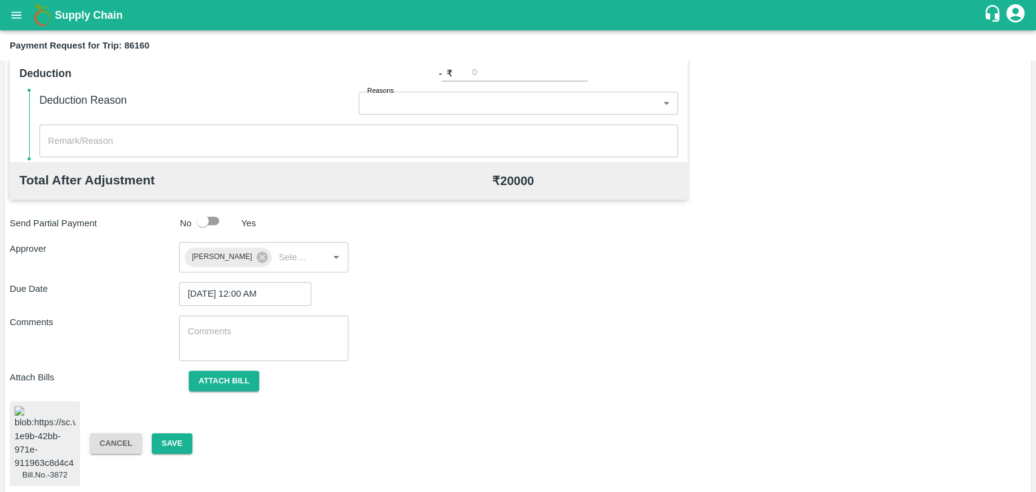
click at [144, 439] on span "Cancel" at bounding box center [116, 443] width 72 height 10
click at [157, 439] on button "Save" at bounding box center [172, 443] width 40 height 21
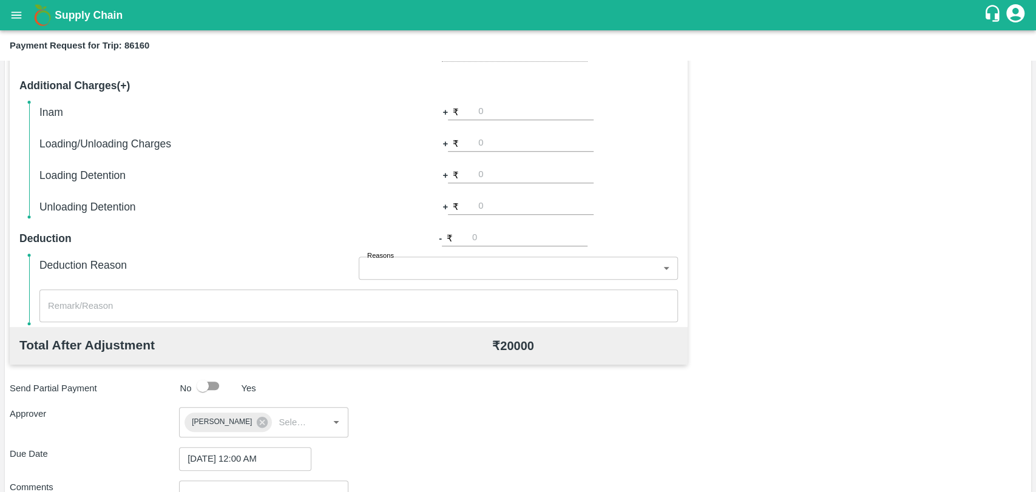
scroll to position [237, 0]
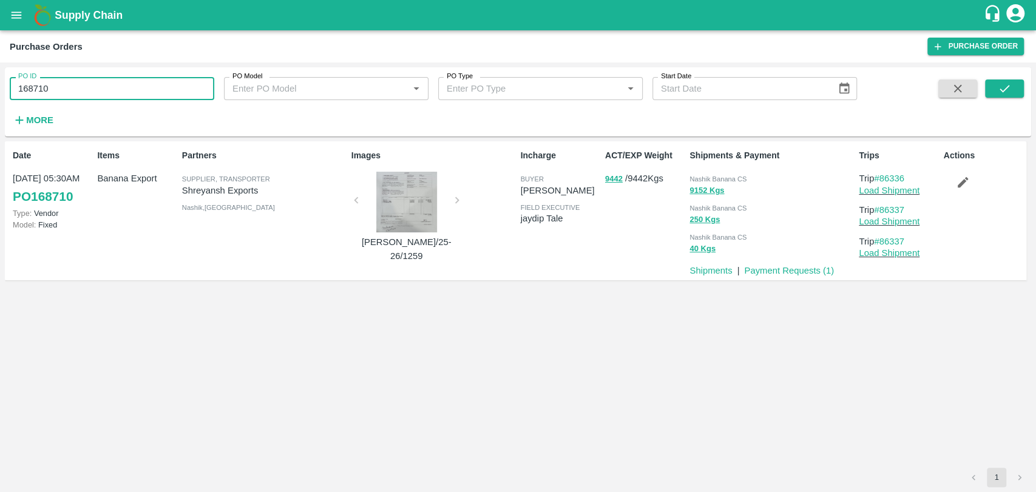
click at [0, 81] on div "PO ID 168710 PO ID PO Model PO Model   * PO Type PO Type   * Start Date Start D…" at bounding box center [518, 277] width 1036 height 430
type input "169190"
click at [997, 86] on icon "submit" at bounding box center [1003, 88] width 13 height 13
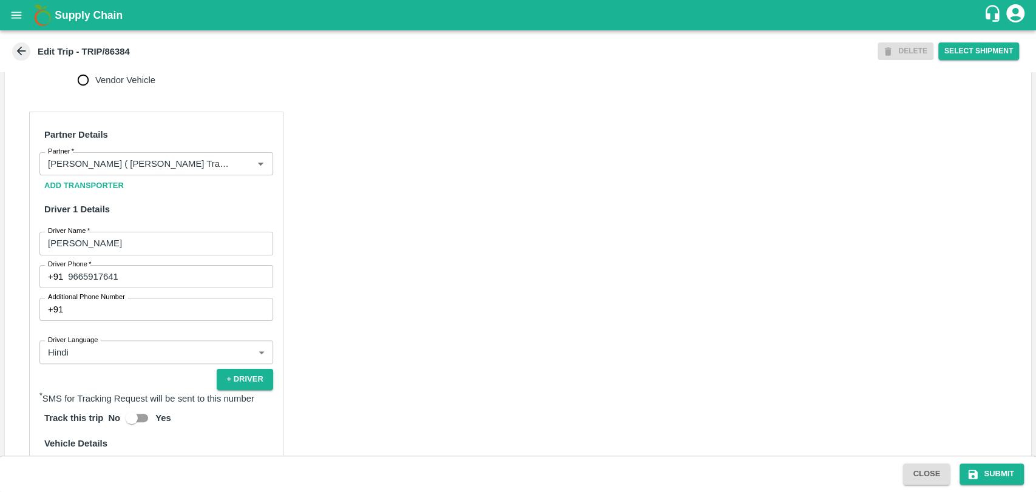
scroll to position [520, 0]
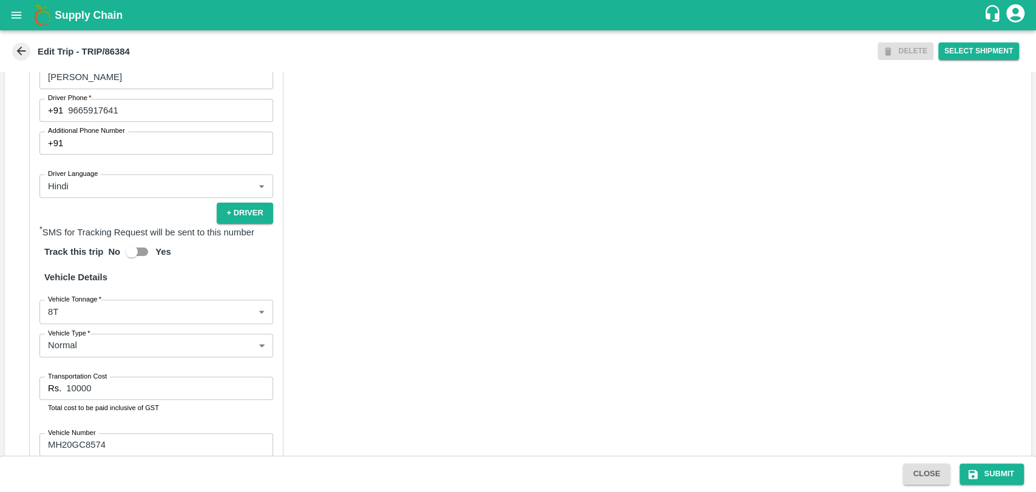
scroll to position [790, 0]
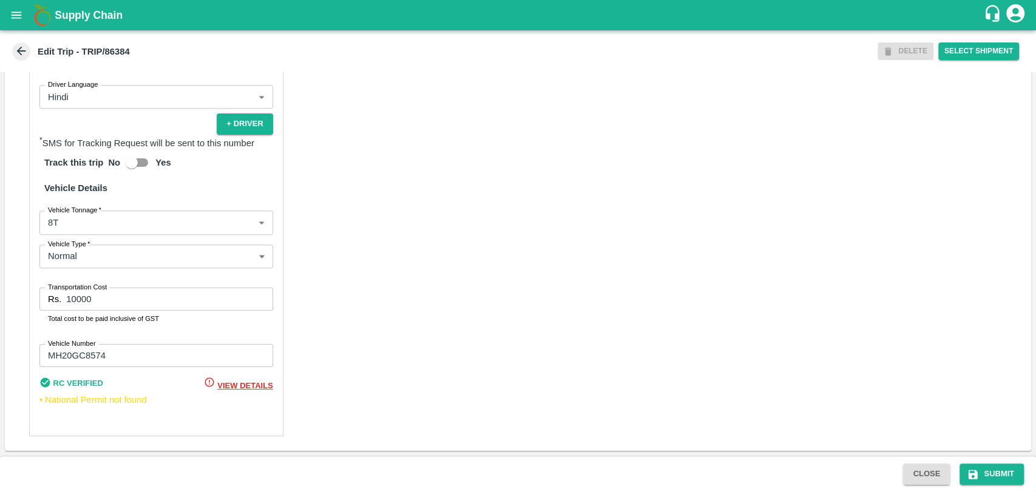
click at [89, 232] on body "Supply Chain Edit Trip - TRIP/86384 DELETE Select Shipment Trip Details Trip Ty…" at bounding box center [518, 246] width 1036 height 492
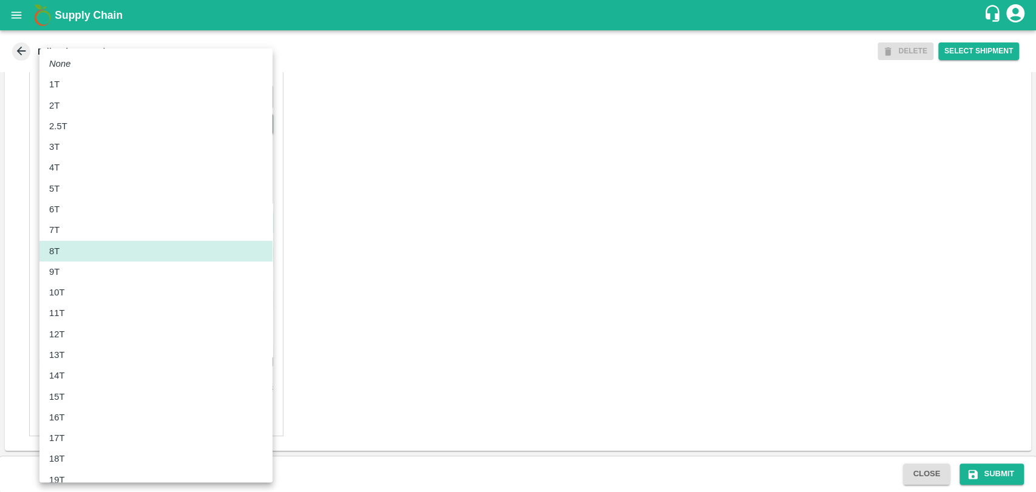
click at [58, 315] on p "11T" at bounding box center [57, 312] width 16 height 13
type input "11000"
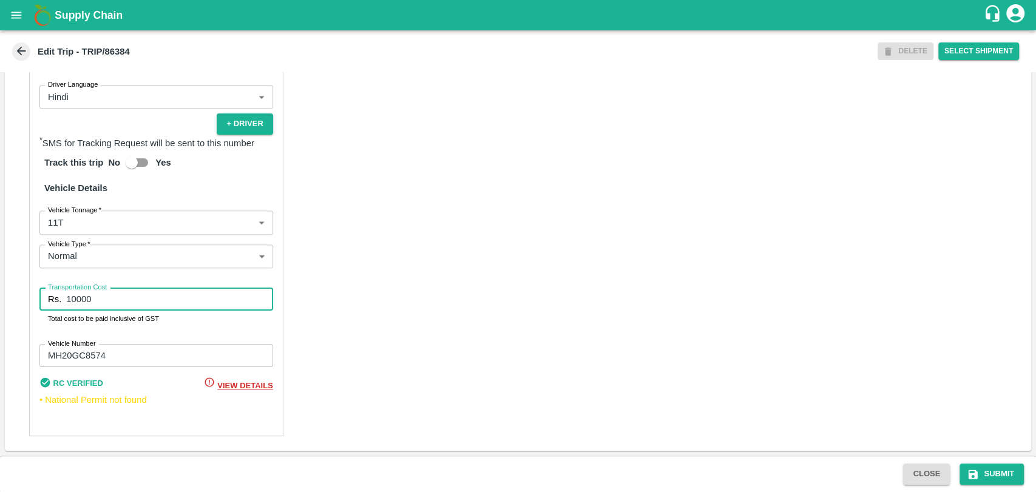
drag, startPoint x: 97, startPoint y: 295, endPoint x: 25, endPoint y: 297, distance: 72.2
click at [25, 297] on div "Partner Details Partner   * Partner Add Transporter Driver 1 Details Driver Nam…" at bounding box center [518, 146] width 1026 height 609
type input "22000"
click at [971, 469] on icon "submit" at bounding box center [973, 474] width 12 height 12
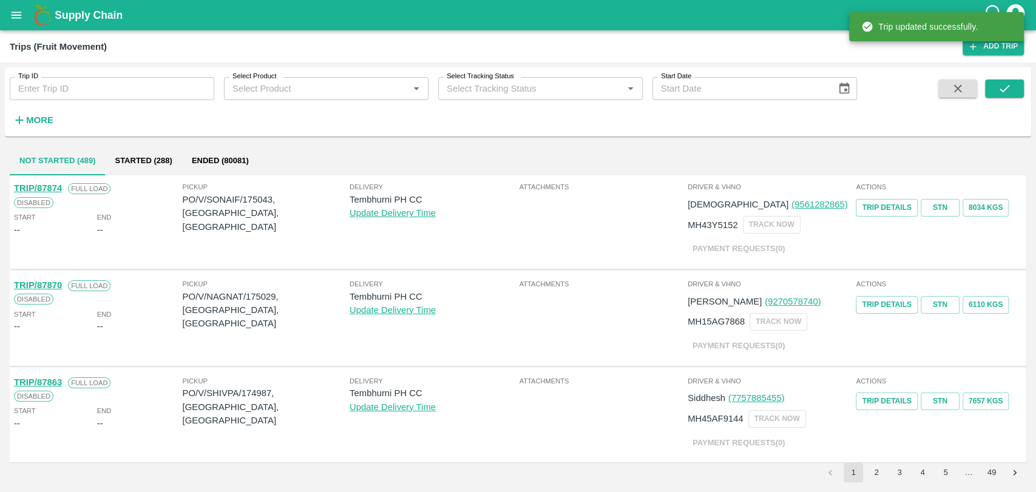
click at [49, 116] on strong "More" at bounding box center [39, 120] width 27 height 10
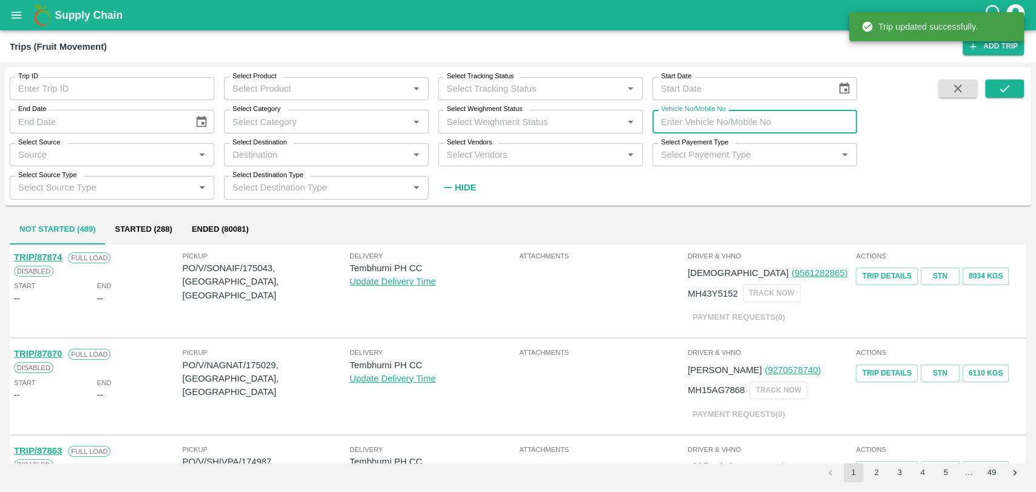
click at [705, 123] on input "Vehicle No/Mobile No" at bounding box center [754, 121] width 204 height 23
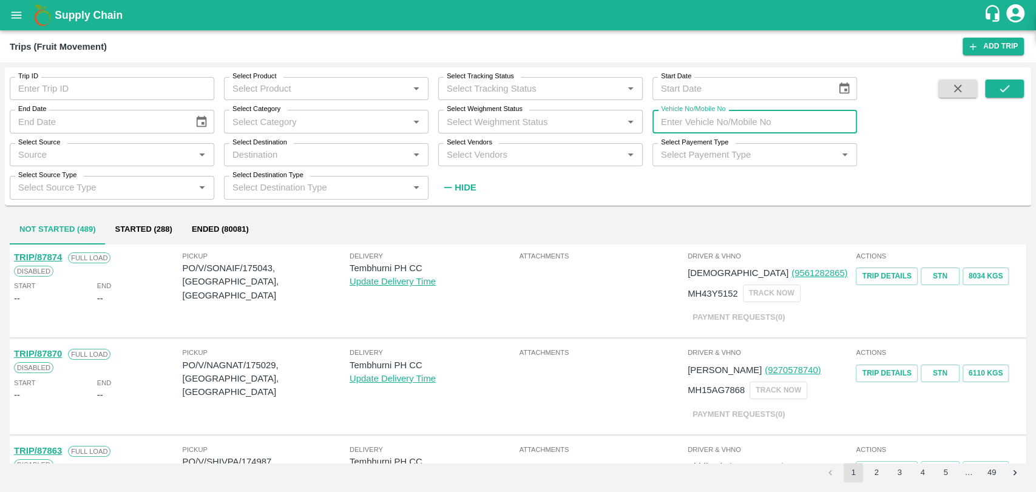
paste input "MH19CX4747"
type input "MH19CX4747"
click at [991, 83] on button "submit" at bounding box center [1004, 88] width 39 height 18
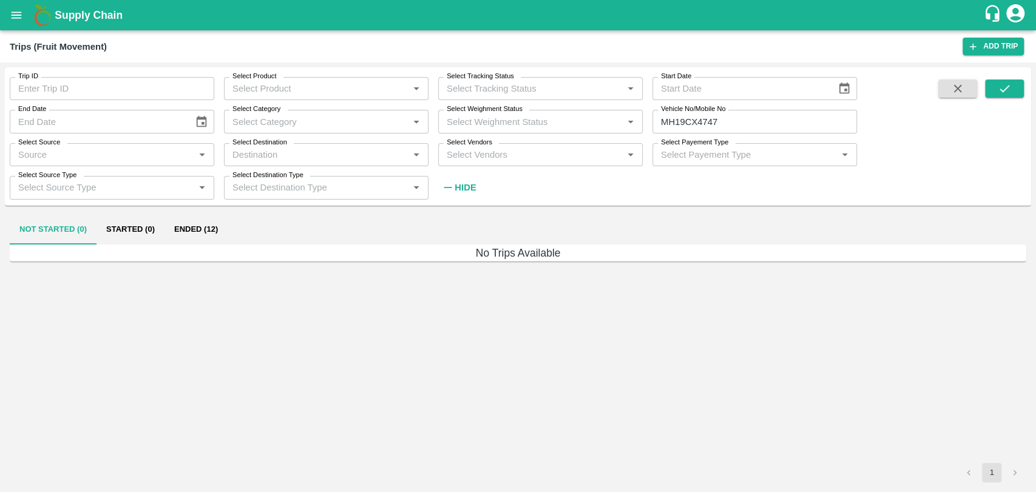
click at [182, 232] on button "Ended (12)" at bounding box center [195, 229] width 63 height 29
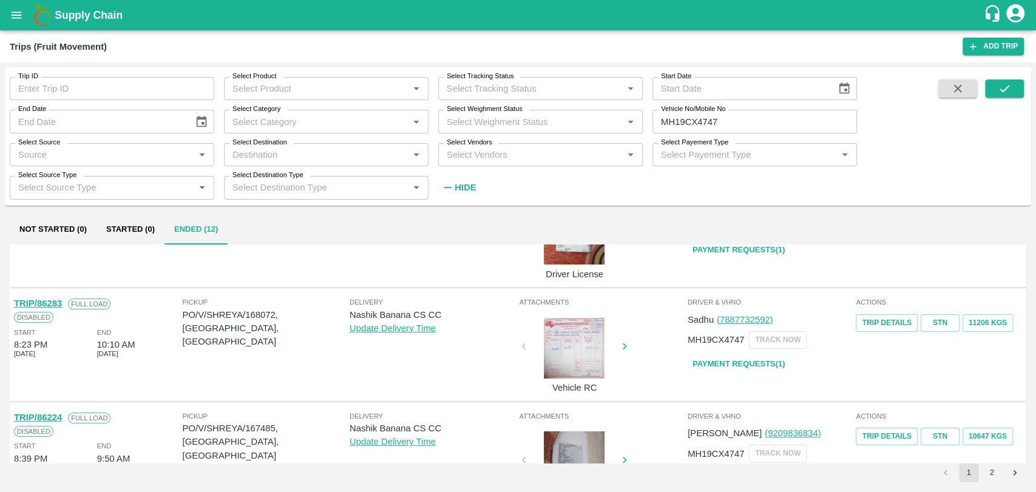
scroll to position [135, 0]
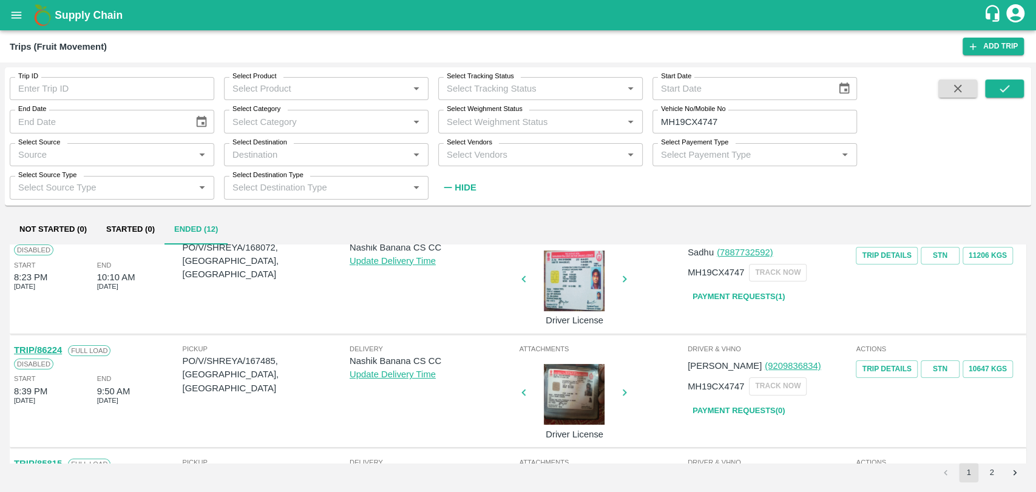
click at [46, 349] on link "TRIP/86224" at bounding box center [38, 350] width 48 height 10
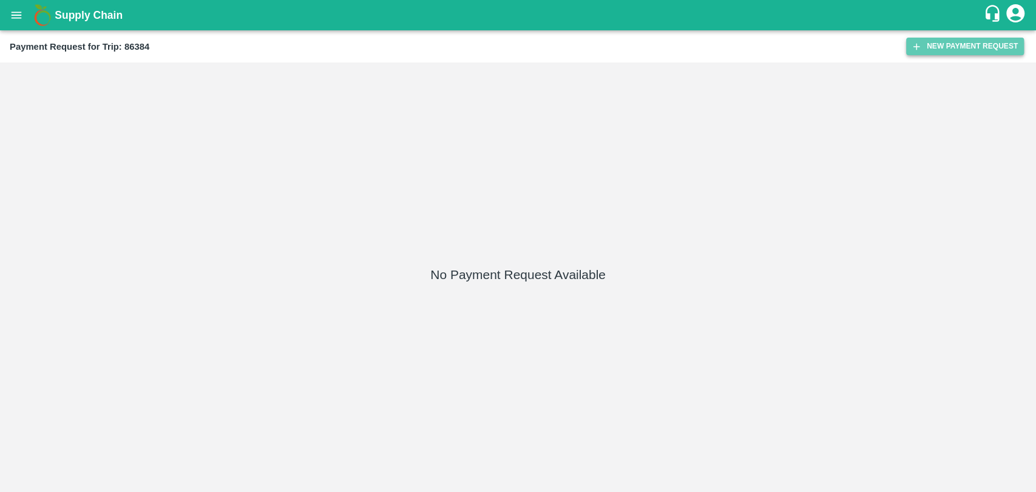
click at [945, 54] on button "New Payment Request" at bounding box center [965, 47] width 118 height 18
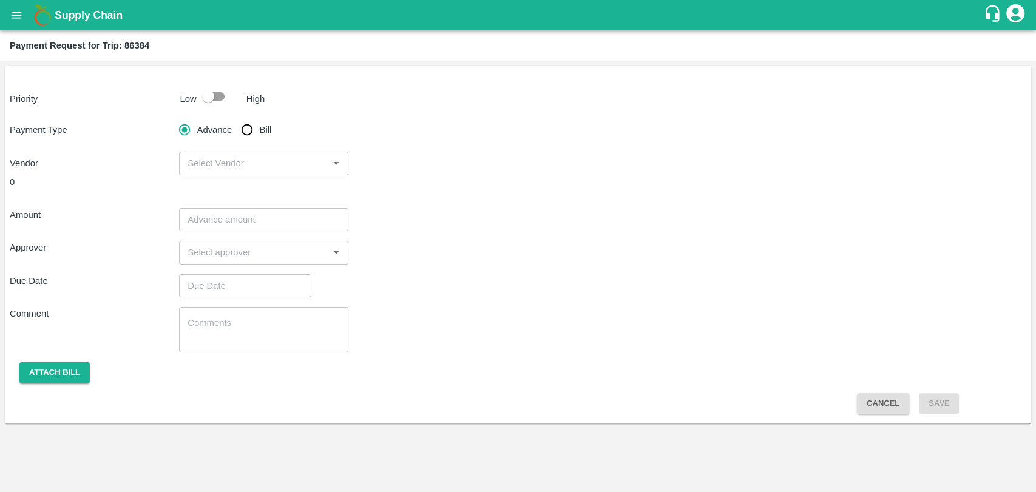
click at [215, 98] on input "checkbox" at bounding box center [208, 96] width 69 height 23
checkbox input "true"
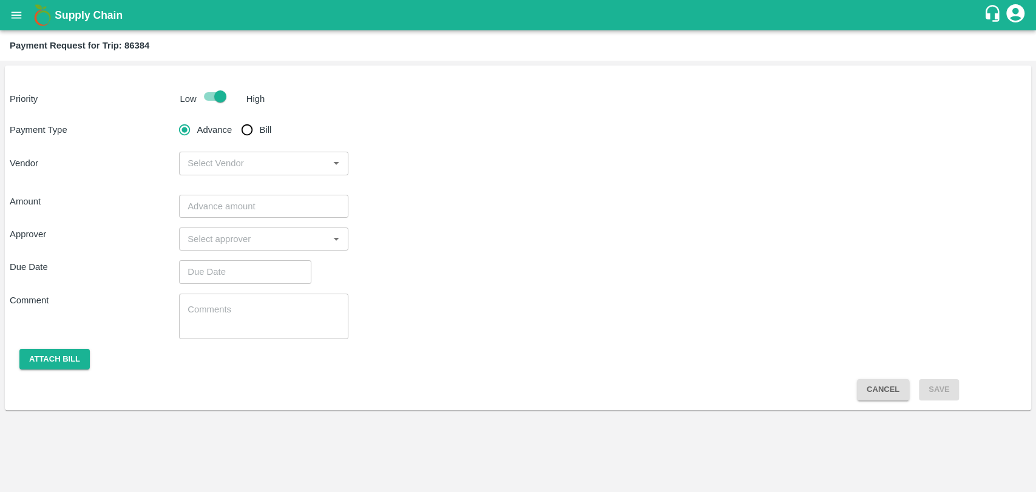
click at [253, 133] on input "Bill" at bounding box center [247, 130] width 24 height 24
radio input "true"
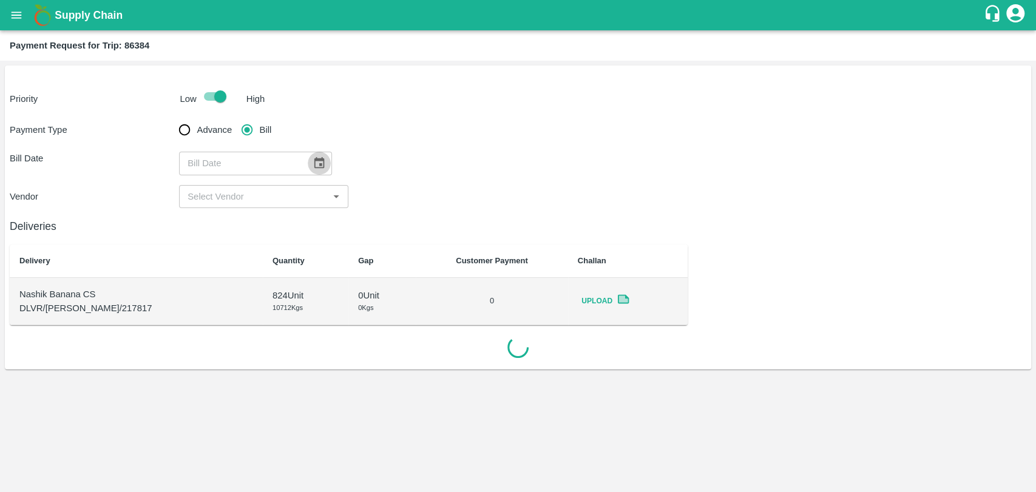
click at [308, 158] on button "Choose date" at bounding box center [319, 163] width 23 height 23
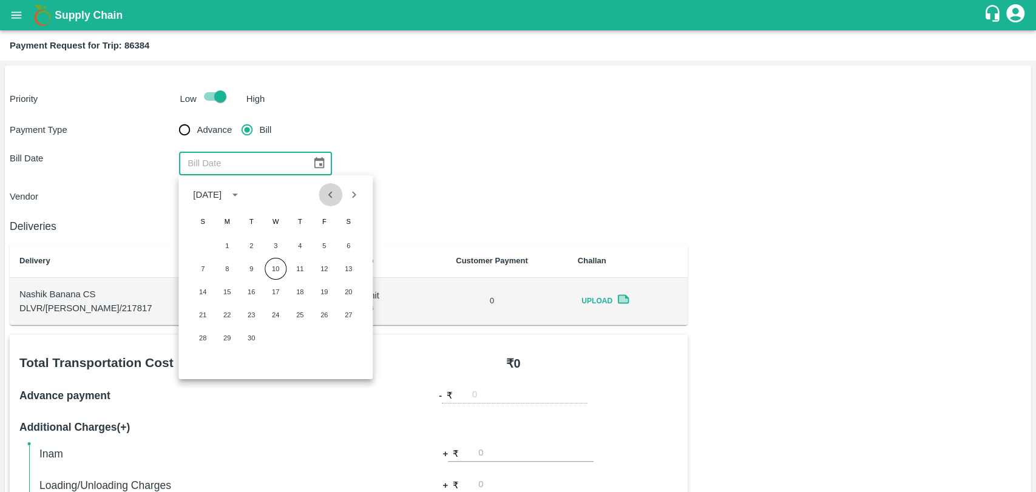
click at [337, 203] on button "Previous month" at bounding box center [330, 194] width 23 height 23
click at [269, 288] on button "13" at bounding box center [276, 292] width 22 height 22
type input "[DATE]"
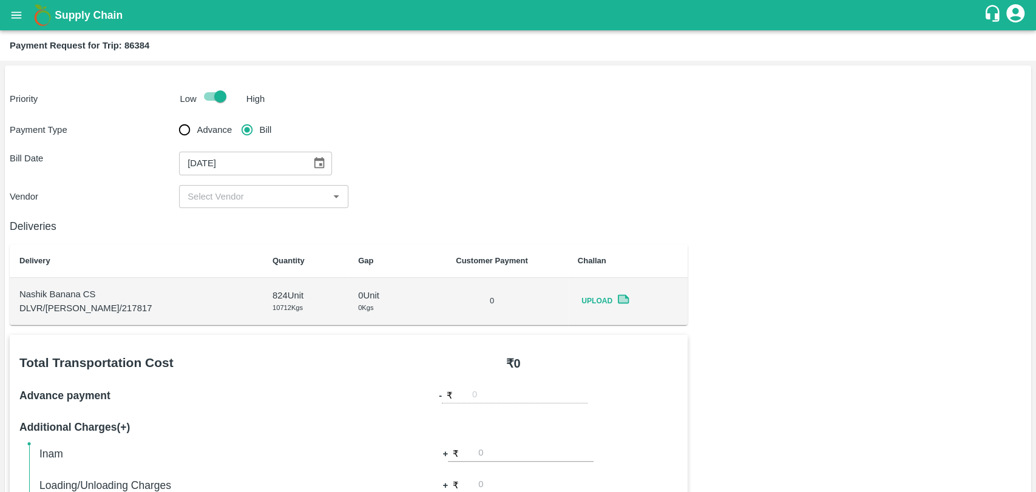
click at [217, 191] on input "input" at bounding box center [254, 197] width 142 height 16
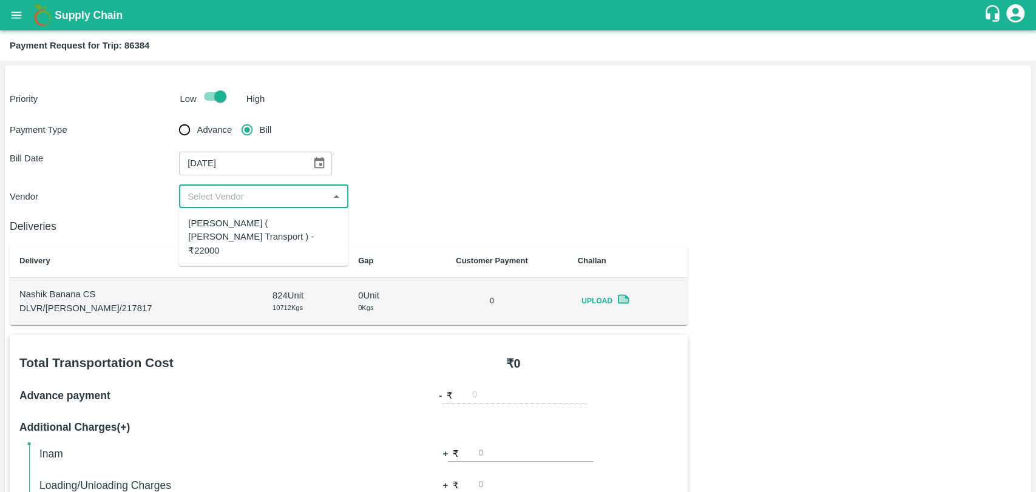
click at [223, 224] on div "[PERSON_NAME] ( [PERSON_NAME] Transport ) - ₹22000" at bounding box center [263, 237] width 150 height 41
type input "[PERSON_NAME] ( [PERSON_NAME] Transport ) - ₹22000"
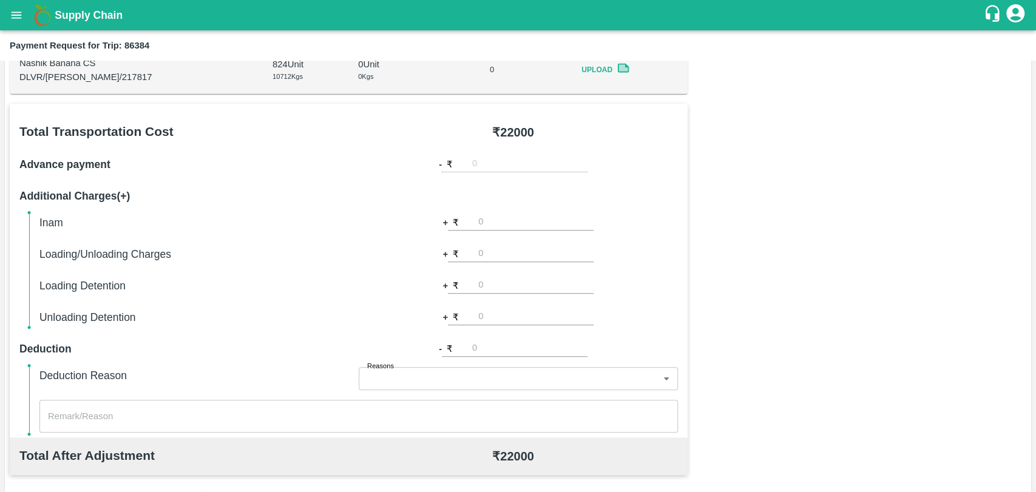
scroll to position [404, 0]
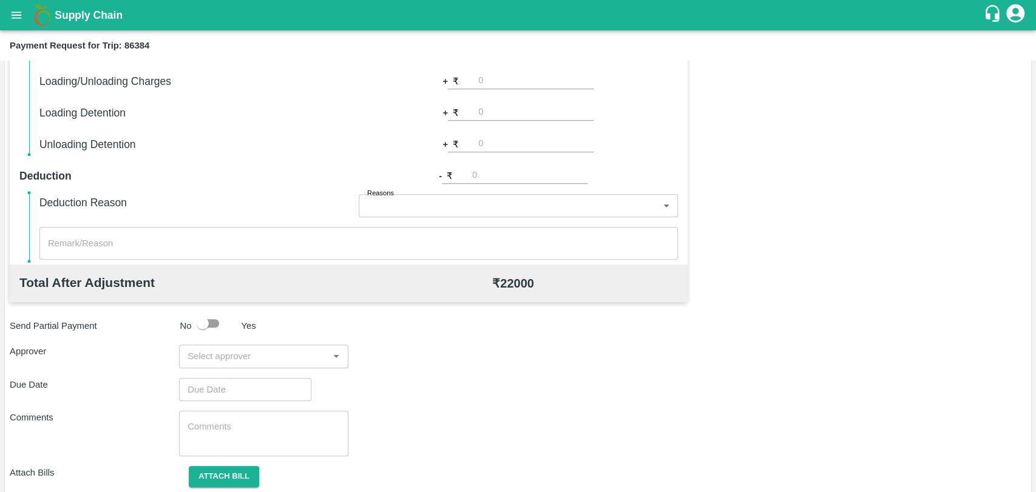
click at [228, 348] on input "input" at bounding box center [254, 356] width 142 height 16
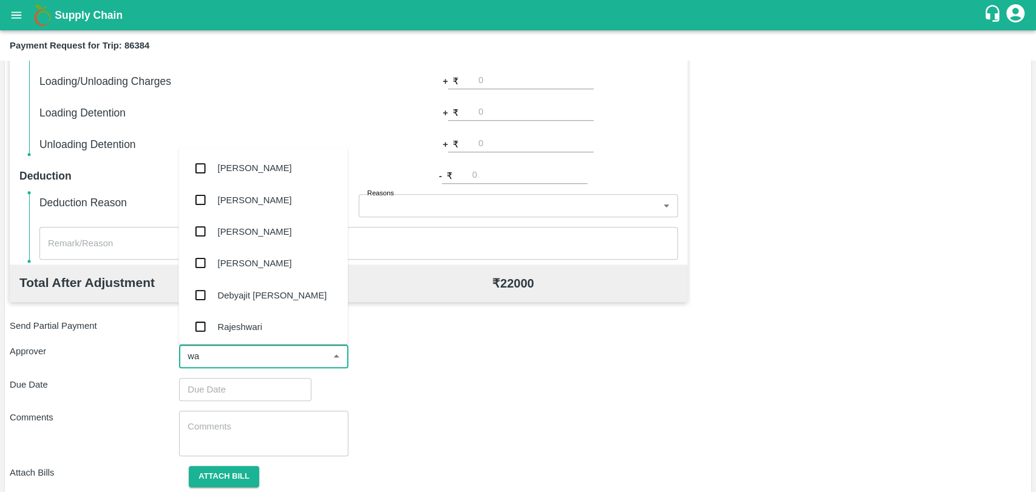
type input "wag"
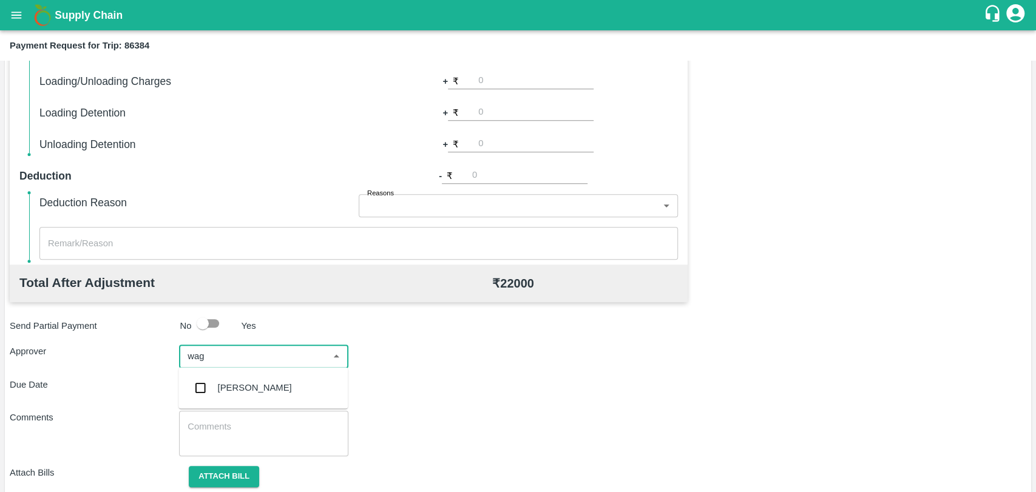
click at [232, 375] on div "[PERSON_NAME]" at bounding box center [262, 388] width 169 height 32
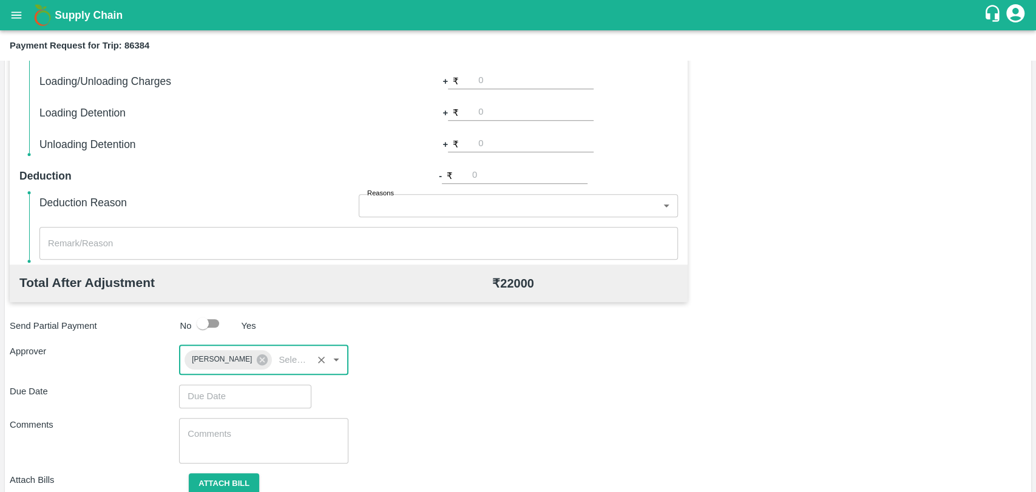
type input "DD/MM/YYYY hh:mm aa"
click at [232, 390] on input "DD/MM/YYYY hh:mm aa" at bounding box center [241, 396] width 124 height 23
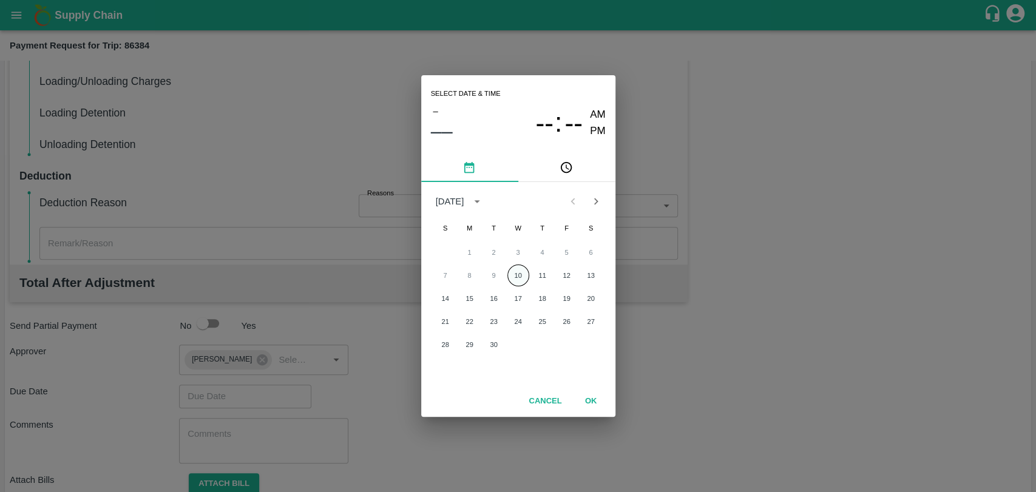
click at [518, 269] on button "10" at bounding box center [518, 276] width 22 height 22
type input "[DATE] 12:00 AM"
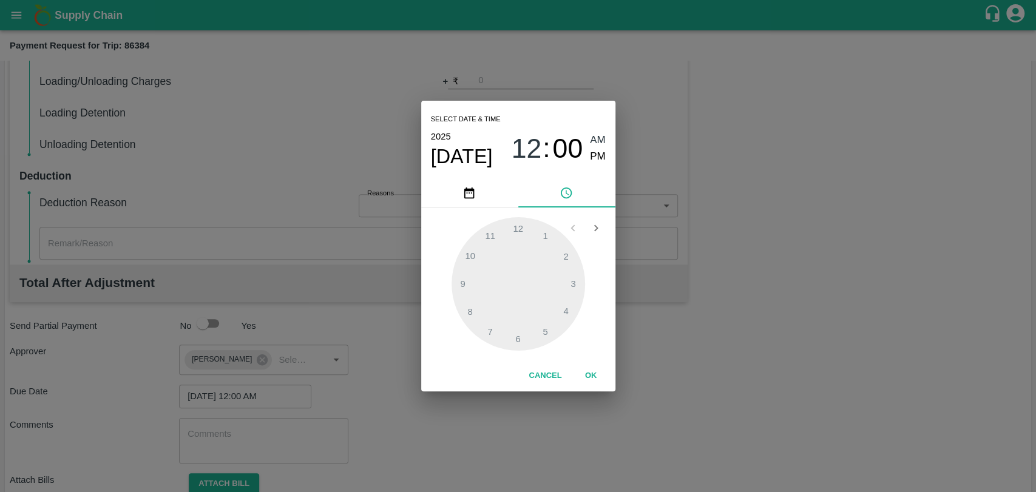
click at [575, 363] on div "Cancel OK" at bounding box center [518, 375] width 194 height 31
click at [579, 369] on button "OK" at bounding box center [591, 375] width 39 height 21
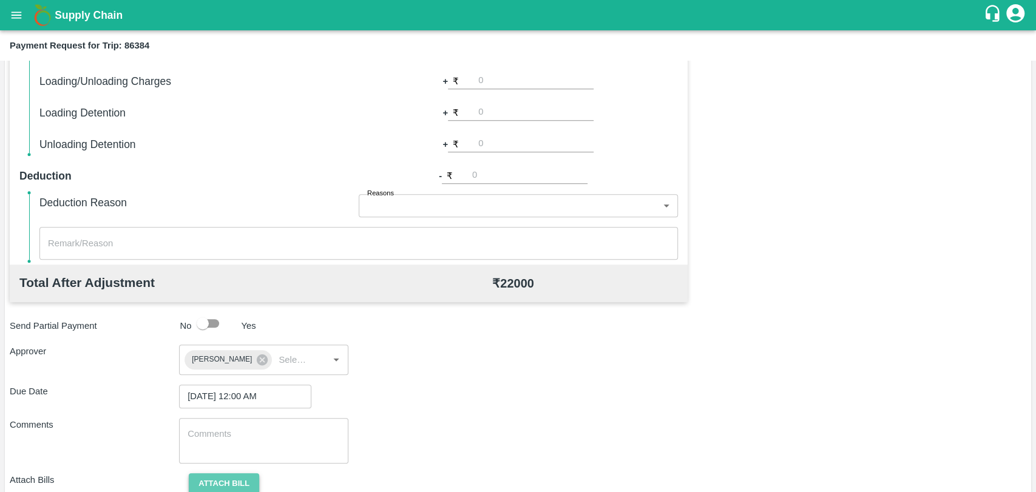
click at [224, 482] on button "Attach bill" at bounding box center [224, 483] width 70 height 21
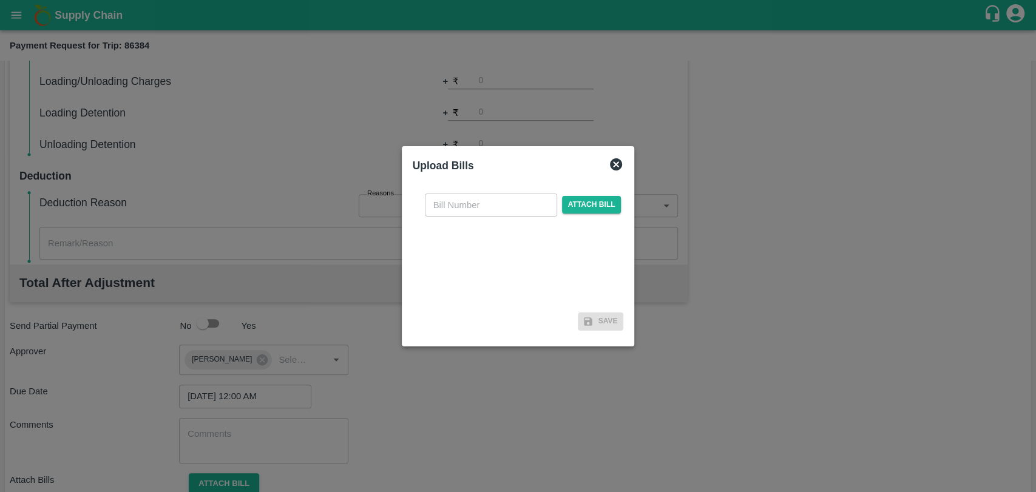
click at [476, 206] on input "text" at bounding box center [491, 205] width 132 height 23
type input "3895"
click at [585, 209] on span "Attach bill" at bounding box center [591, 205] width 59 height 18
click at [0, 0] on input "Attach bill" at bounding box center [0, 0] width 0 height 0
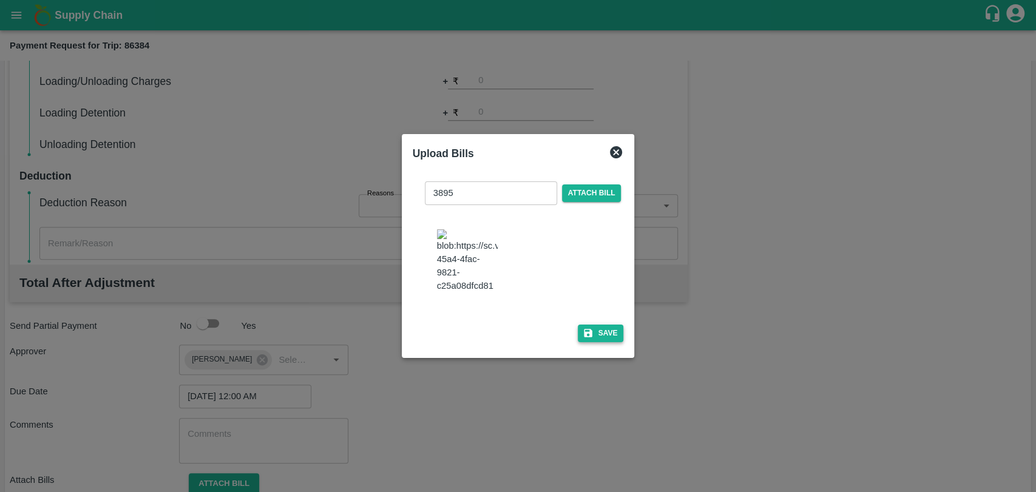
click at [583, 328] on icon "button" at bounding box center [587, 333] width 11 height 11
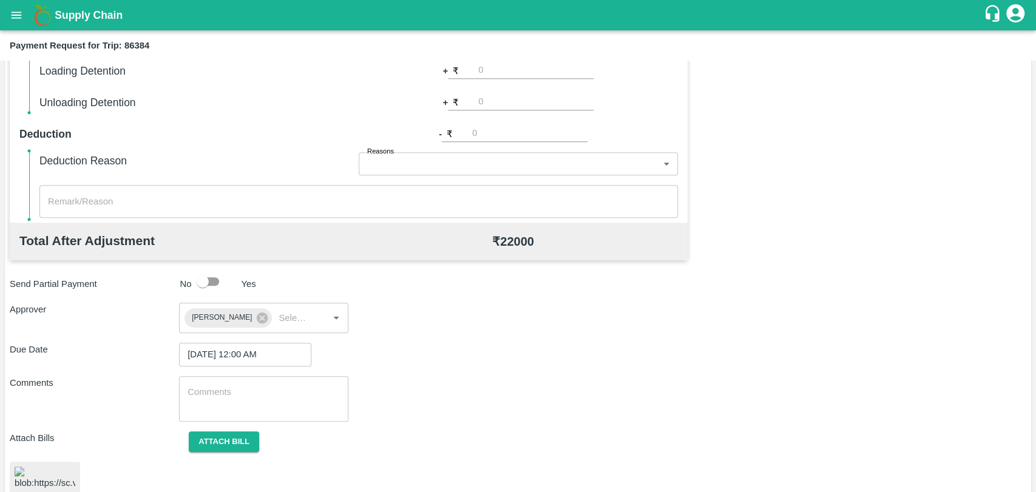
scroll to position [508, 0]
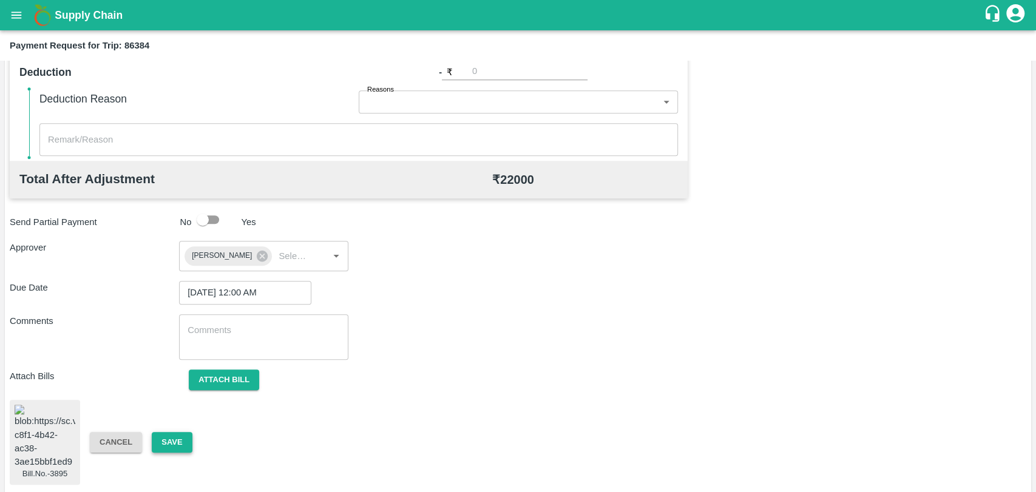
click at [184, 439] on button "Save" at bounding box center [172, 442] width 40 height 21
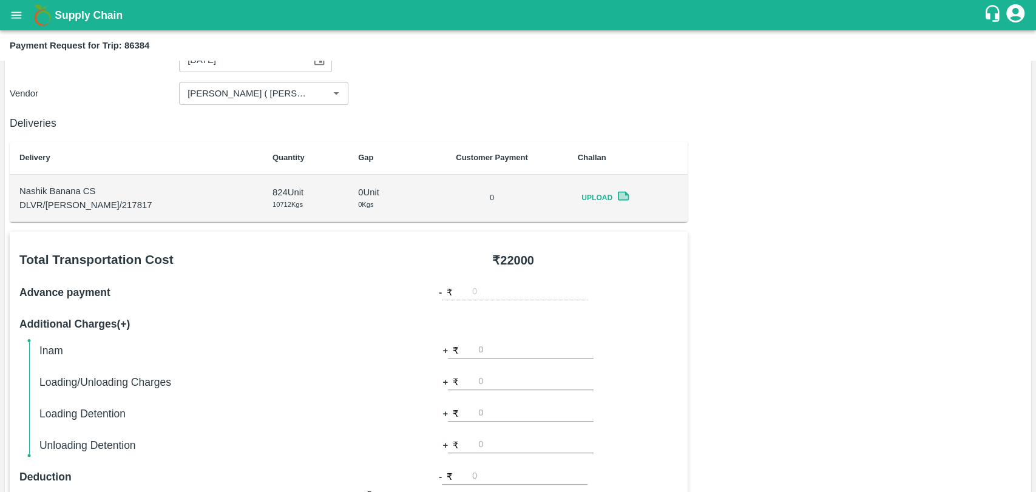
scroll to position [0, 0]
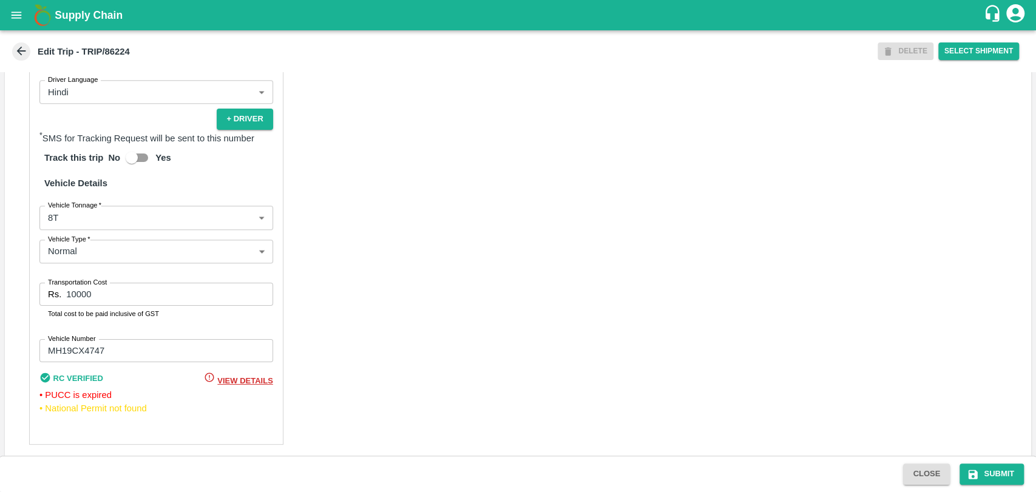
scroll to position [803, 0]
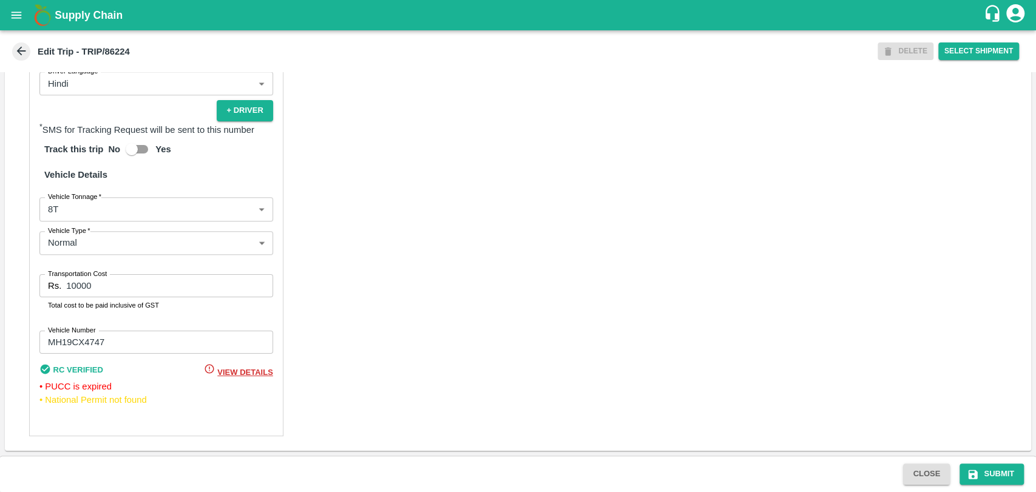
click at [92, 218] on body "Supply Chain Edit Trip - TRIP/86224 DELETE Select Shipment Trip Details Trip Ty…" at bounding box center [518, 246] width 1036 height 492
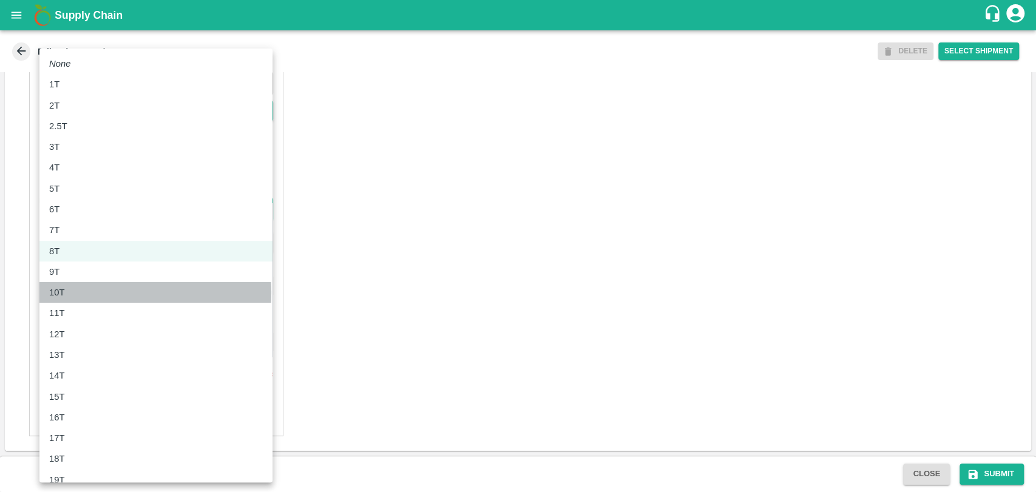
click at [72, 292] on div "10T" at bounding box center [156, 292] width 214 height 13
type input "10000"
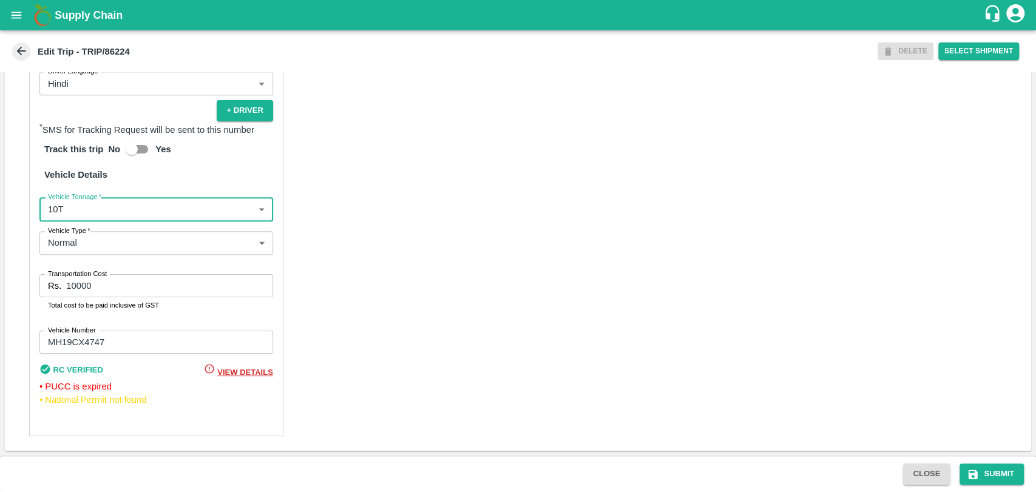
click at [73, 285] on input "10000" at bounding box center [169, 285] width 206 height 23
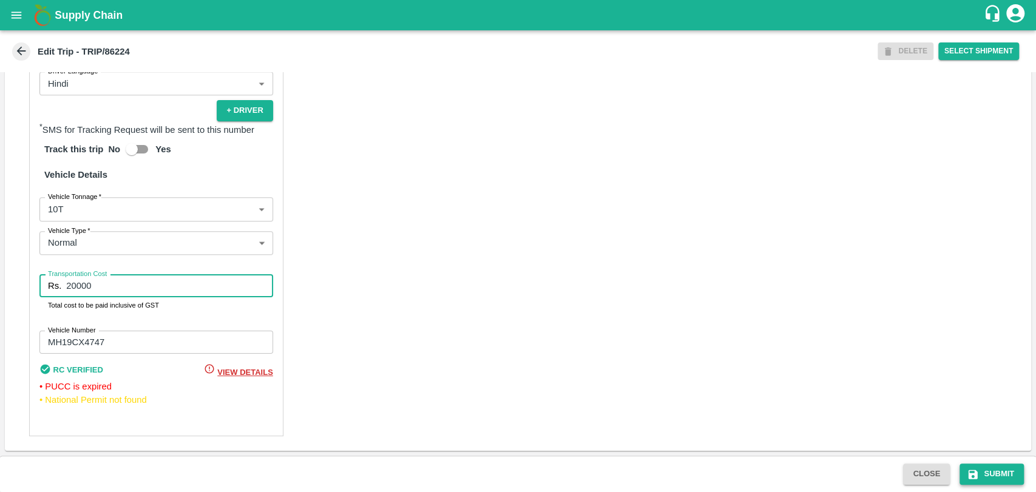
type input "20000"
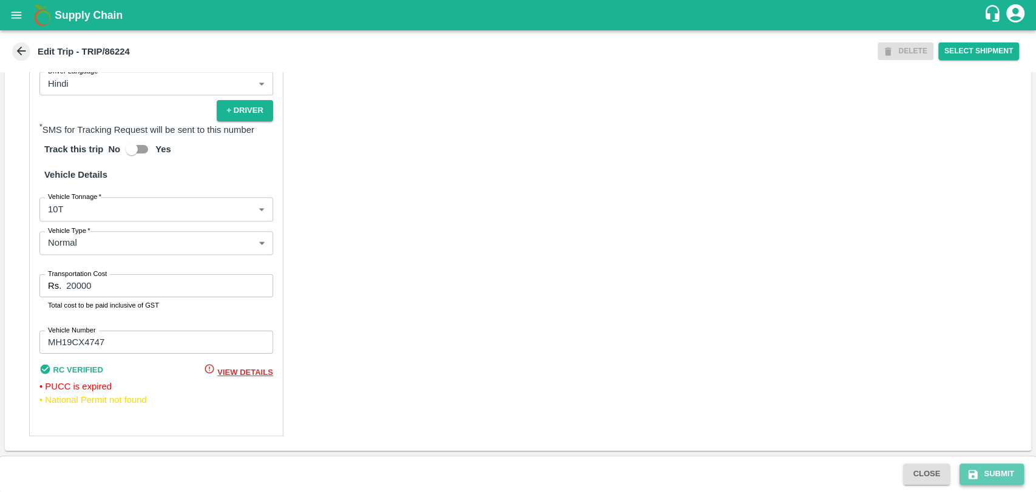
click at [980, 472] on button "Submit" at bounding box center [991, 474] width 64 height 21
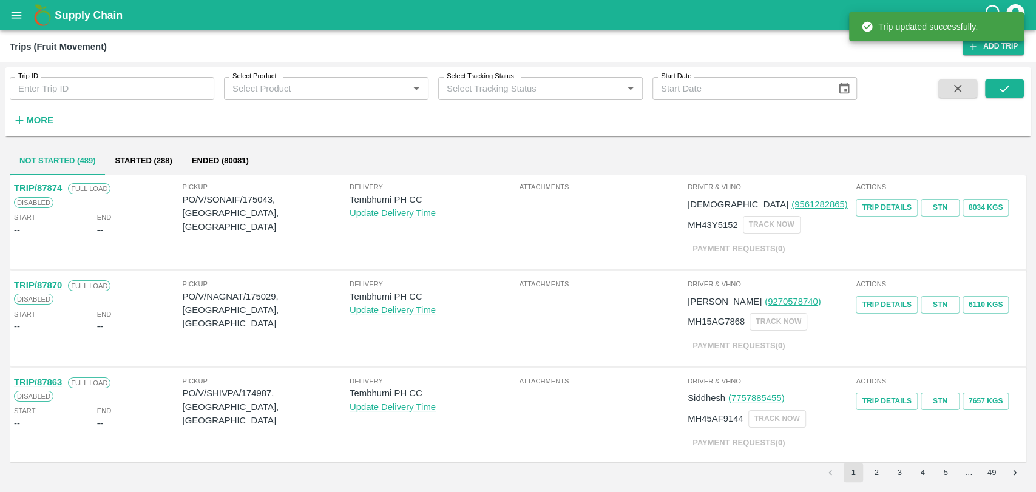
click at [46, 113] on h6 "More" at bounding box center [39, 120] width 27 height 16
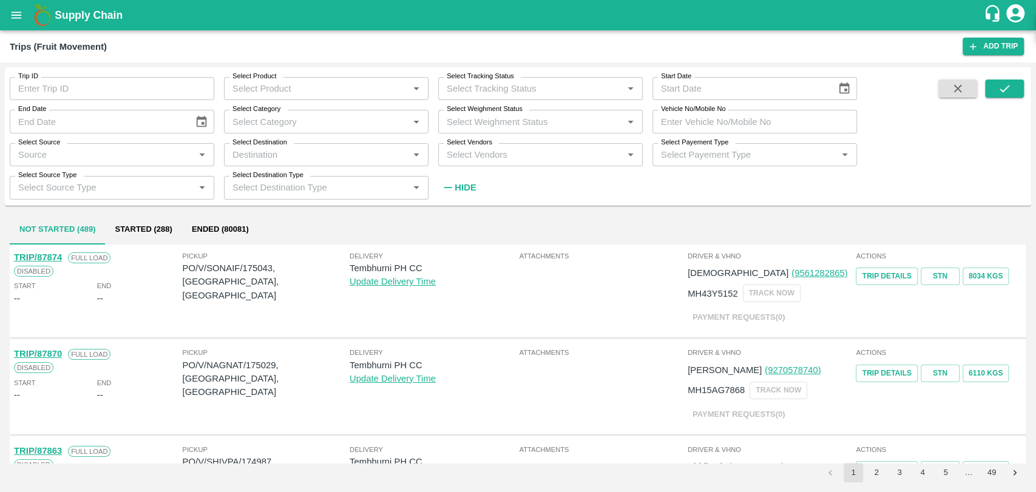
click at [747, 120] on input "Vehicle No/Mobile No" at bounding box center [754, 121] width 204 height 23
paste input "MH18BZ0749"
type input "MH18BZ0749"
click at [985, 89] on button "submit" at bounding box center [1004, 88] width 39 height 18
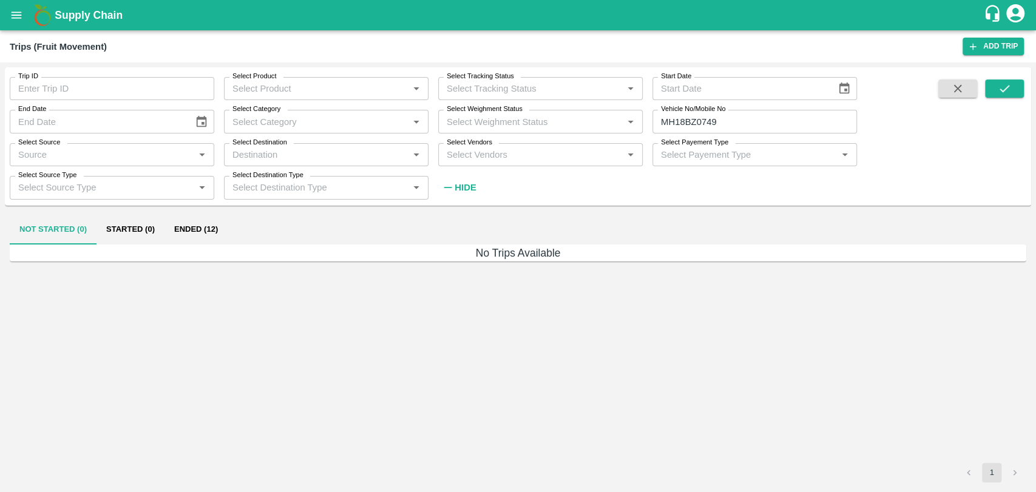
click at [164, 228] on button "Ended (12)" at bounding box center [195, 229] width 63 height 29
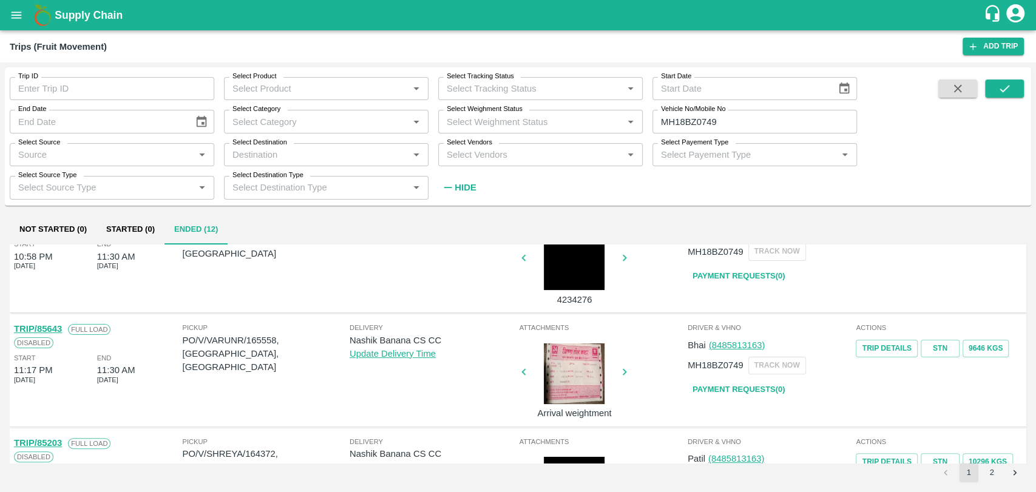
scroll to position [202, 0]
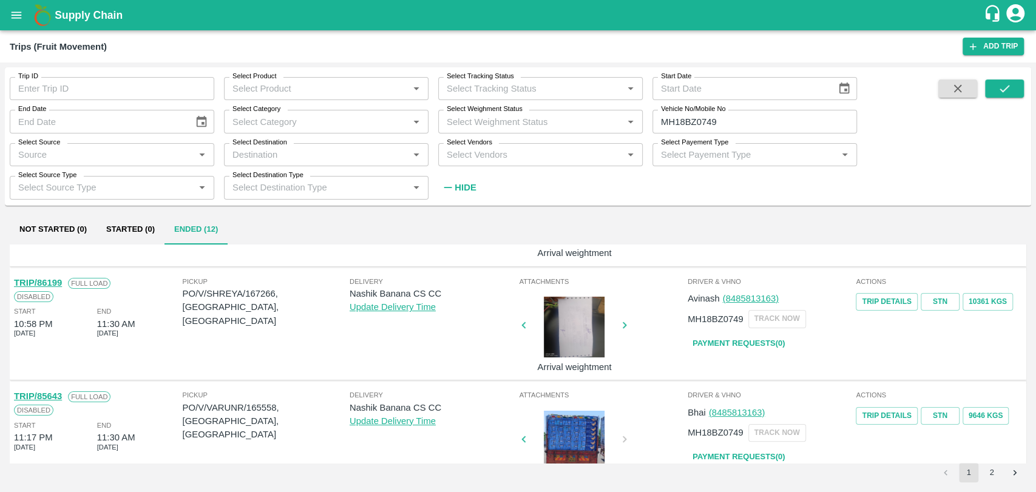
click at [55, 285] on link "TRIP/86199" at bounding box center [38, 283] width 48 height 10
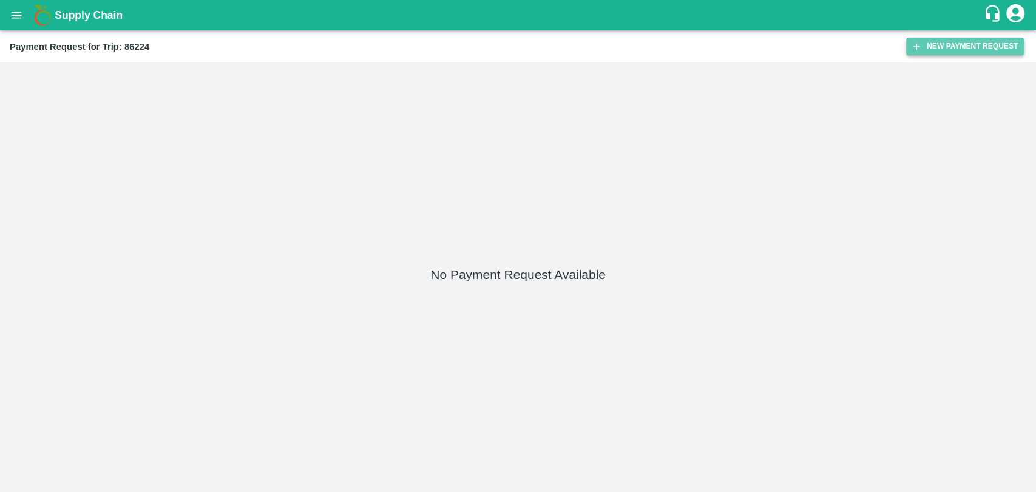
click at [977, 48] on button "New Payment Request" at bounding box center [965, 47] width 118 height 18
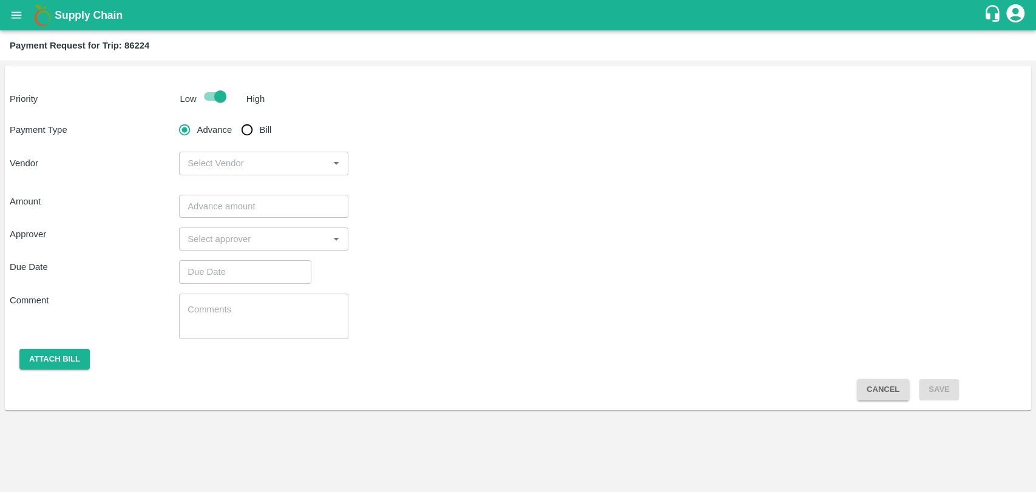
click at [248, 130] on input "Bill" at bounding box center [247, 130] width 24 height 24
radio input "true"
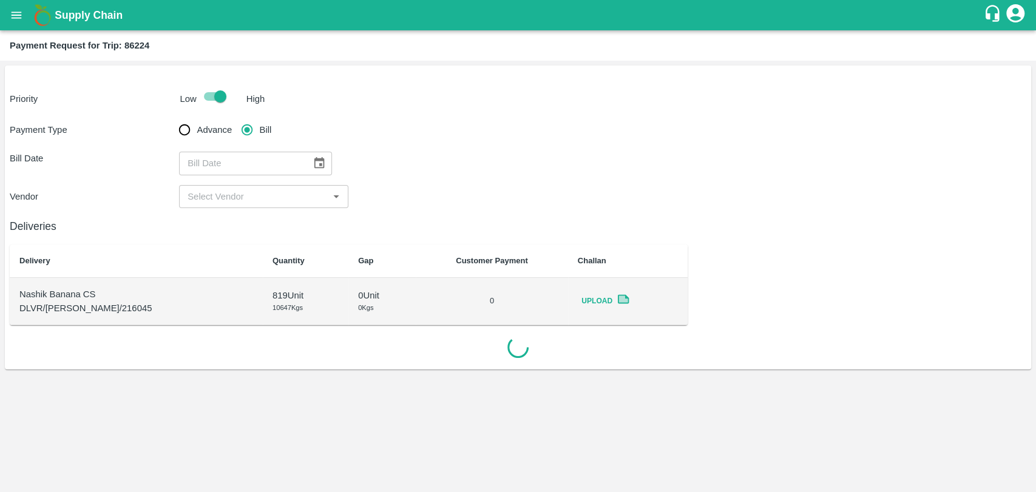
click at [314, 162] on icon "Choose date" at bounding box center [318, 163] width 13 height 13
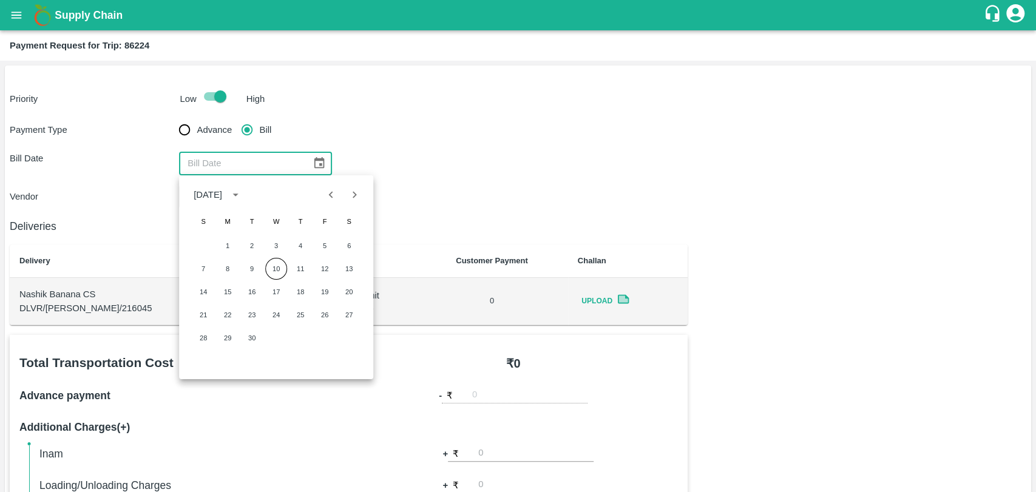
click at [332, 190] on icon "Previous month" at bounding box center [331, 194] width 13 height 13
click at [234, 268] on button "4" at bounding box center [227, 269] width 22 height 22
type input "[DATE]"
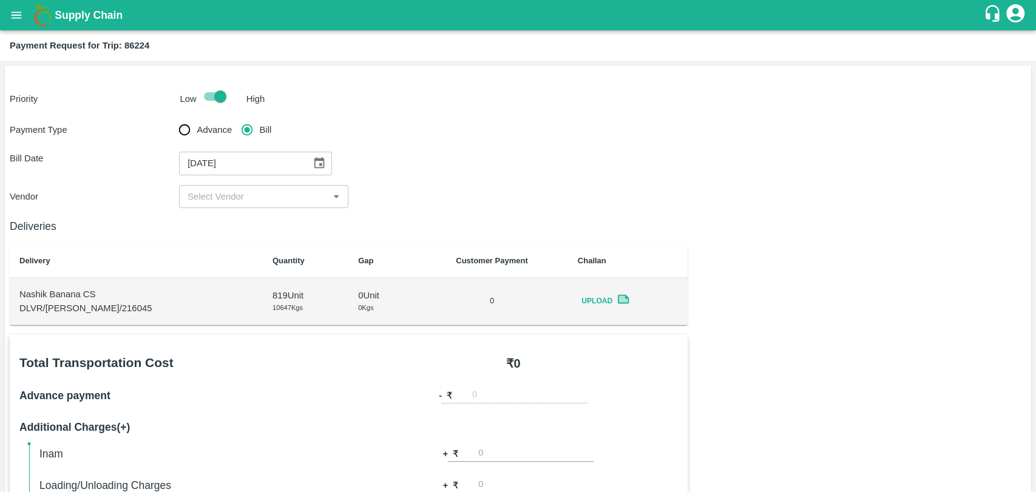
click at [234, 197] on input "input" at bounding box center [254, 197] width 142 height 16
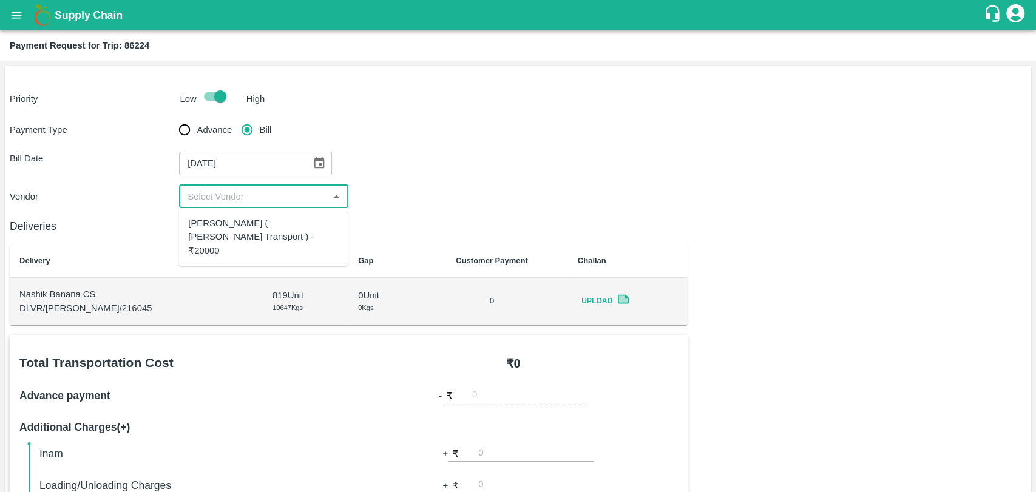
click at [234, 222] on div "[PERSON_NAME] ( [PERSON_NAME] Transport ) - ₹20000" at bounding box center [263, 237] width 150 height 41
type input "[PERSON_NAME] ( [PERSON_NAME] Transport ) - ₹20000"
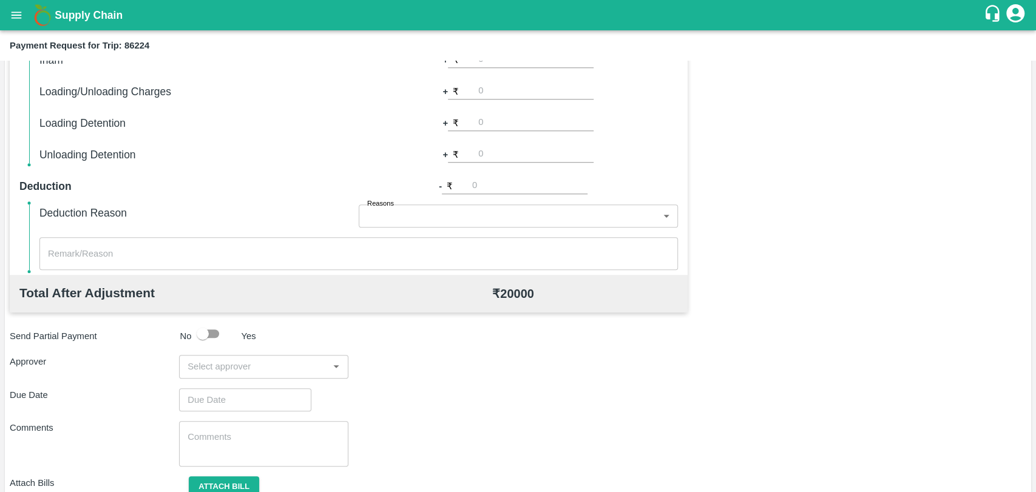
scroll to position [404, 0]
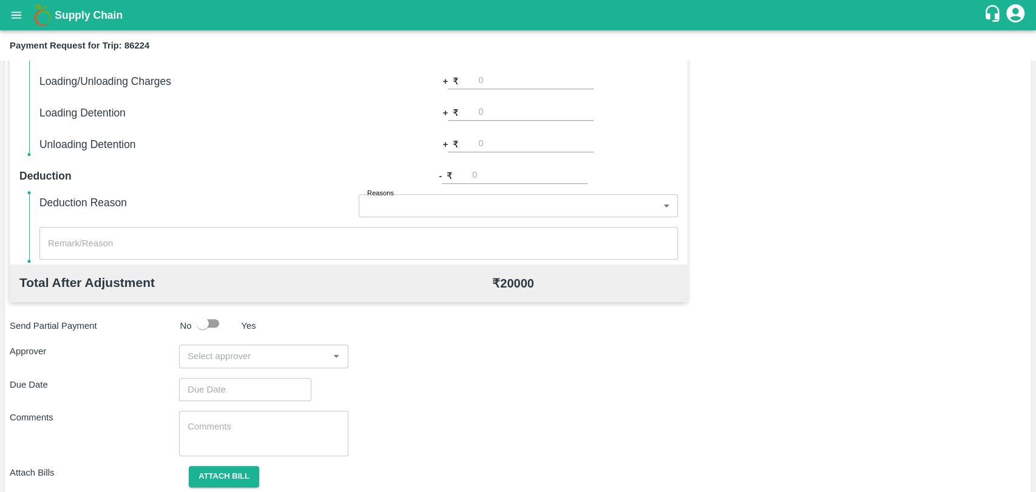
click at [258, 351] on input "input" at bounding box center [254, 356] width 142 height 16
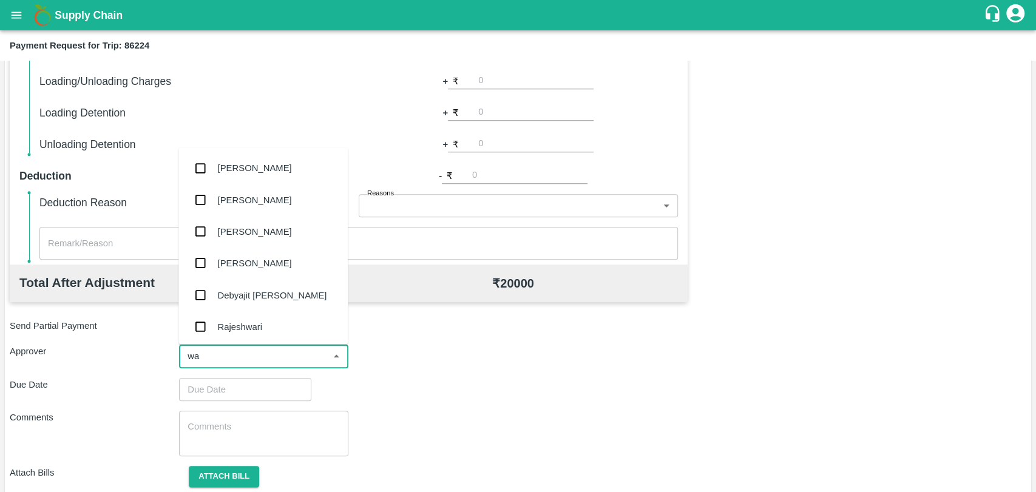
type input "wag"
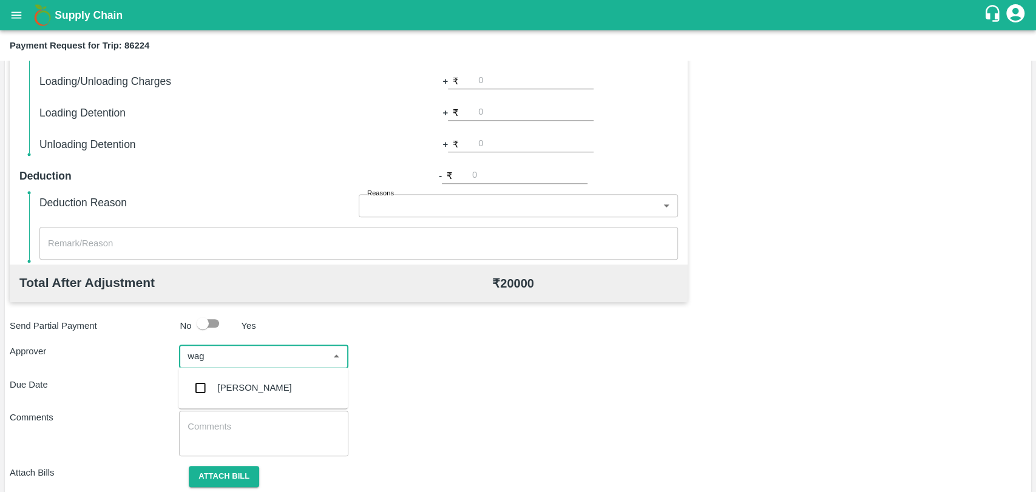
click at [243, 383] on div "[PERSON_NAME]" at bounding box center [255, 387] width 74 height 13
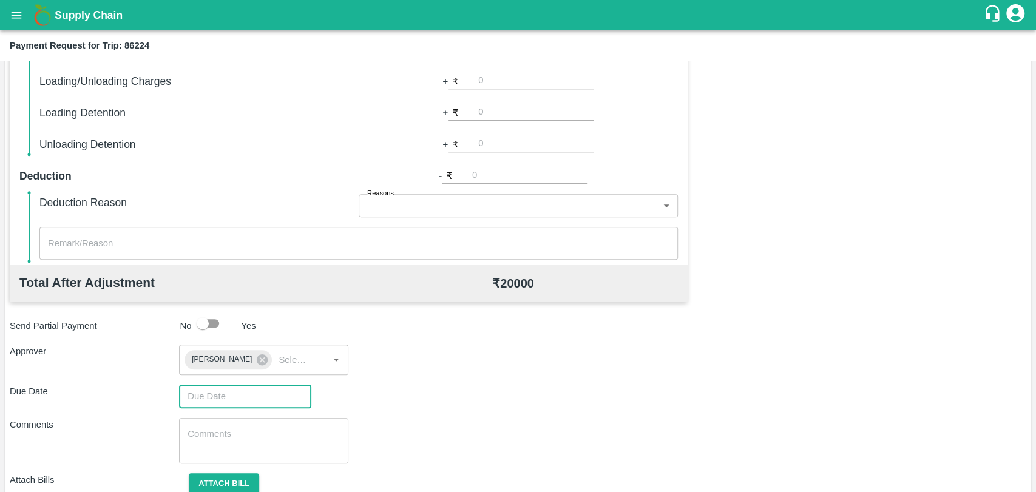
type input "DD/MM/YYYY hh:mm aa"
click at [229, 395] on input "DD/MM/YYYY hh:mm aa" at bounding box center [241, 396] width 124 height 23
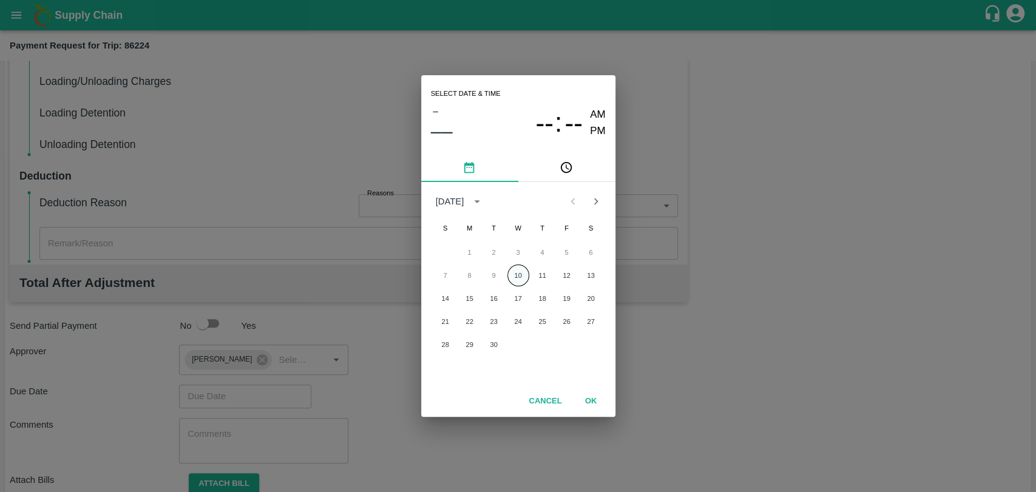
click at [508, 276] on button "10" at bounding box center [518, 276] width 22 height 22
type input "[DATE] 12:00 AM"
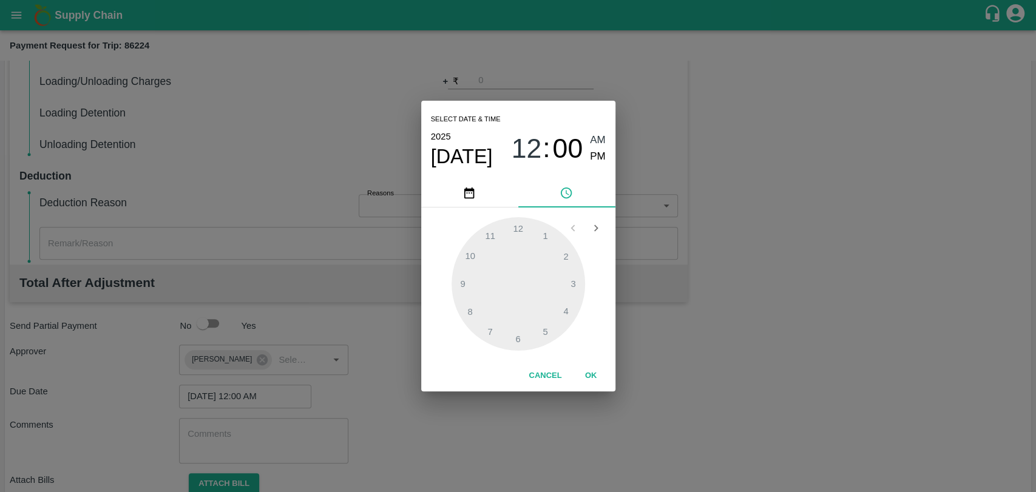
click at [584, 371] on button "OK" at bounding box center [591, 375] width 39 height 21
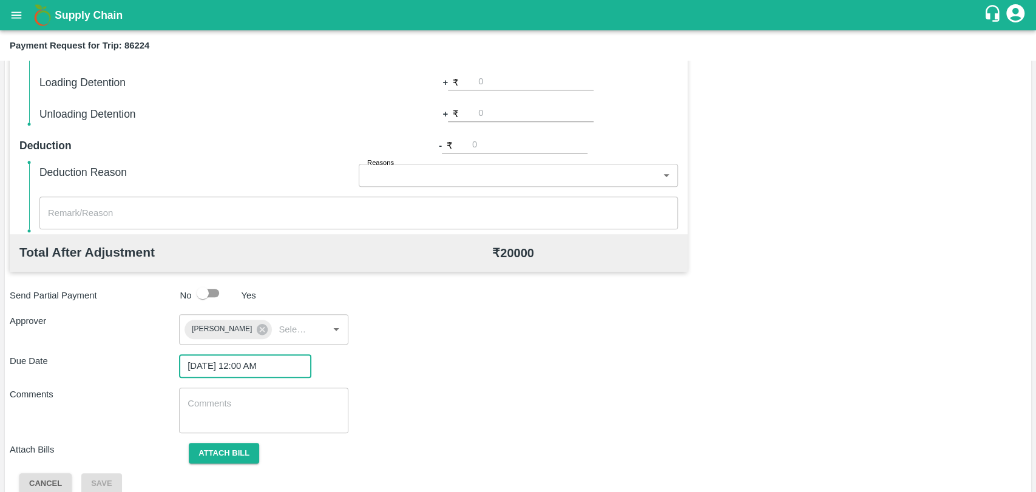
scroll to position [451, 0]
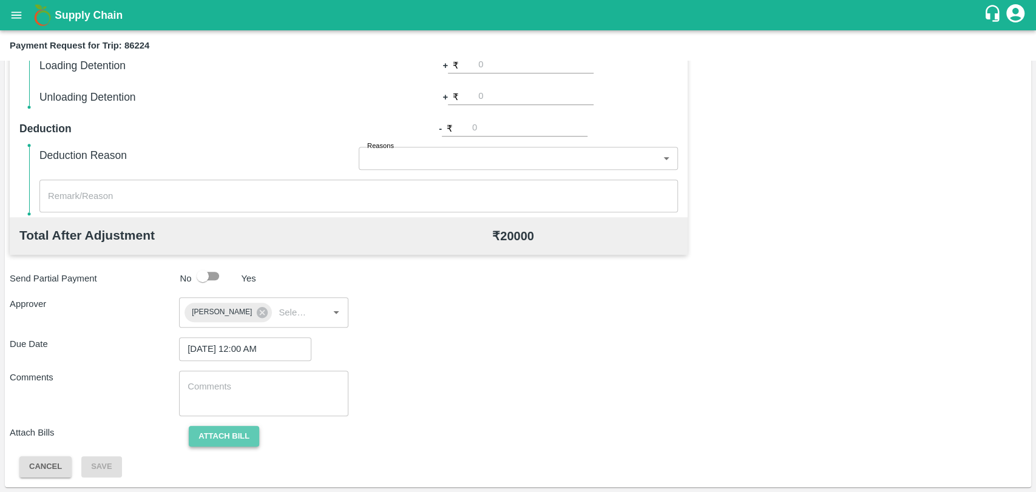
click at [209, 436] on button "Attach bill" at bounding box center [224, 436] width 70 height 21
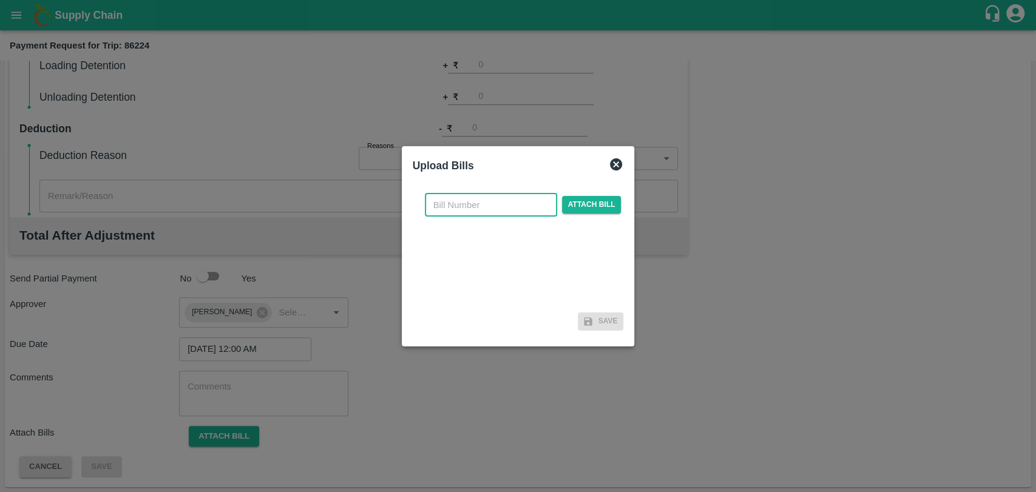
click at [456, 204] on input "text" at bounding box center [491, 205] width 132 height 23
type input "3877"
click at [577, 198] on span "Attach bill" at bounding box center [591, 205] width 59 height 18
click at [0, 0] on input "Attach bill" at bounding box center [0, 0] width 0 height 0
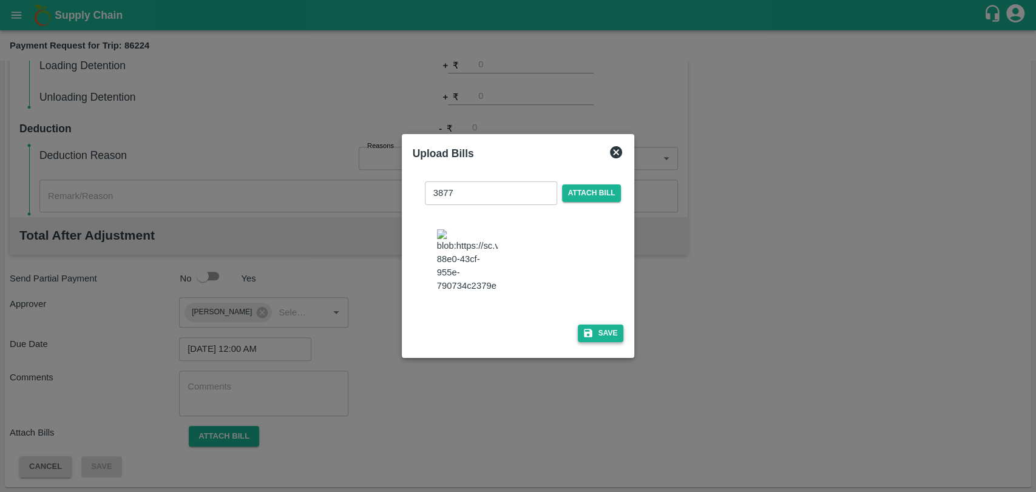
click at [587, 329] on icon "button" at bounding box center [588, 333] width 8 height 8
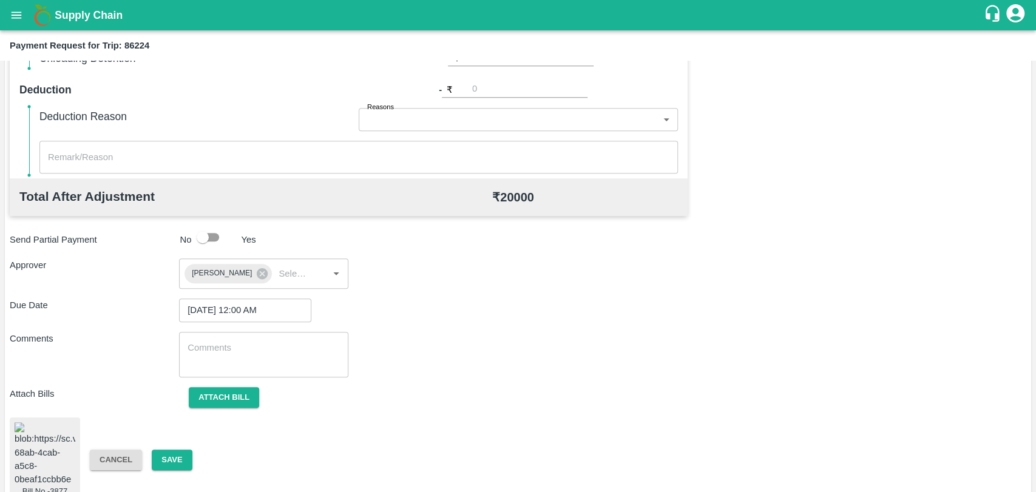
scroll to position [507, 0]
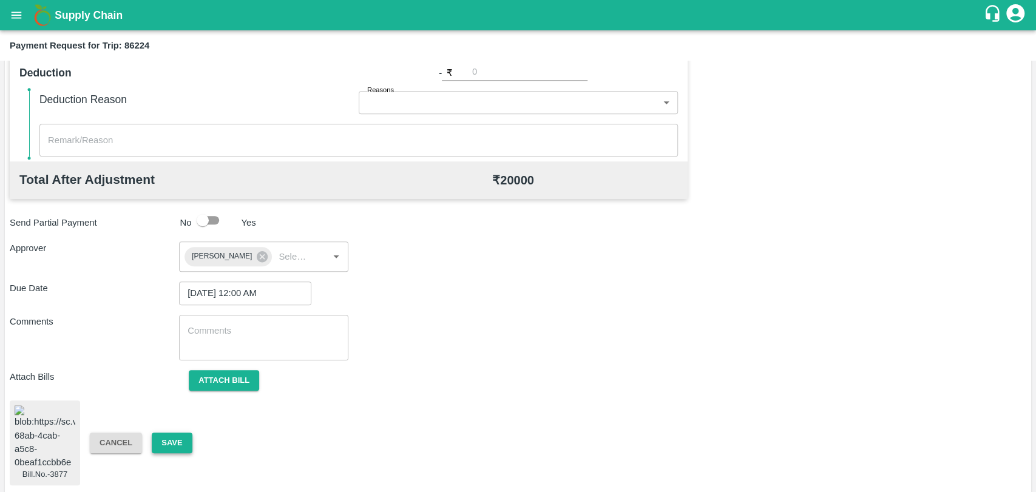
click at [181, 433] on button "Save" at bounding box center [172, 443] width 40 height 21
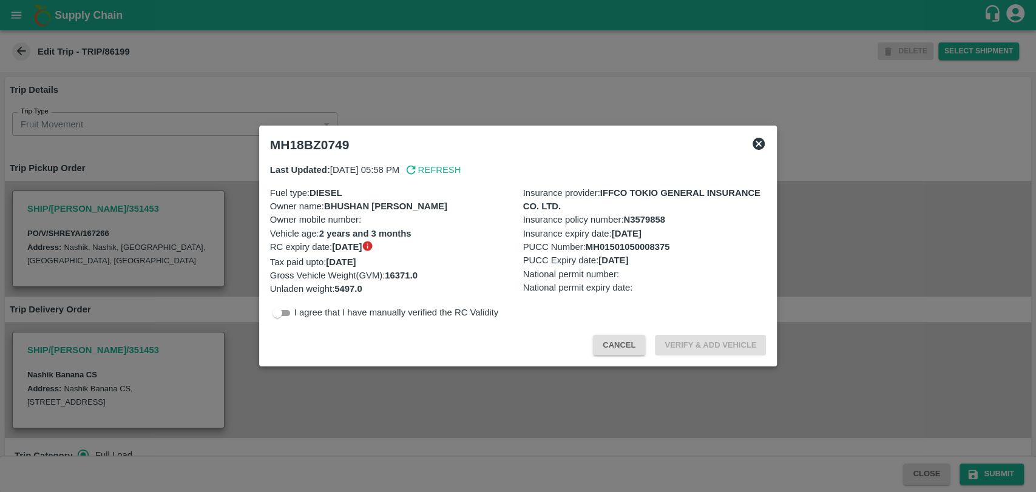
click at [237, 209] on div at bounding box center [518, 246] width 1036 height 492
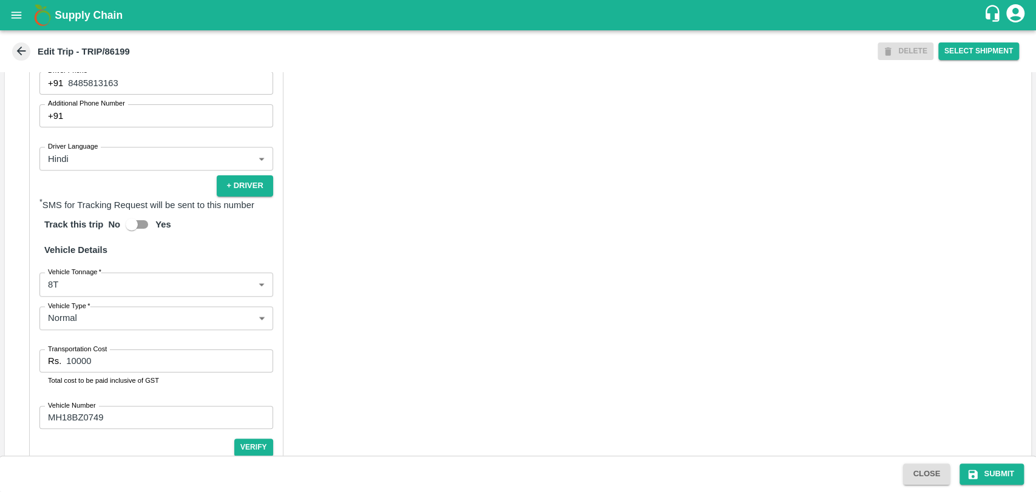
scroll to position [778, 0]
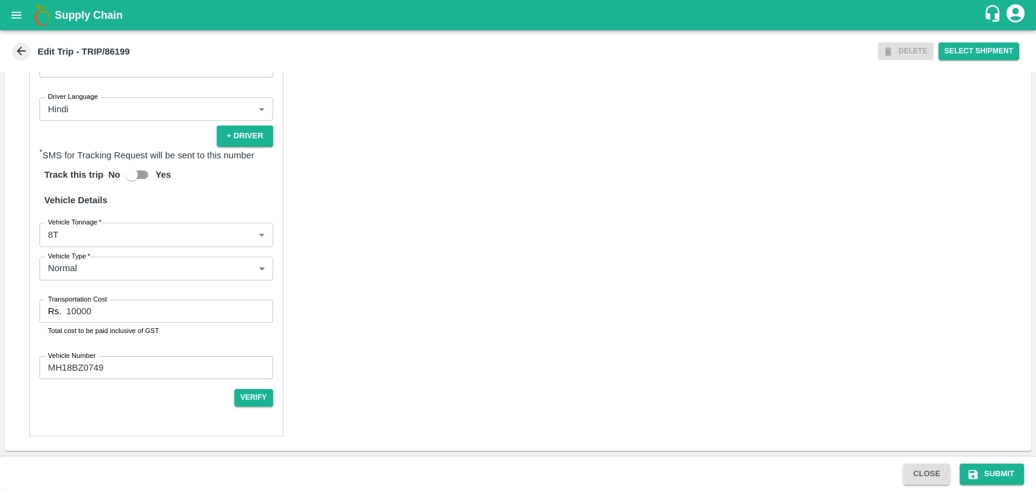
click at [75, 229] on body "Supply Chain Edit Trip - TRIP/86199 DELETE Select Shipment Trip Details Trip Ty…" at bounding box center [518, 246] width 1036 height 492
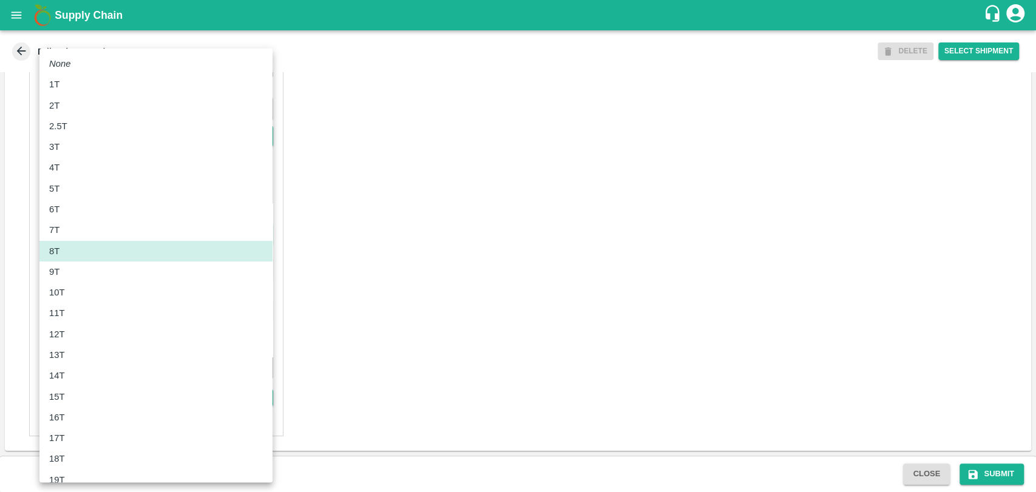
click at [62, 328] on p "12T" at bounding box center [57, 334] width 16 height 13
type input "12000"
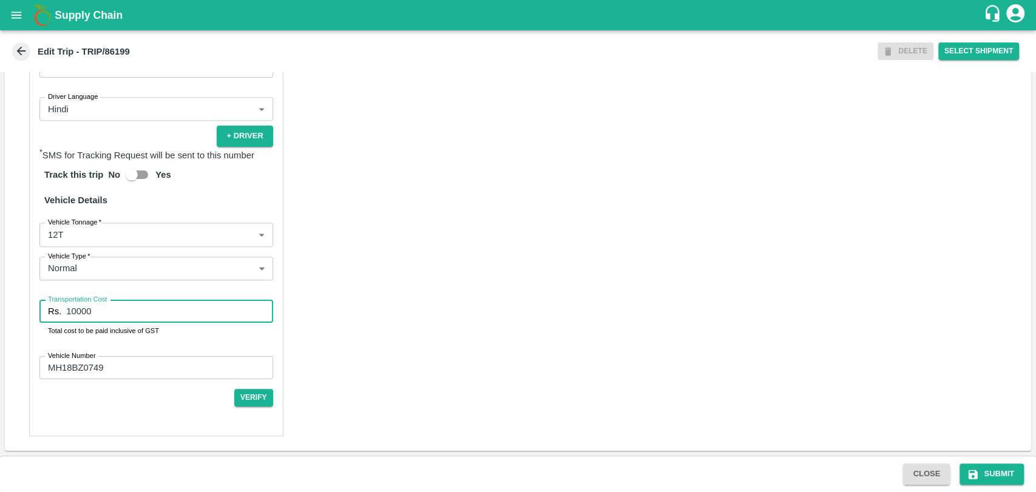
drag, startPoint x: 103, startPoint y: 309, endPoint x: 22, endPoint y: 314, distance: 80.8
click at [22, 314] on div "Partner Details Partner   * Partner Add Transporter Driver 1 Details Driver Nam…" at bounding box center [518, 152] width 1026 height 597
type input "22000"
click at [1004, 467] on button "Submit" at bounding box center [991, 474] width 64 height 21
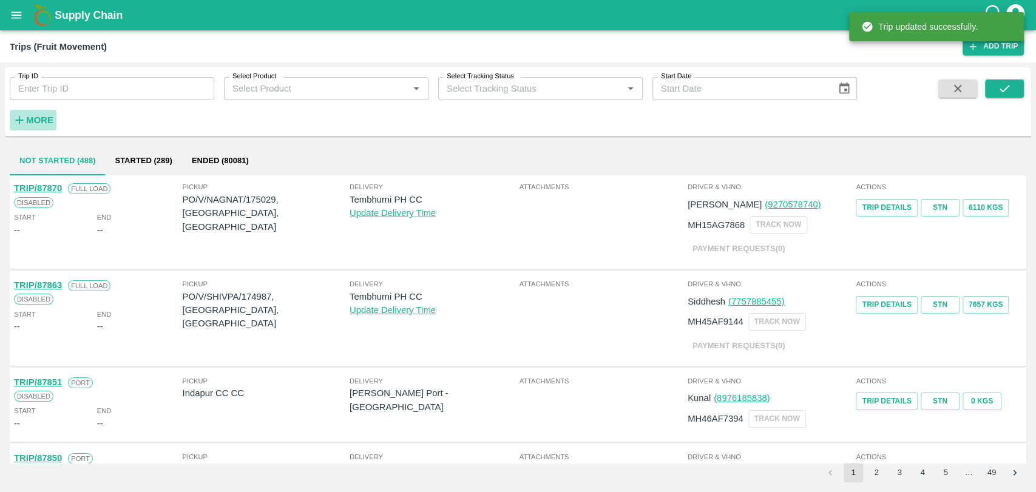
click at [50, 128] on button "More" at bounding box center [33, 120] width 47 height 21
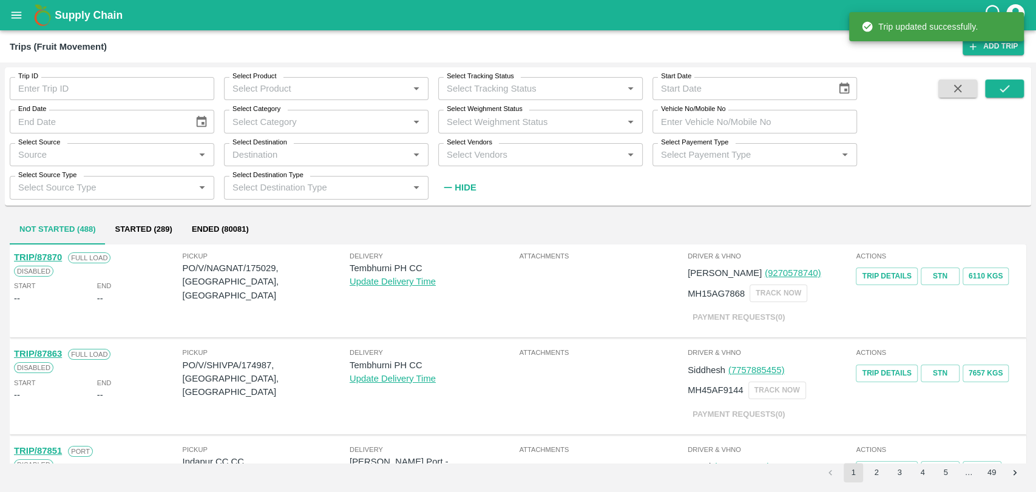
click at [859, 125] on div "Trip ID Trip ID Select Product Select Product   * Select Tracking Status Select…" at bounding box center [518, 136] width 1026 height 128
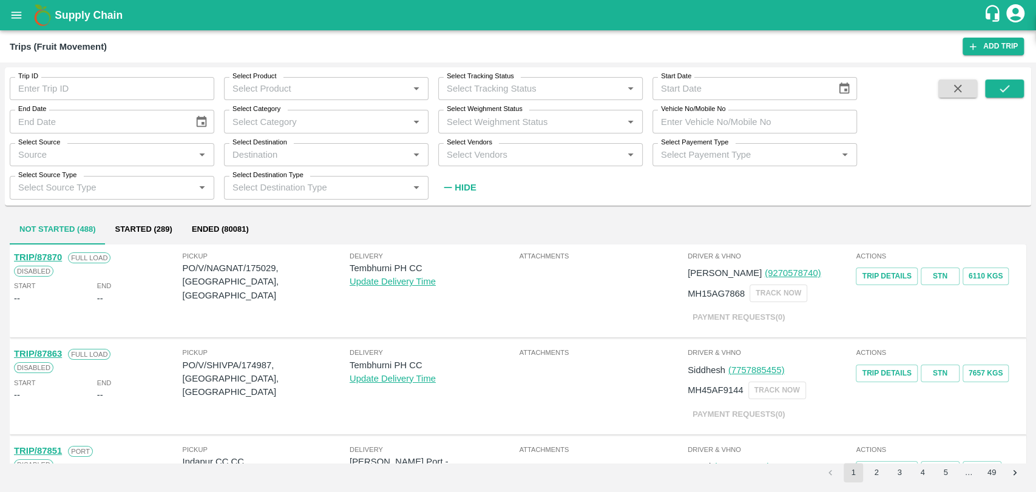
click at [747, 123] on input "Vehicle No/Mobile No" at bounding box center [754, 121] width 204 height 23
paste input "MH18BG9165"
type input "MH18BG9165"
click at [999, 92] on icon "submit" at bounding box center [1003, 88] width 13 height 13
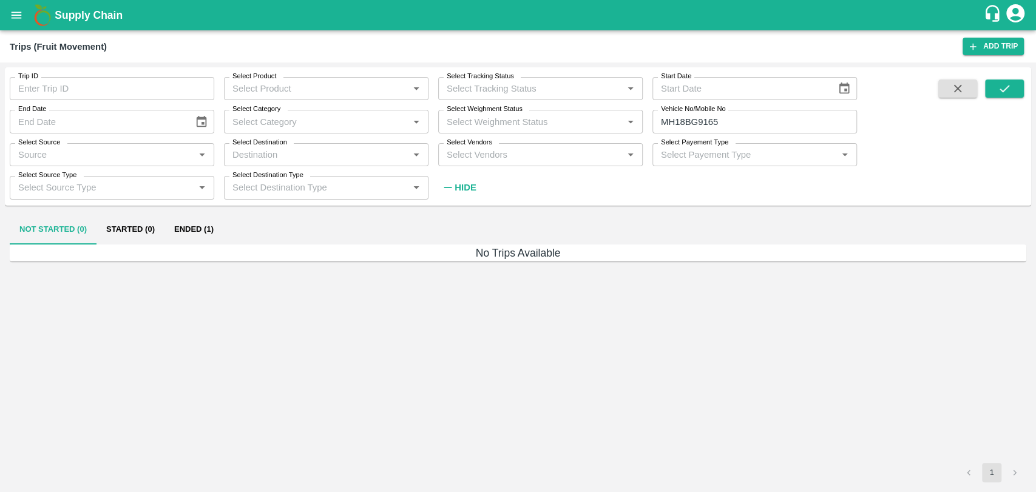
click at [209, 230] on button "Ended (1)" at bounding box center [193, 229] width 59 height 29
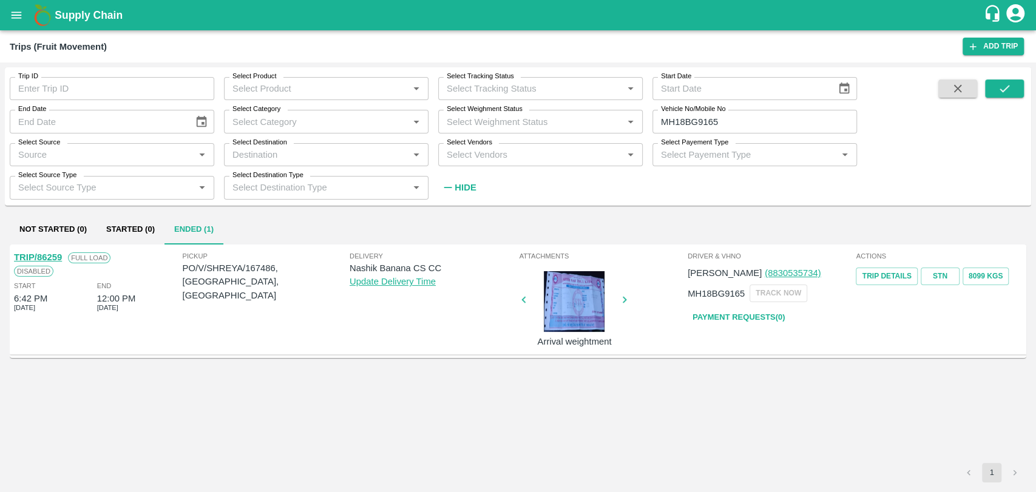
click at [50, 256] on link "TRIP/86259" at bounding box center [38, 257] width 48 height 10
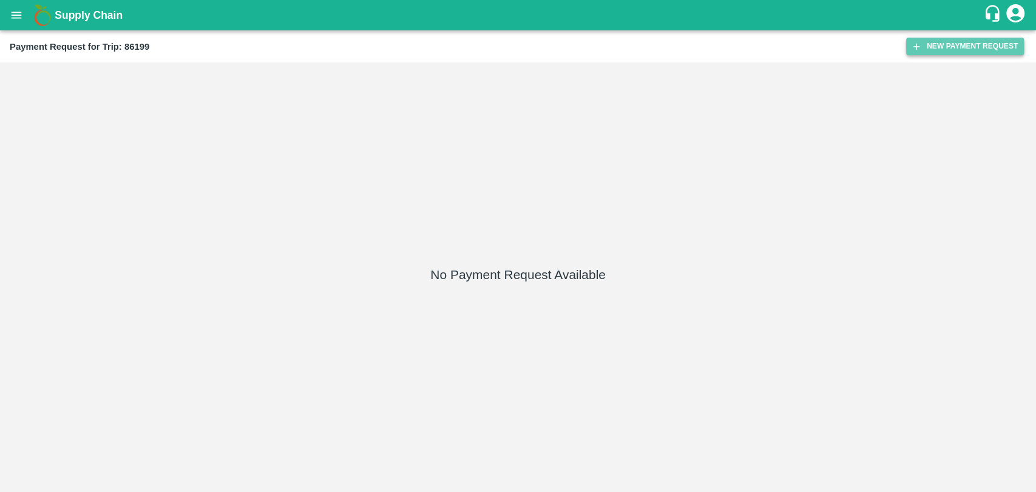
click at [1008, 38] on button "New Payment Request" at bounding box center [965, 47] width 118 height 18
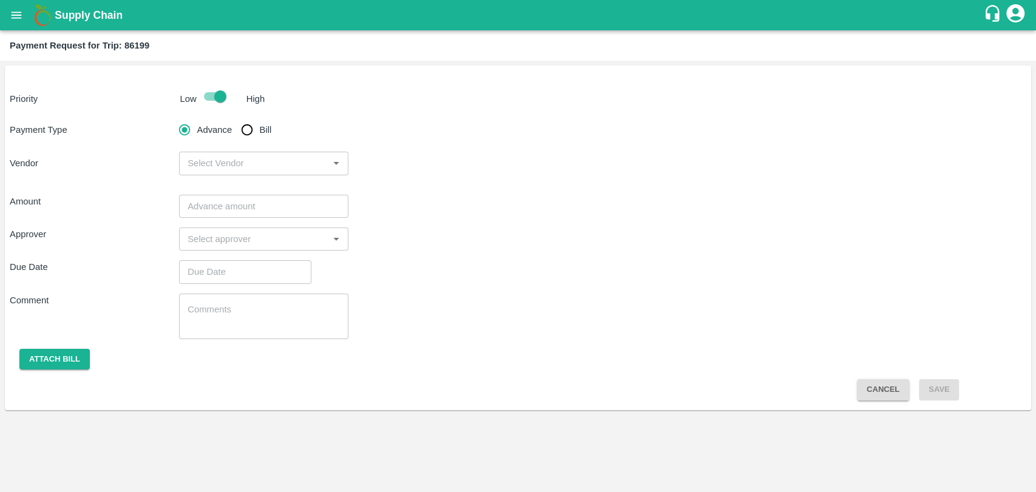
click at [252, 127] on input "Bill" at bounding box center [247, 130] width 24 height 24
radio input "true"
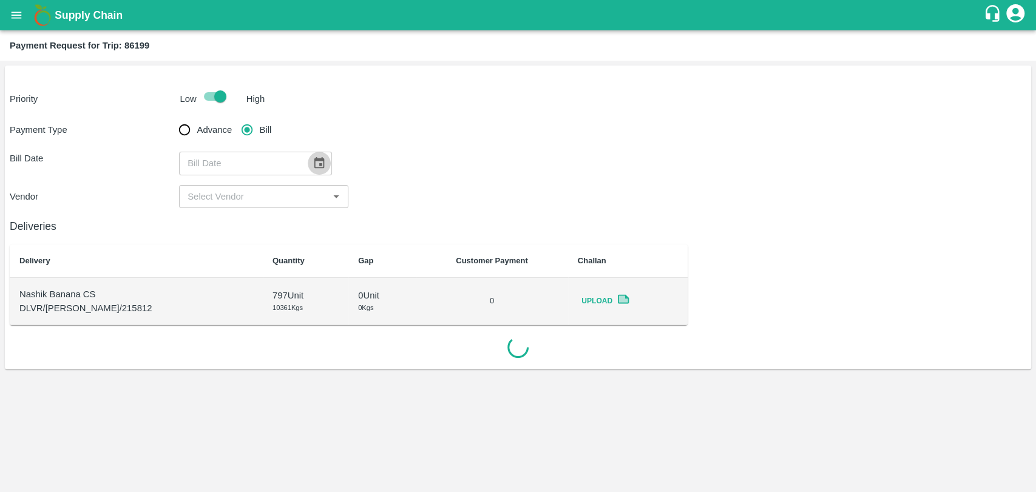
click at [314, 164] on icon "Choose date" at bounding box center [318, 163] width 13 height 13
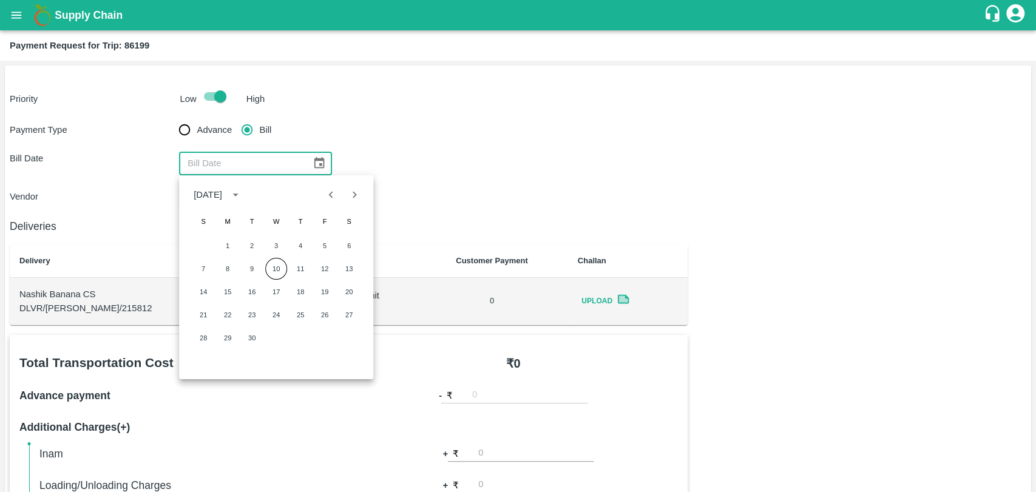
click at [328, 195] on icon "Previous month" at bounding box center [331, 194] width 13 height 13
click at [221, 265] on button "4" at bounding box center [227, 269] width 22 height 22
type input "04/08/2025"
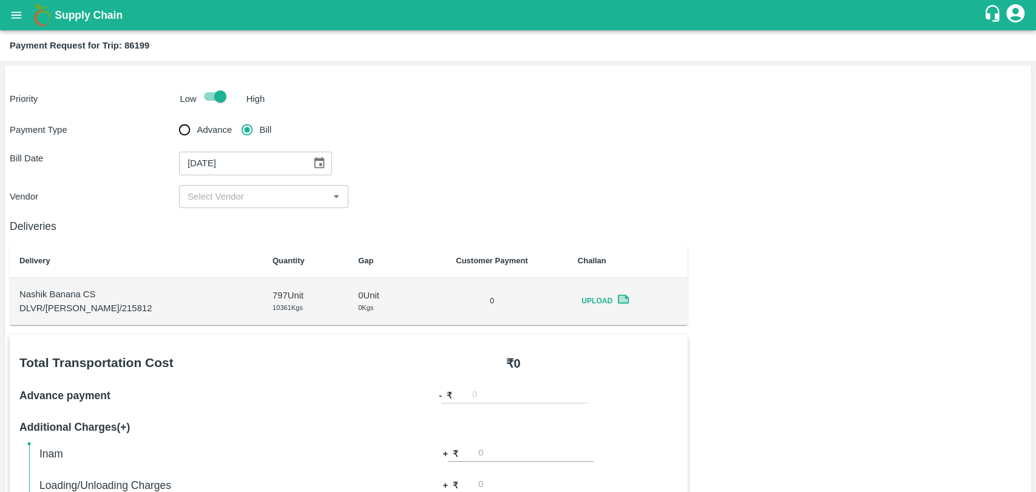
click at [215, 200] on input "input" at bounding box center [254, 197] width 142 height 16
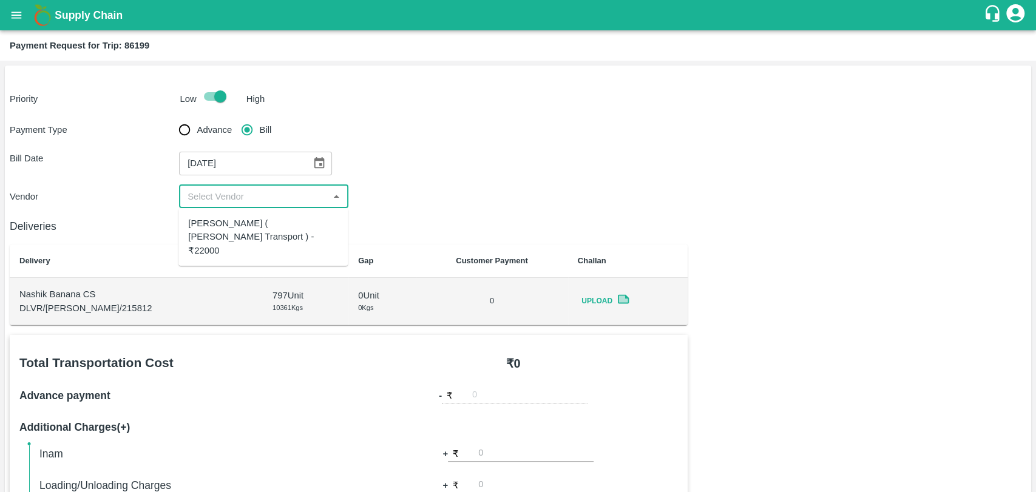
click at [220, 225] on div "Nitin Rasal ( Bhairavnath Transport ) - ₹22000" at bounding box center [263, 237] width 150 height 41
type input "Nitin Rasal ( Bhairavnath Transport ) - ₹22000"
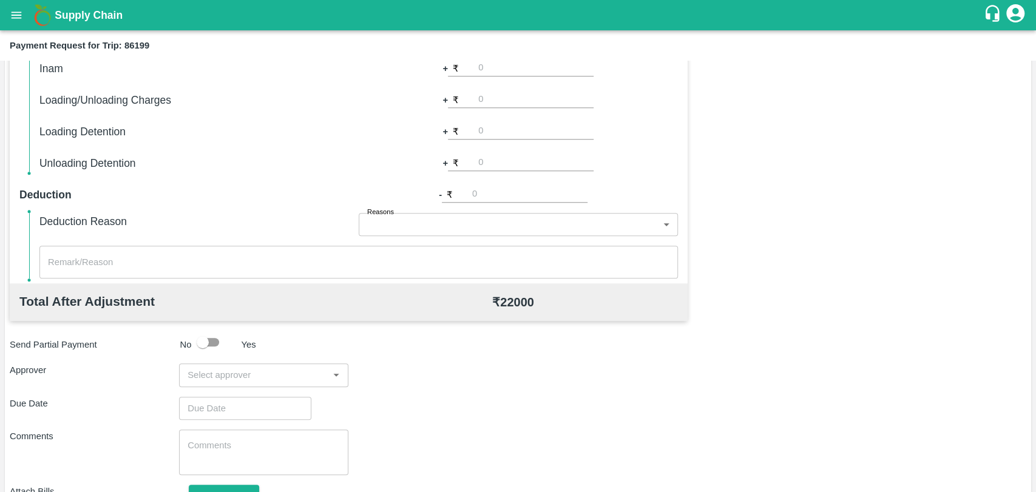
scroll to position [444, 0]
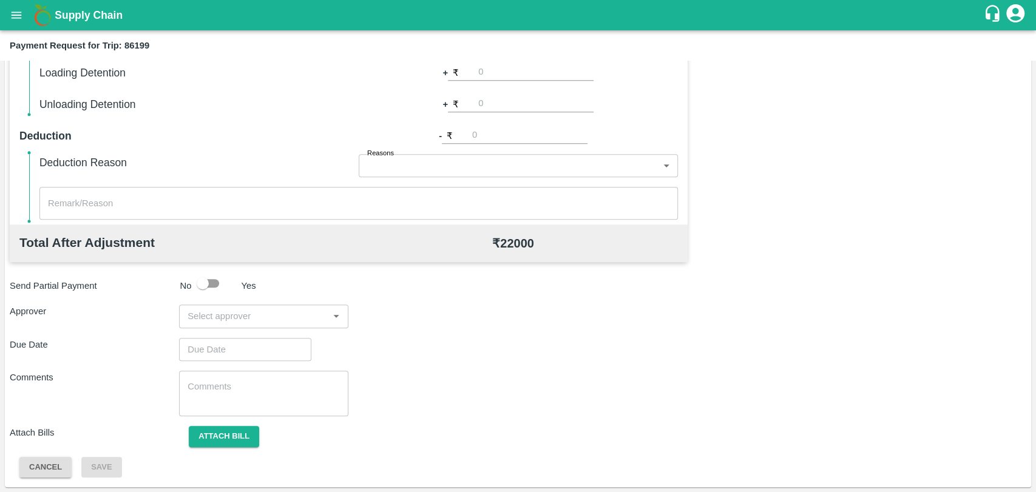
click at [232, 315] on input "input" at bounding box center [254, 316] width 142 height 16
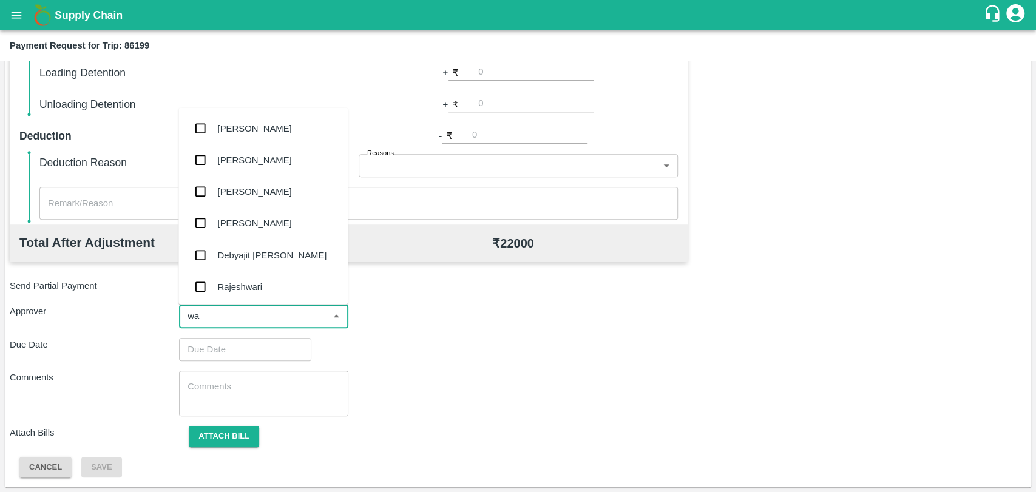
type input "wag"
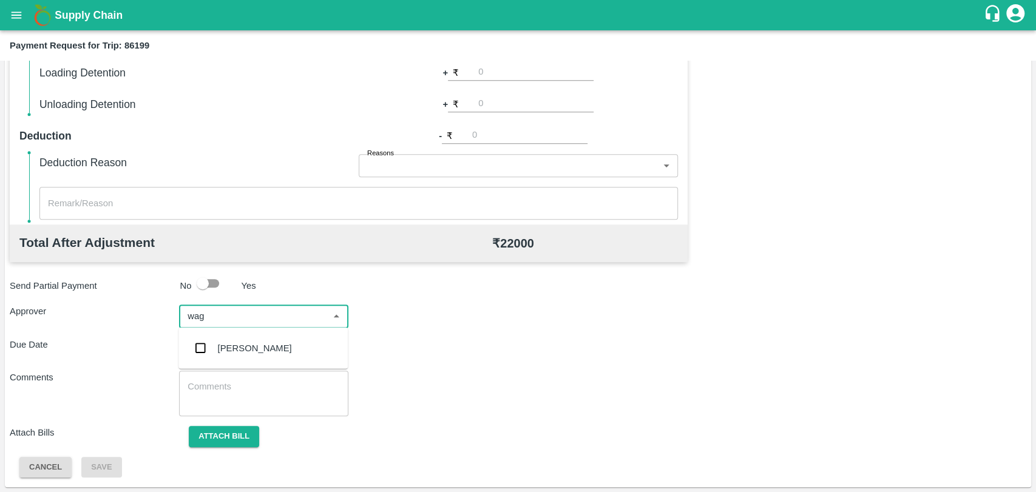
click at [223, 360] on div "Prasad Waghade" at bounding box center [262, 348] width 169 height 32
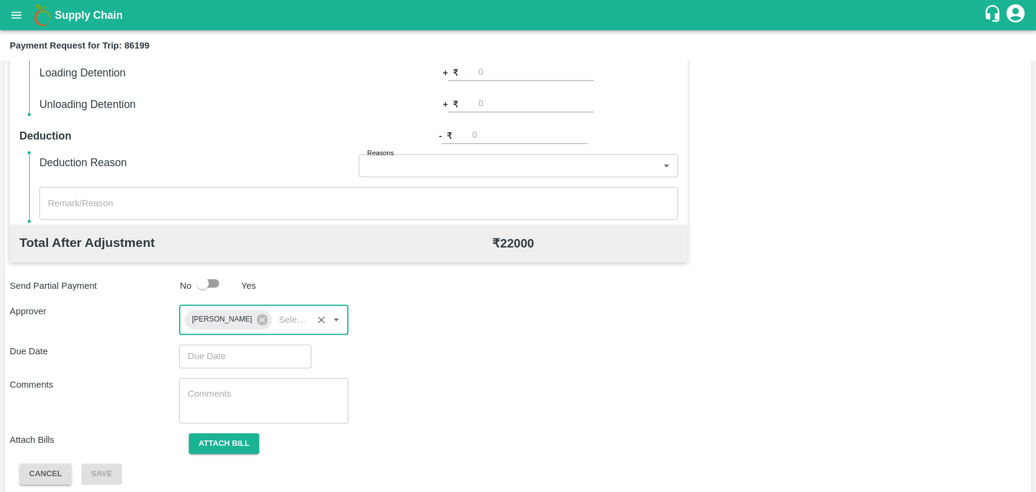
click at [220, 359] on input "Choose date" at bounding box center [241, 356] width 124 height 23
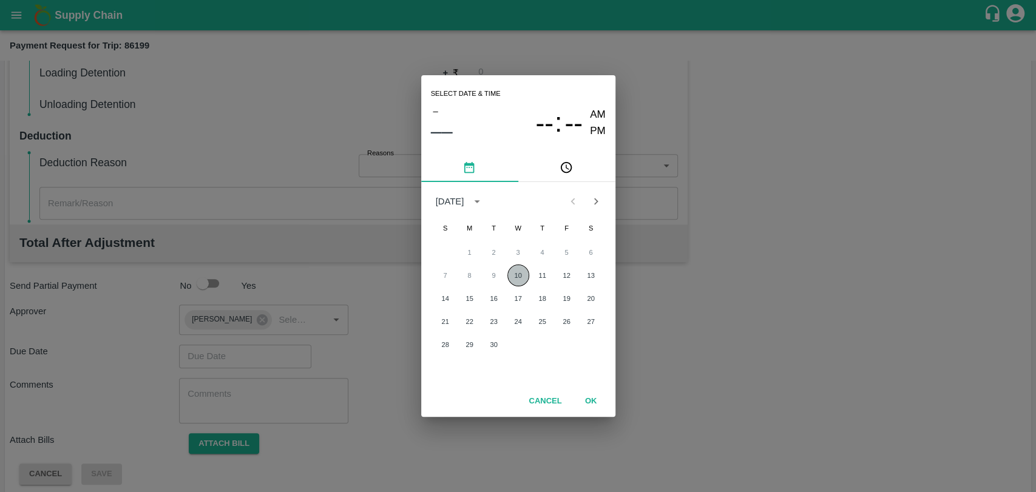
click at [509, 280] on button "10" at bounding box center [518, 276] width 22 height 22
type input "10/09/2025 12:00 AM"
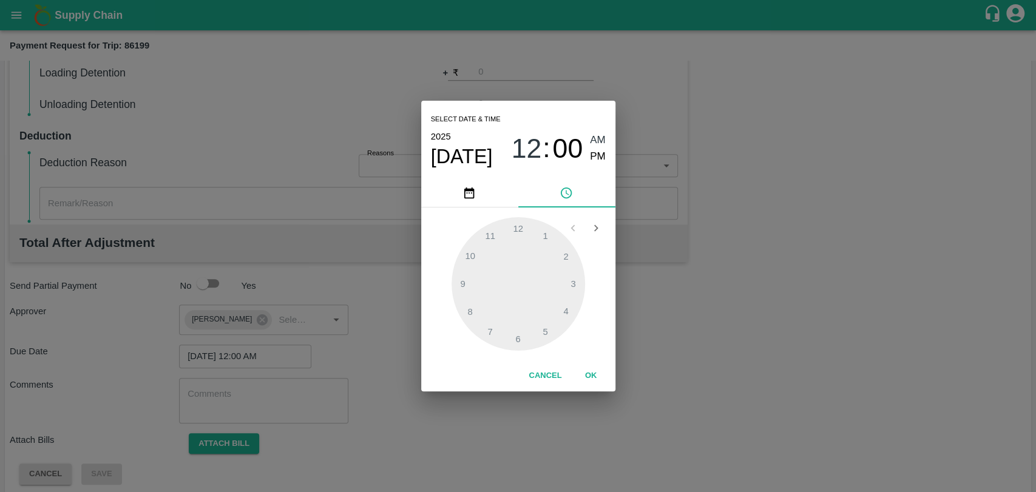
click at [578, 364] on div "Cancel OK" at bounding box center [518, 375] width 194 height 31
click at [582, 373] on button "OK" at bounding box center [591, 375] width 39 height 21
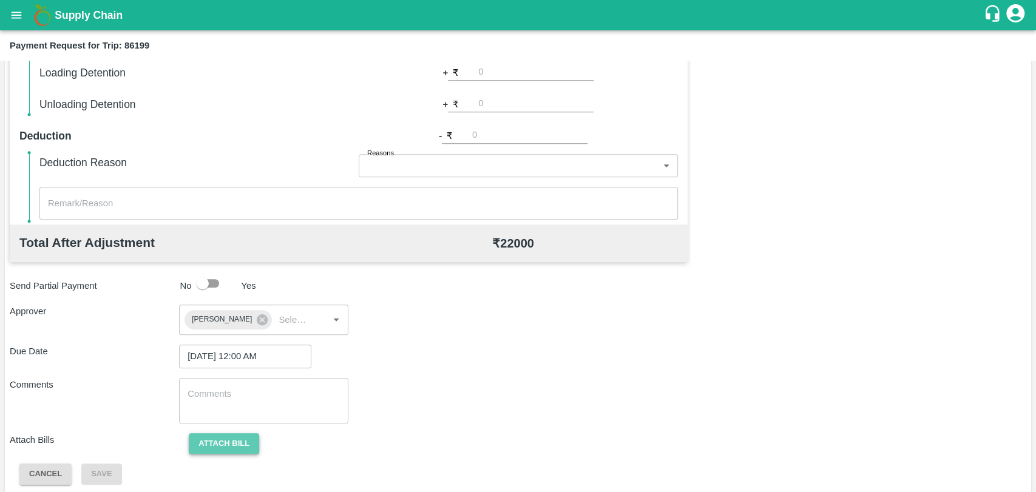
click at [239, 446] on button "Attach bill" at bounding box center [224, 443] width 70 height 21
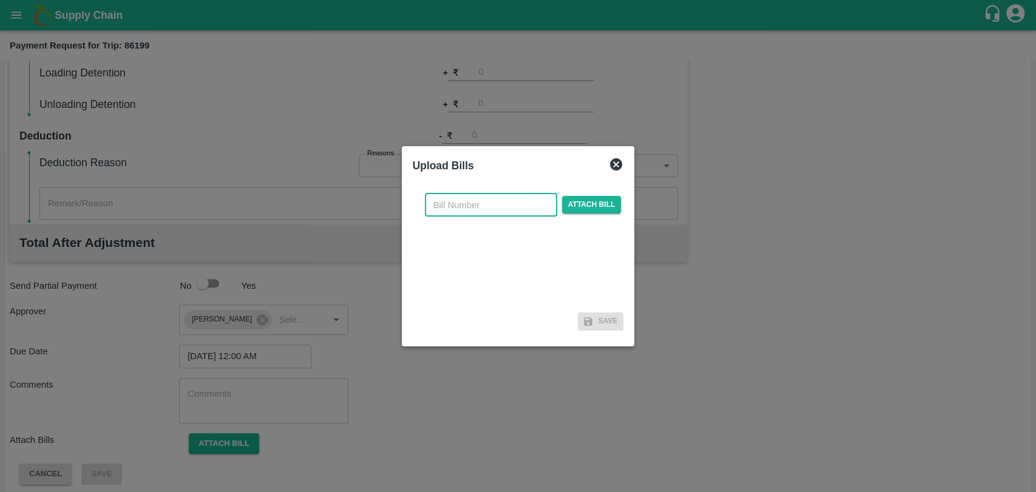
click at [469, 208] on input "text" at bounding box center [491, 205] width 132 height 23
type input "3873"
click at [592, 209] on span "Attach bill" at bounding box center [591, 205] width 59 height 18
click at [0, 0] on input "Attach bill" at bounding box center [0, 0] width 0 height 0
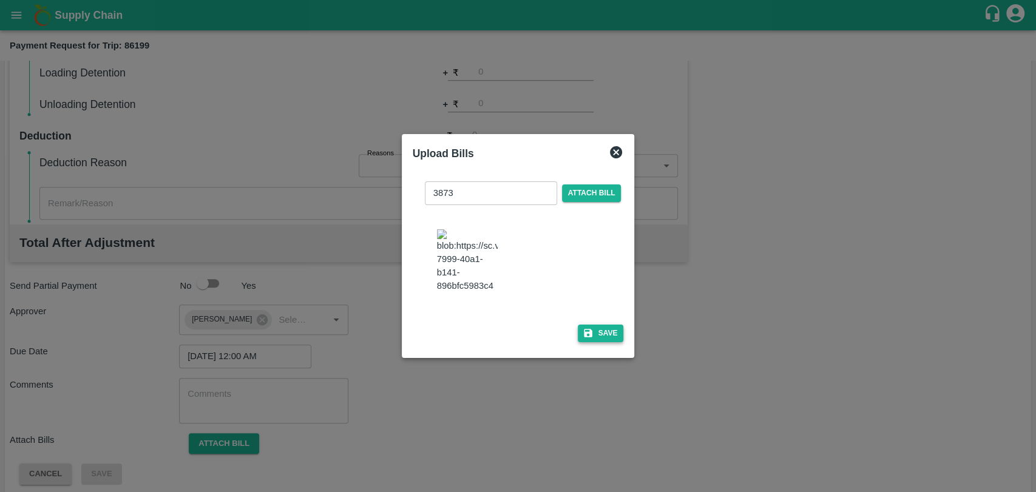
click at [609, 325] on button "Save" at bounding box center [601, 334] width 46 height 18
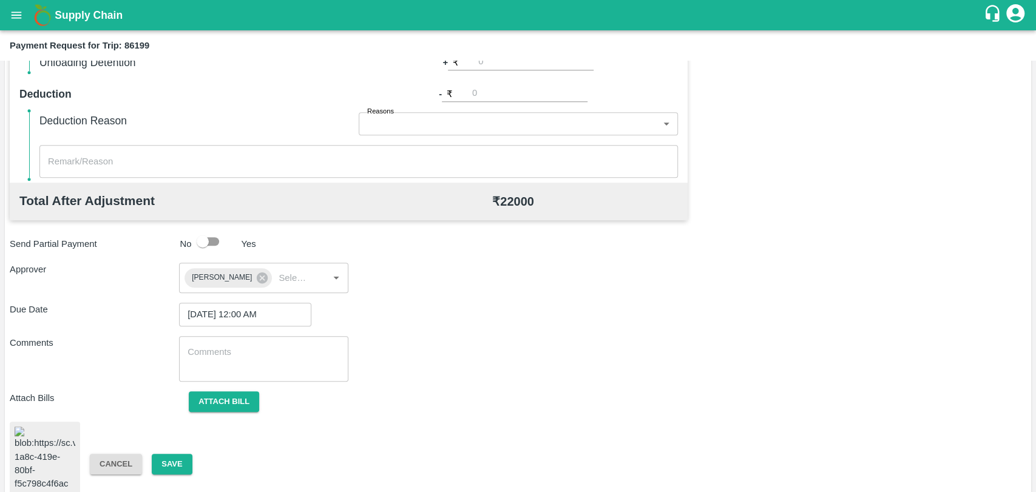
scroll to position [505, 0]
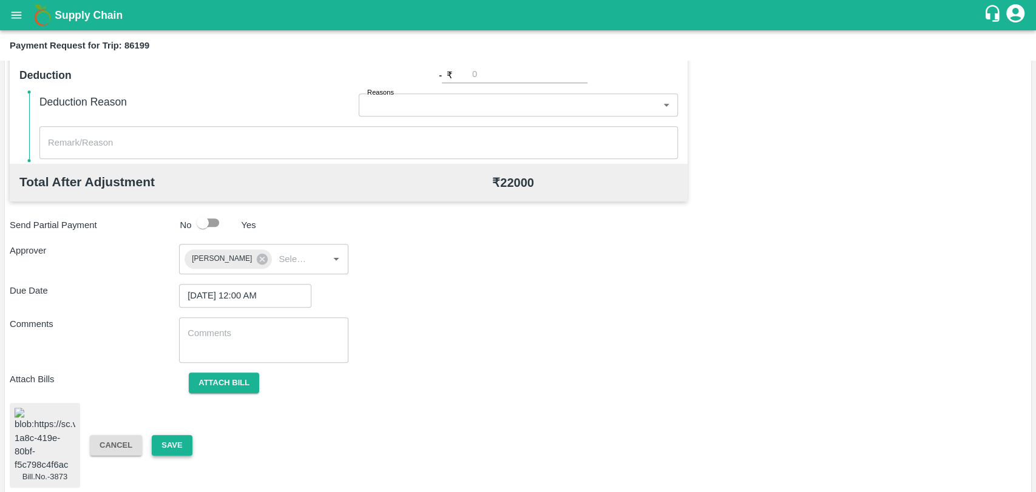
click at [184, 440] on button "Save" at bounding box center [172, 445] width 40 height 21
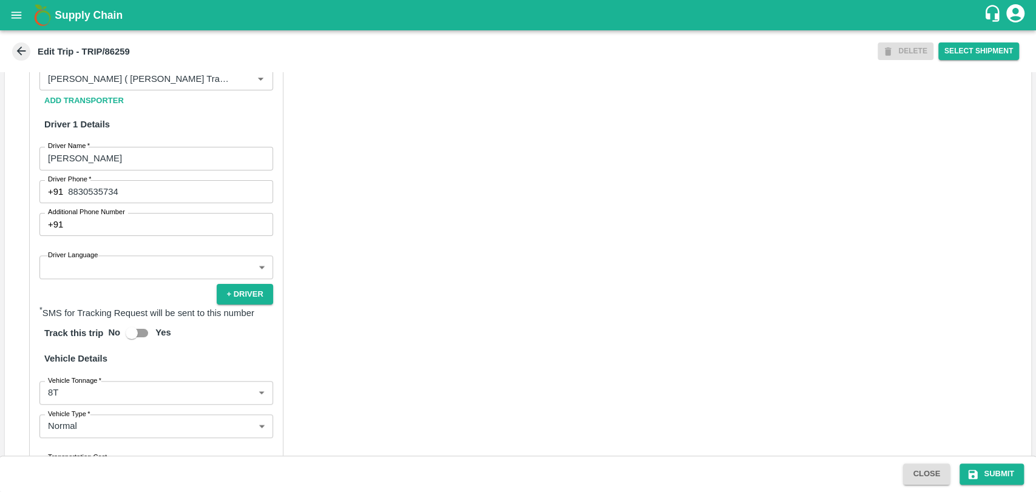
scroll to position [774, 0]
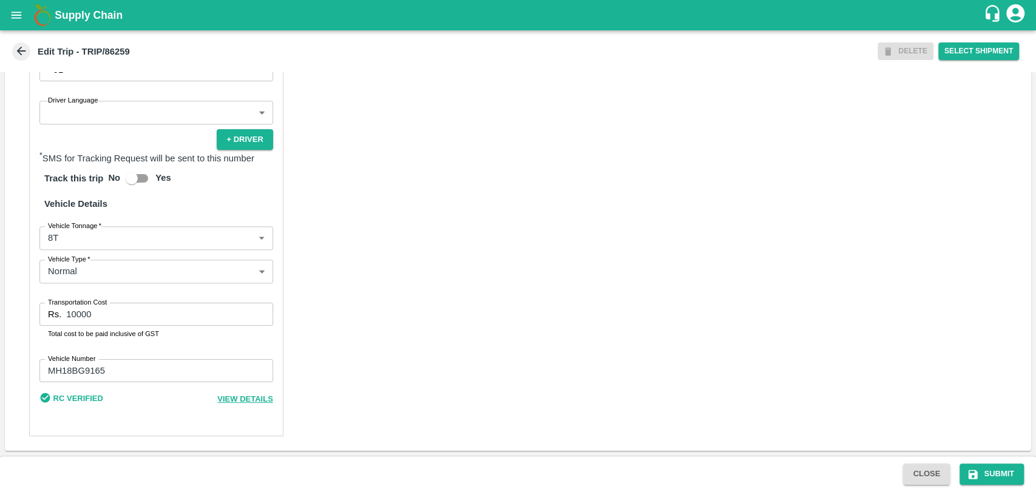
click at [93, 238] on body "Supply Chain Edit Trip - TRIP/86259 DELETE Select Shipment Trip Details Trip Ty…" at bounding box center [518, 246] width 1036 height 492
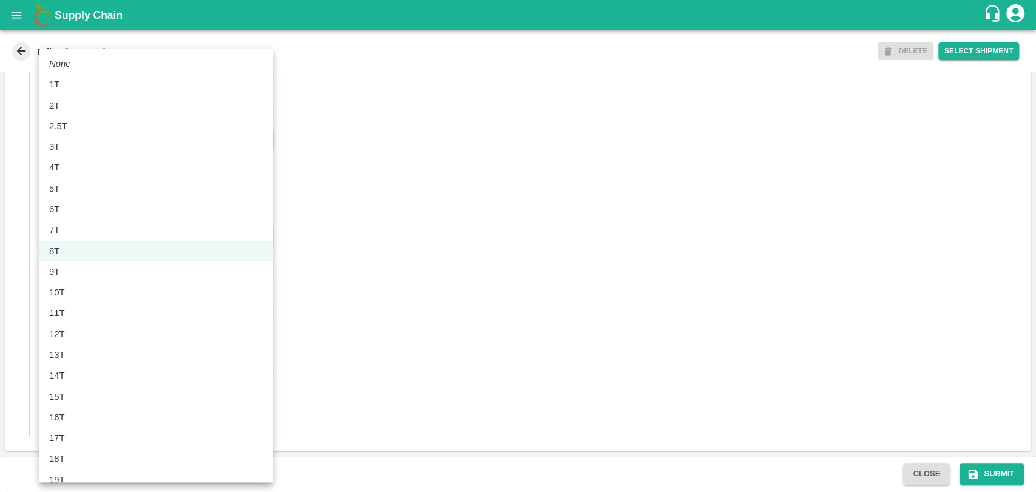
drag, startPoint x: 79, startPoint y: 280, endPoint x: 81, endPoint y: 291, distance: 11.2
click at [81, 291] on ul "None 1T 2T 2.5T 3T 4T 5T 6T 7T 8T 9T 10T 11T 12T 13T 14T 15T 16T 17T 18T 19T 20…" at bounding box center [155, 397] width 233 height 696
click at [81, 291] on div "10T" at bounding box center [156, 292] width 214 height 13
type input "10000"
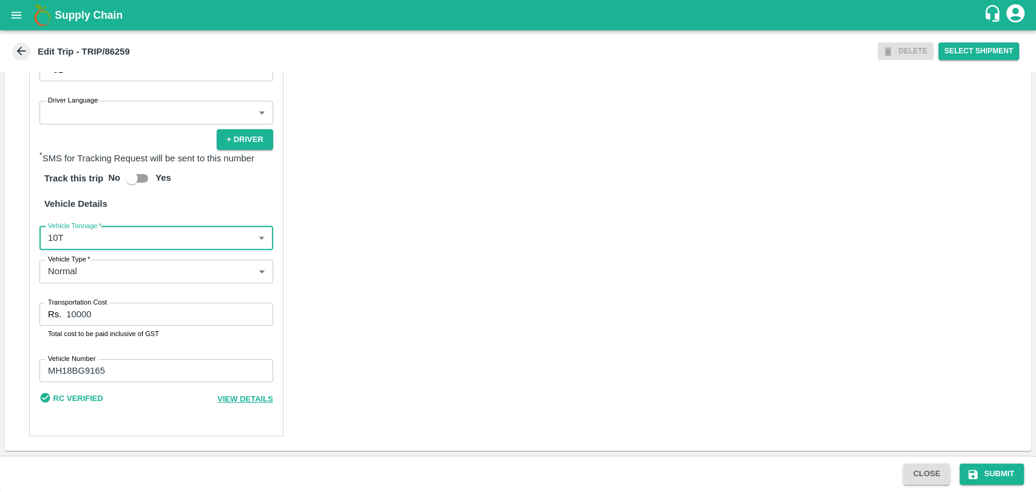
drag, startPoint x: 81, startPoint y: 310, endPoint x: 29, endPoint y: 308, distance: 52.8
click at [29, 309] on div "Partner Details Partner   * Partner Add Transporter Driver 1 Details Driver Nam…" at bounding box center [156, 154] width 254 height 564
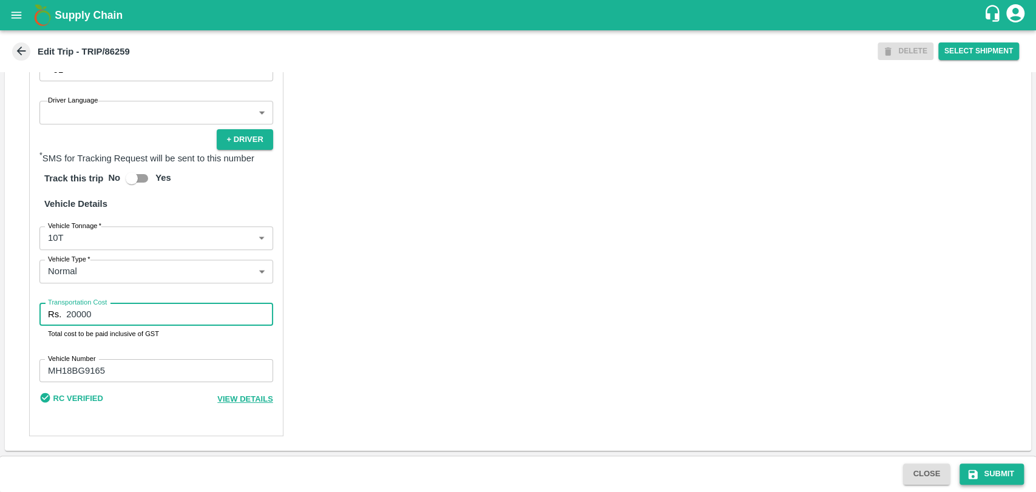
type input "20000"
click at [984, 480] on button "Submit" at bounding box center [991, 474] width 64 height 21
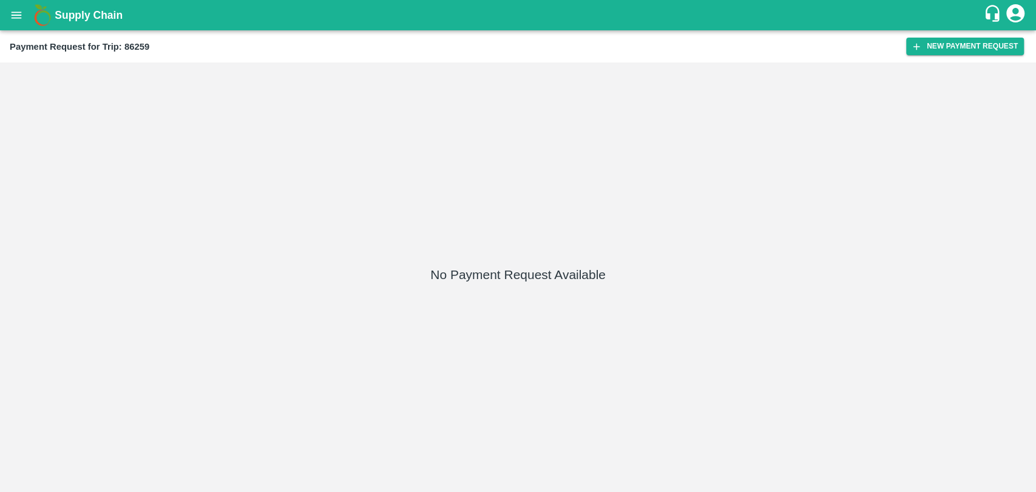
click at [946, 32] on div "Payment Request for Trip: 86259 New Payment Request" at bounding box center [518, 46] width 1036 height 32
click at [945, 45] on button "New Payment Request" at bounding box center [965, 47] width 118 height 18
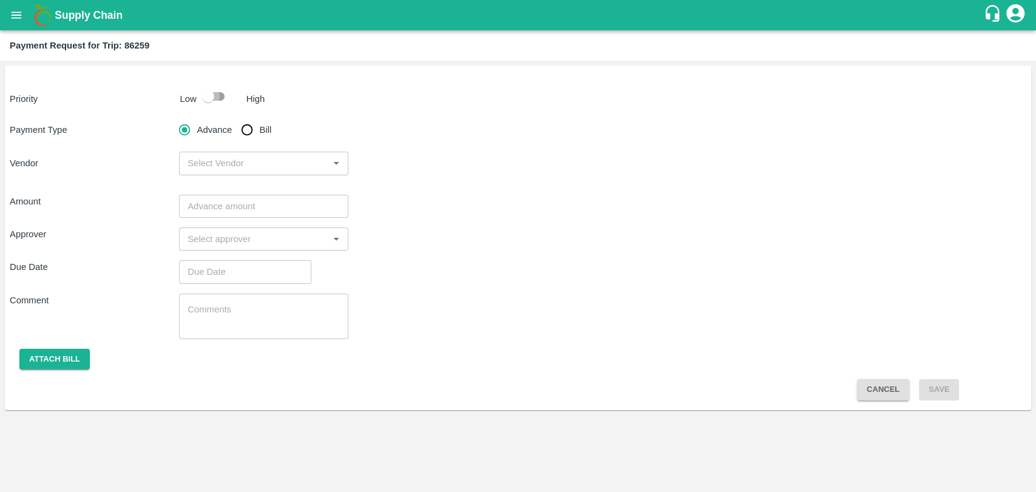
click at [209, 98] on input "checkbox" at bounding box center [208, 96] width 69 height 23
checkbox input "true"
click at [243, 134] on input "Bill" at bounding box center [247, 130] width 24 height 24
radio input "true"
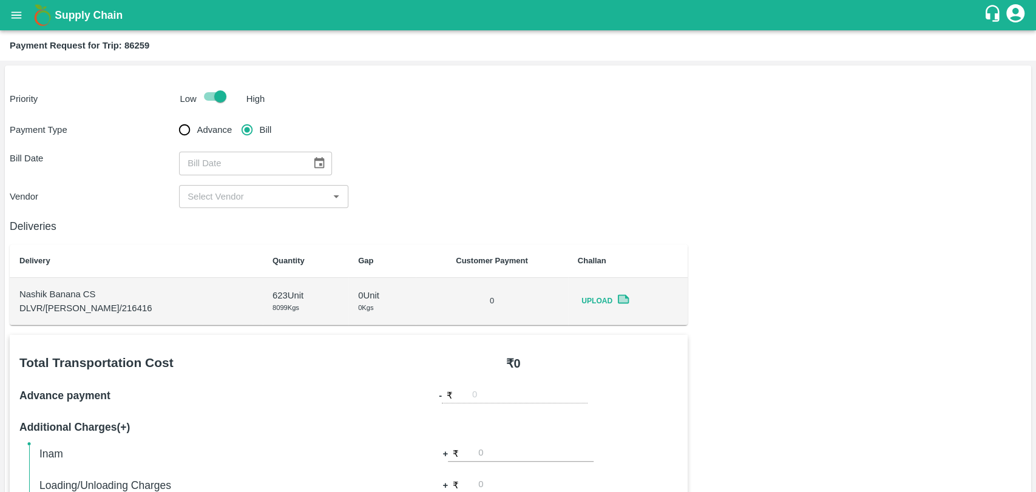
click at [312, 164] on icon "Choose date" at bounding box center [318, 163] width 13 height 13
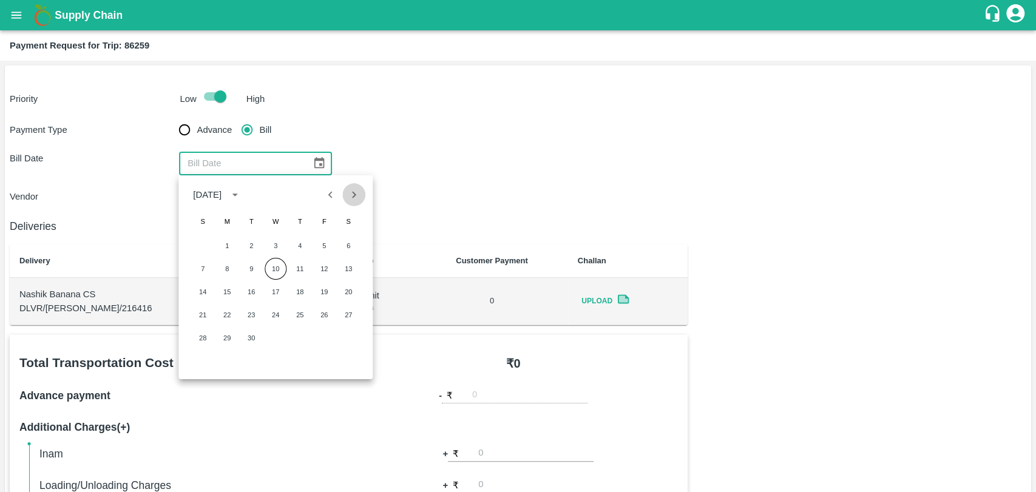
click at [345, 196] on button "Next month" at bounding box center [353, 194] width 23 height 23
click at [334, 194] on icon "Previous month" at bounding box center [330, 194] width 13 height 13
click at [257, 269] on button "5" at bounding box center [251, 269] width 22 height 22
type input "[DATE]"
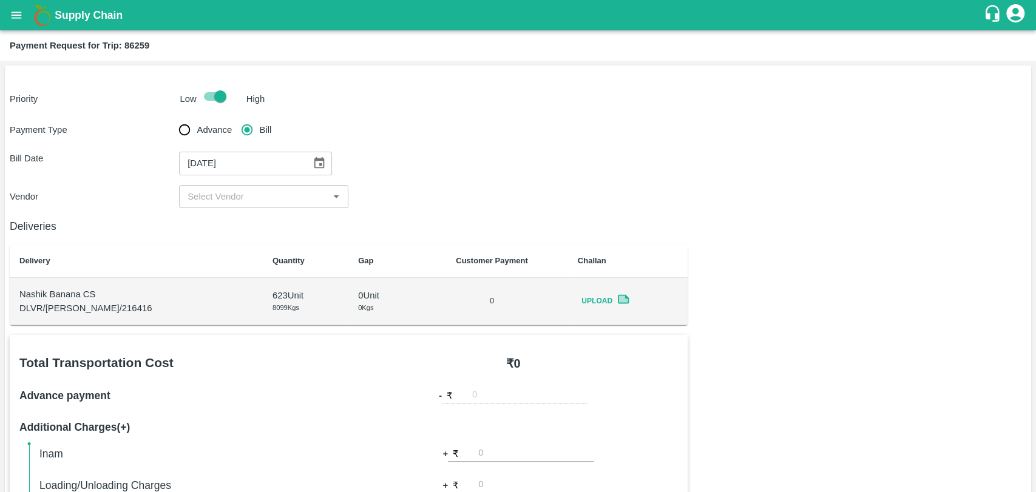
click at [233, 198] on input "input" at bounding box center [254, 197] width 142 height 16
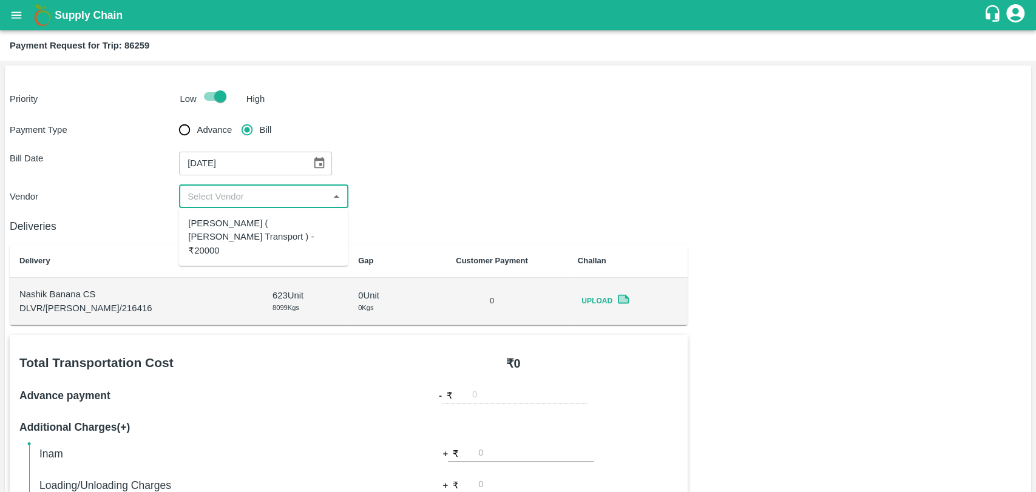
click at [237, 232] on div "[PERSON_NAME] ( [PERSON_NAME] Transport ) - ₹20000" at bounding box center [263, 237] width 150 height 41
type input "[PERSON_NAME] ( [PERSON_NAME] Transport ) - ₹20000"
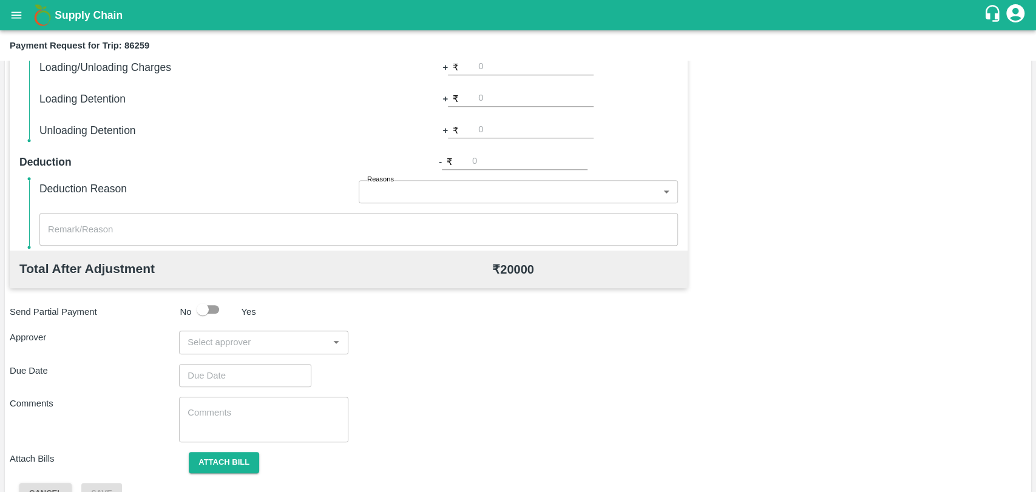
scroll to position [444, 0]
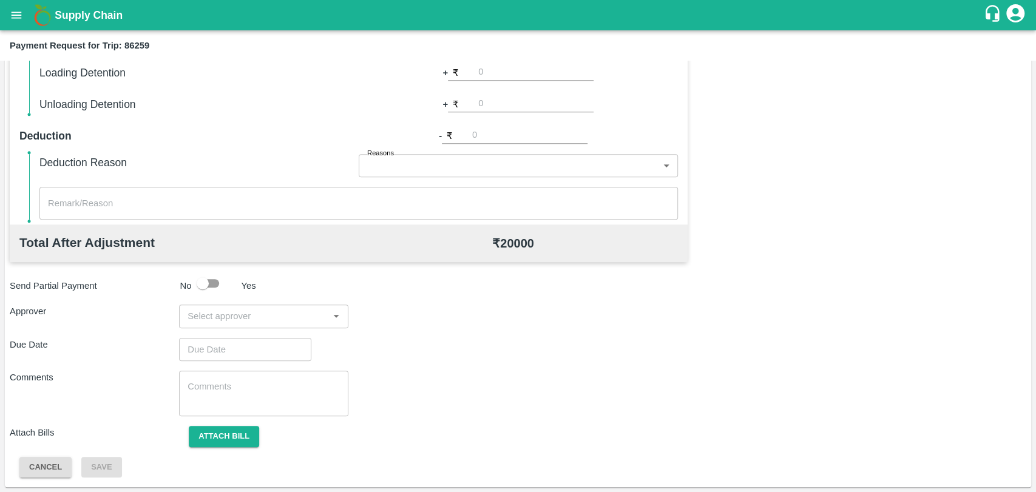
click at [208, 312] on input "input" at bounding box center [254, 316] width 142 height 16
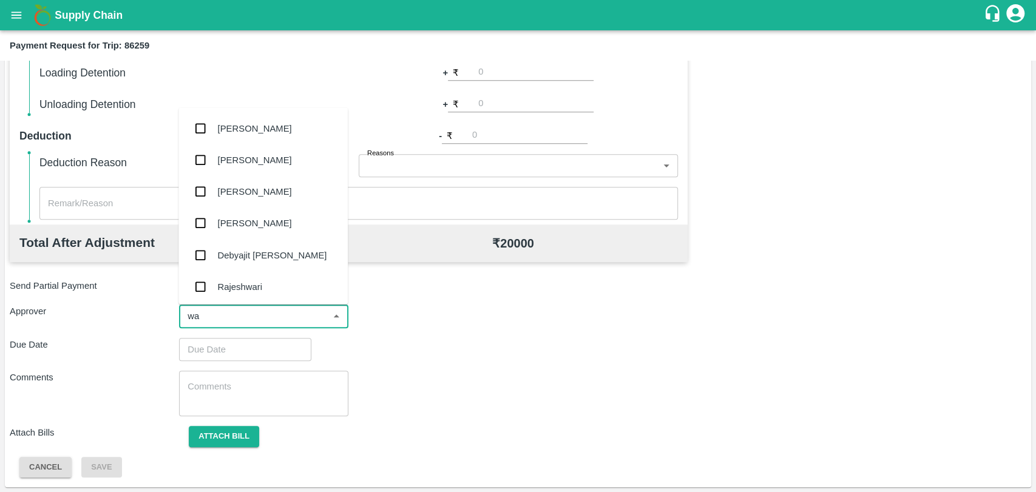
type input "wag"
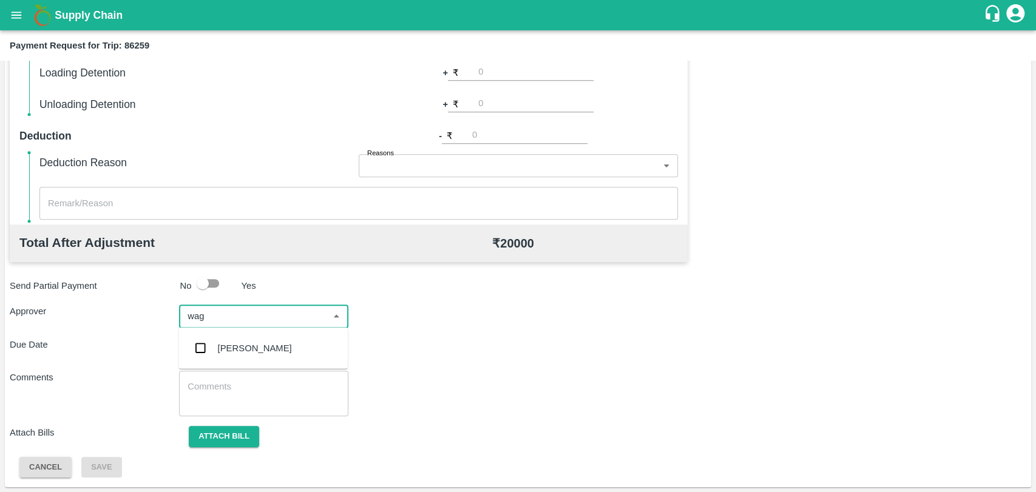
click at [206, 342] on input "checkbox" at bounding box center [200, 348] width 24 height 24
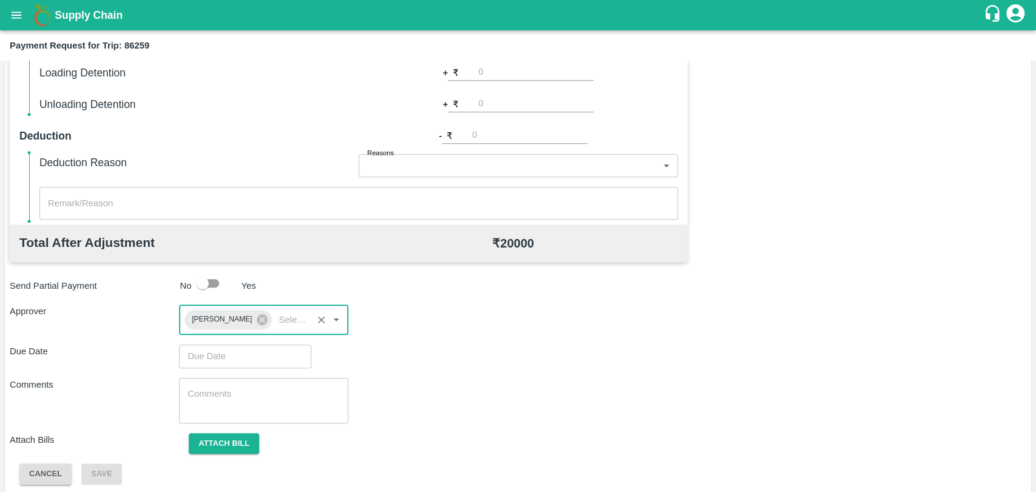
type input "DD/MM/YYYY hh:mm aa"
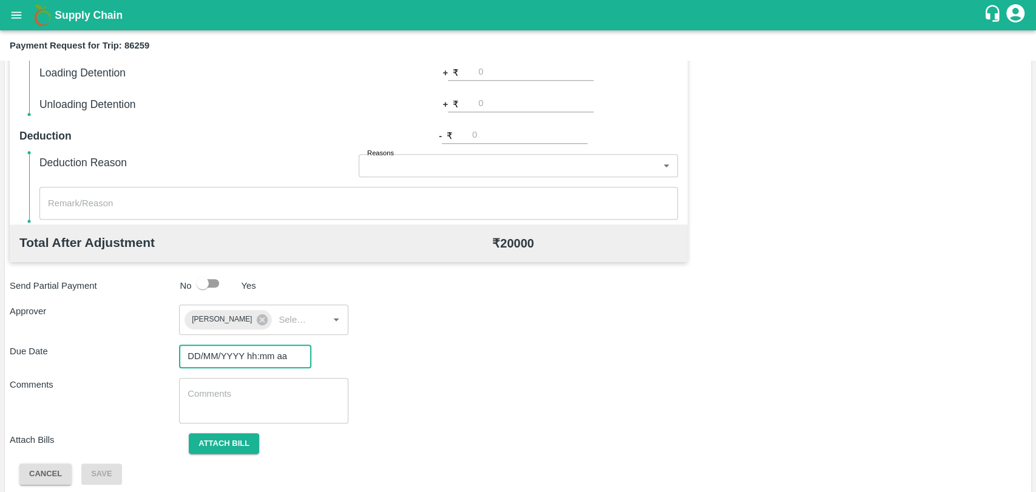
click at [206, 359] on input "DD/MM/YYYY hh:mm aa" at bounding box center [241, 356] width 124 height 23
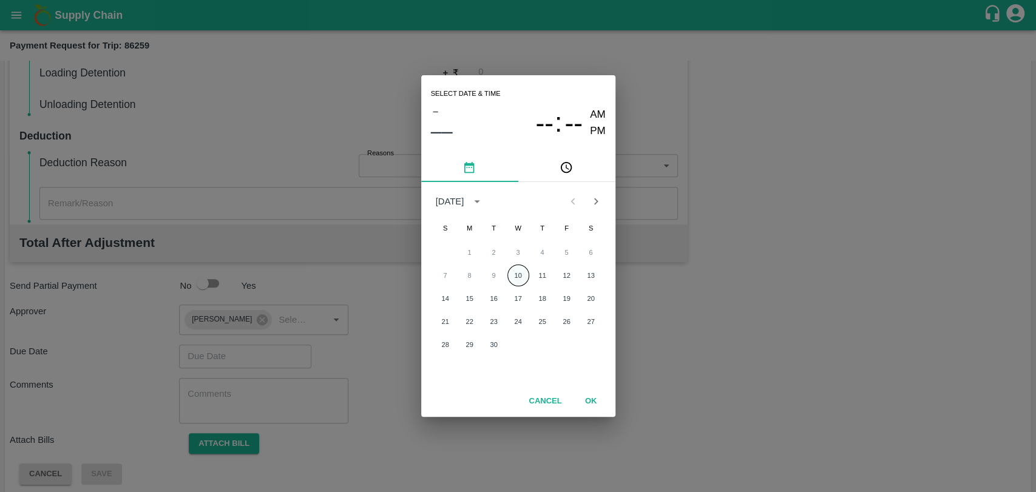
click at [511, 272] on button "10" at bounding box center [518, 276] width 22 height 22
type input "[DATE] 12:00 AM"
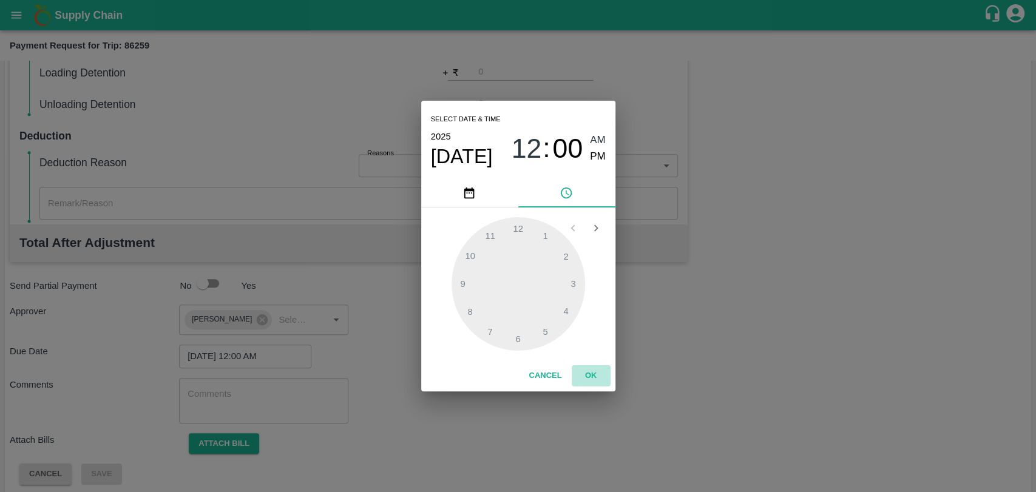
click at [587, 375] on button "OK" at bounding box center [591, 375] width 39 height 21
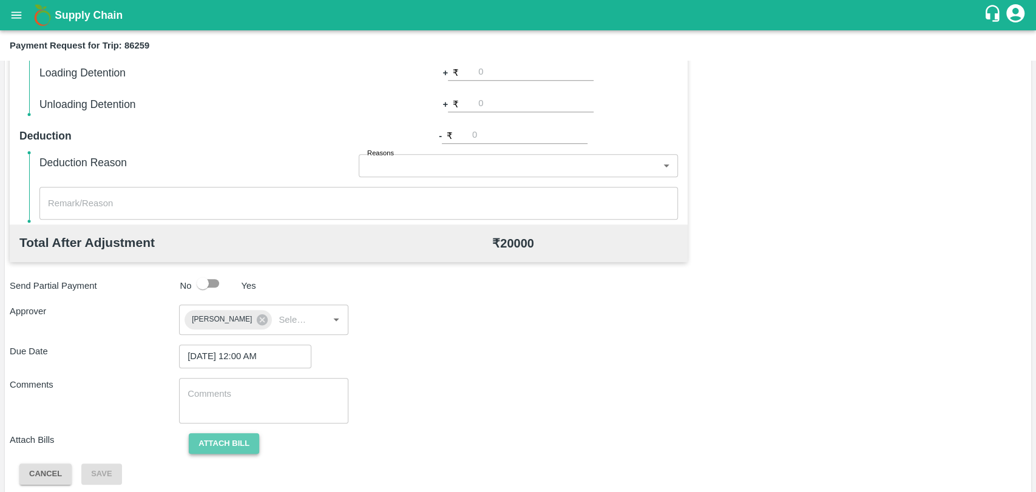
click at [227, 440] on button "Attach bill" at bounding box center [224, 443] width 70 height 21
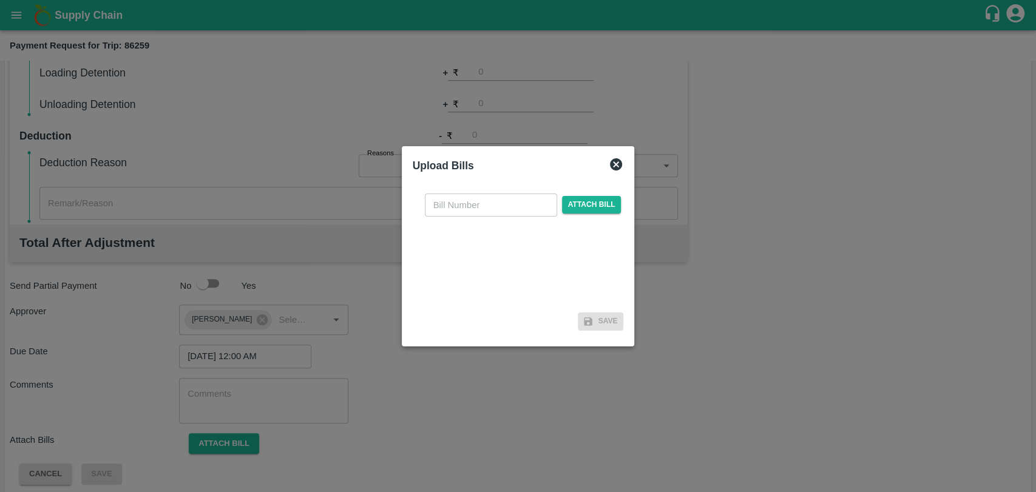
click at [437, 218] on div "​ Attach bill" at bounding box center [518, 246] width 211 height 124
click at [442, 209] on input "text" at bounding box center [491, 205] width 132 height 23
type input "3876"
click at [569, 207] on span "Attach bill" at bounding box center [591, 205] width 59 height 18
click at [0, 0] on input "Attach bill" at bounding box center [0, 0] width 0 height 0
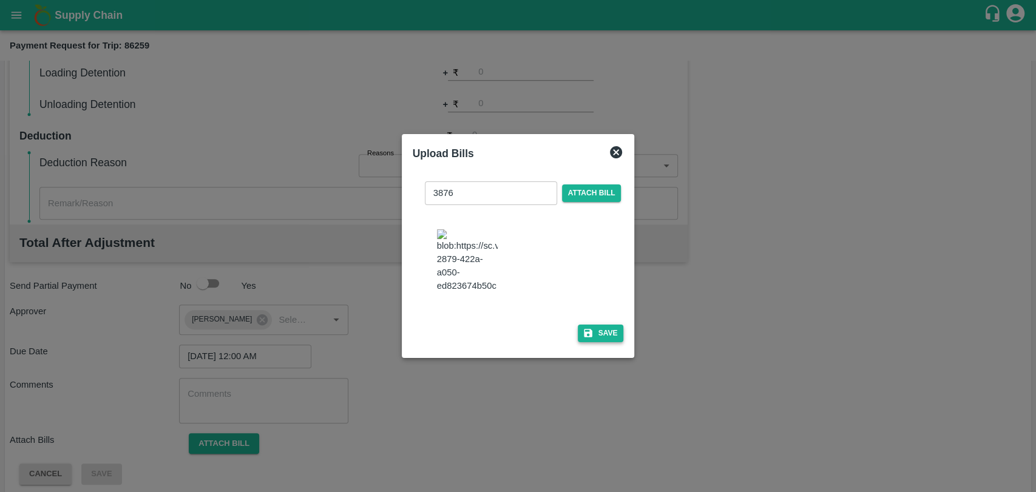
click at [594, 325] on button "Save" at bounding box center [601, 334] width 46 height 18
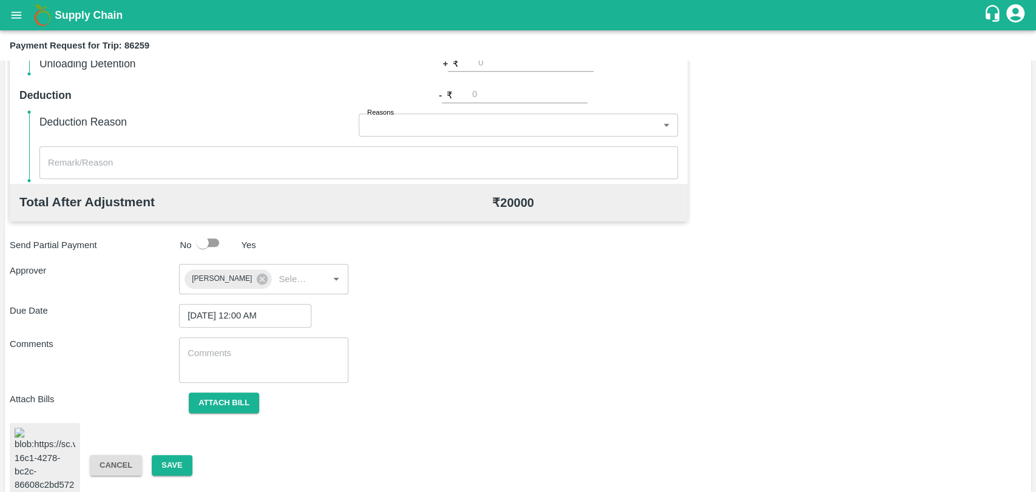
scroll to position [505, 0]
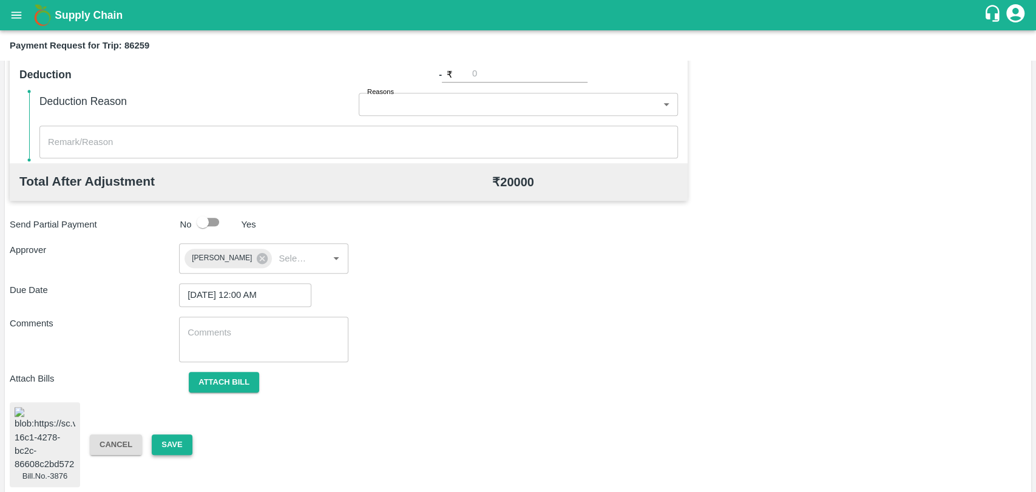
click at [171, 434] on button "Save" at bounding box center [172, 444] width 40 height 21
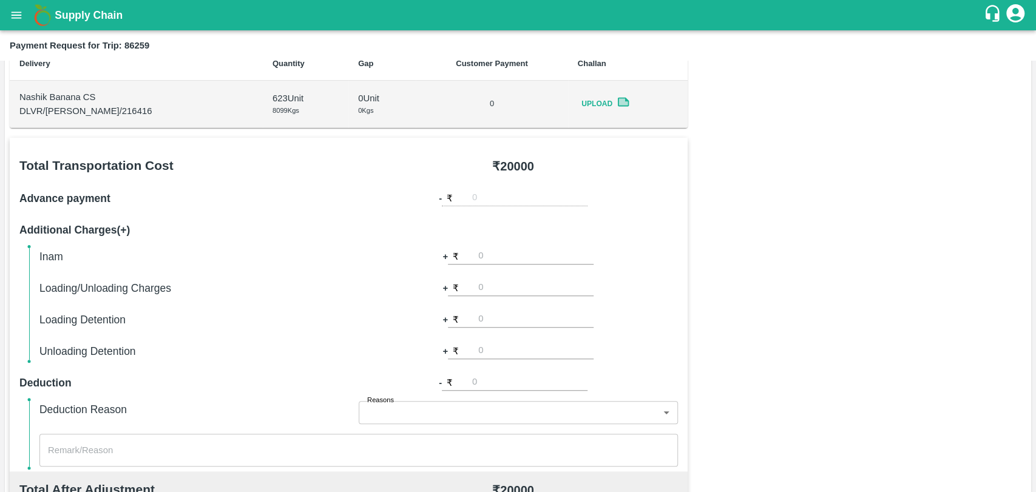
scroll to position [169, 0]
